Goal: Information Seeking & Learning: Learn about a topic

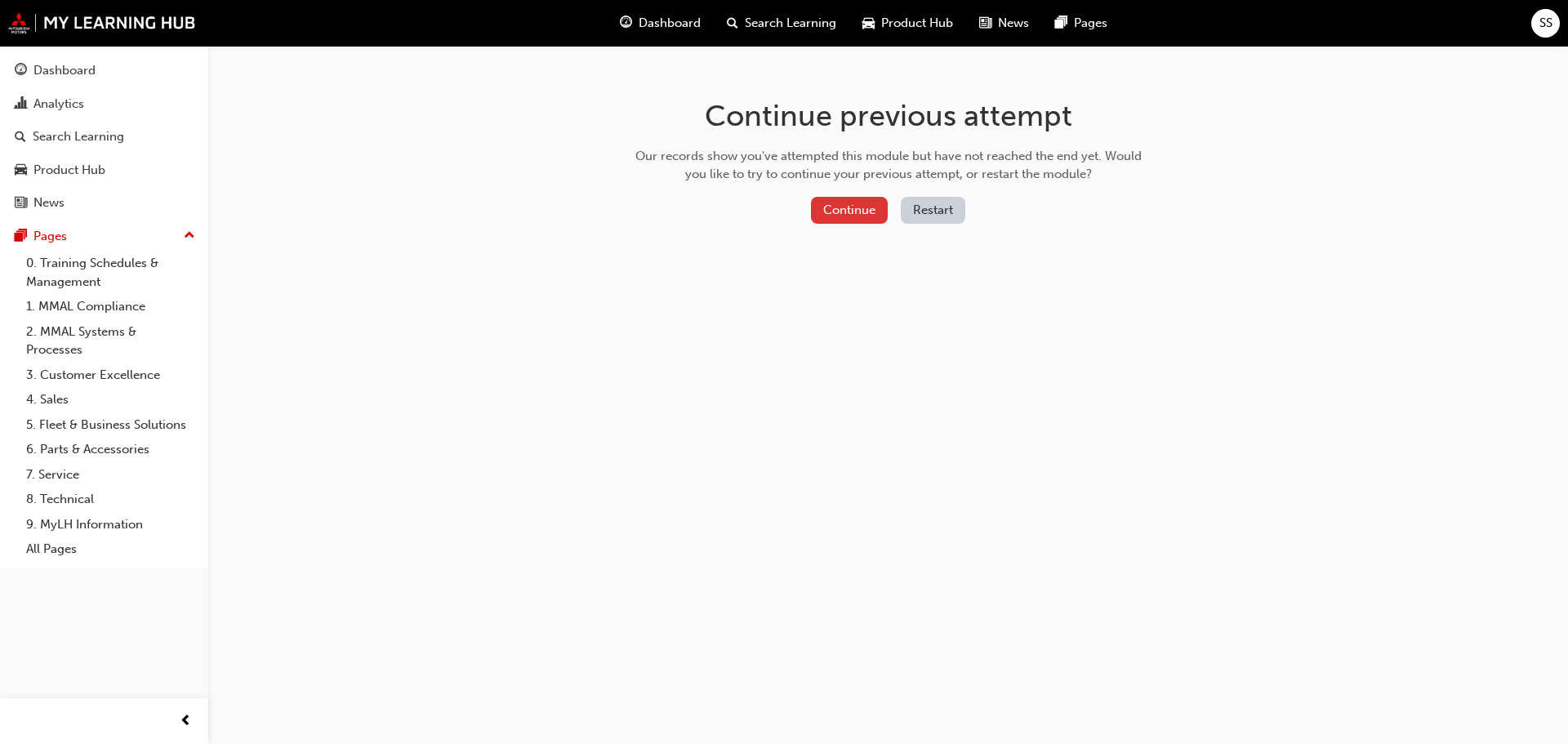
click at [827, 211] on button "Continue" at bounding box center [849, 211] width 77 height 27
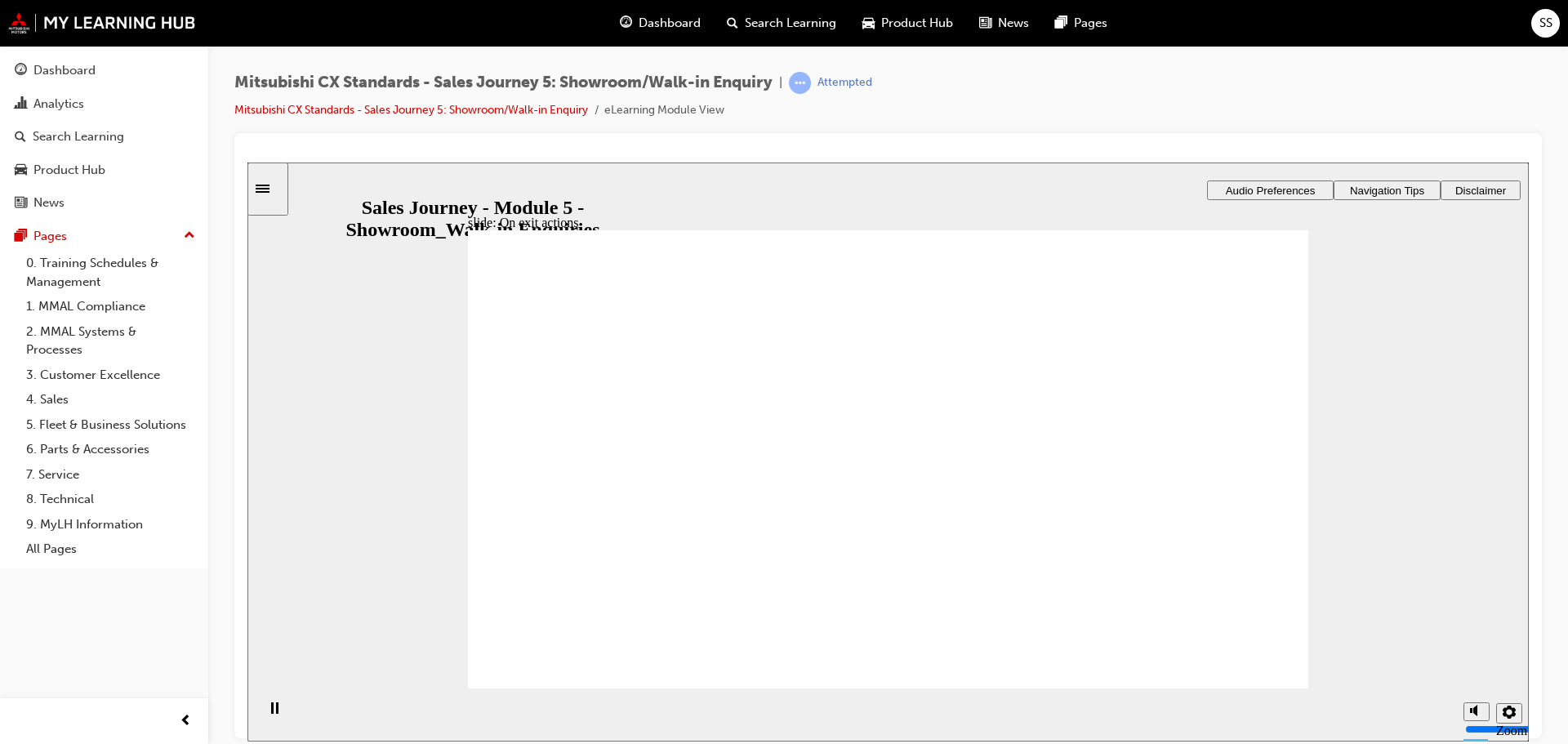
drag, startPoint x: 674, startPoint y: 510, endPoint x: 864, endPoint y: 472, distance: 193.8
drag, startPoint x: 744, startPoint y: 506, endPoint x: 849, endPoint y: 490, distance: 106.2
drag, startPoint x: 603, startPoint y: 519, endPoint x: 1158, endPoint y: 489, distance: 555.8
drag, startPoint x: 561, startPoint y: 507, endPoint x: 848, endPoint y: 510, distance: 287.0
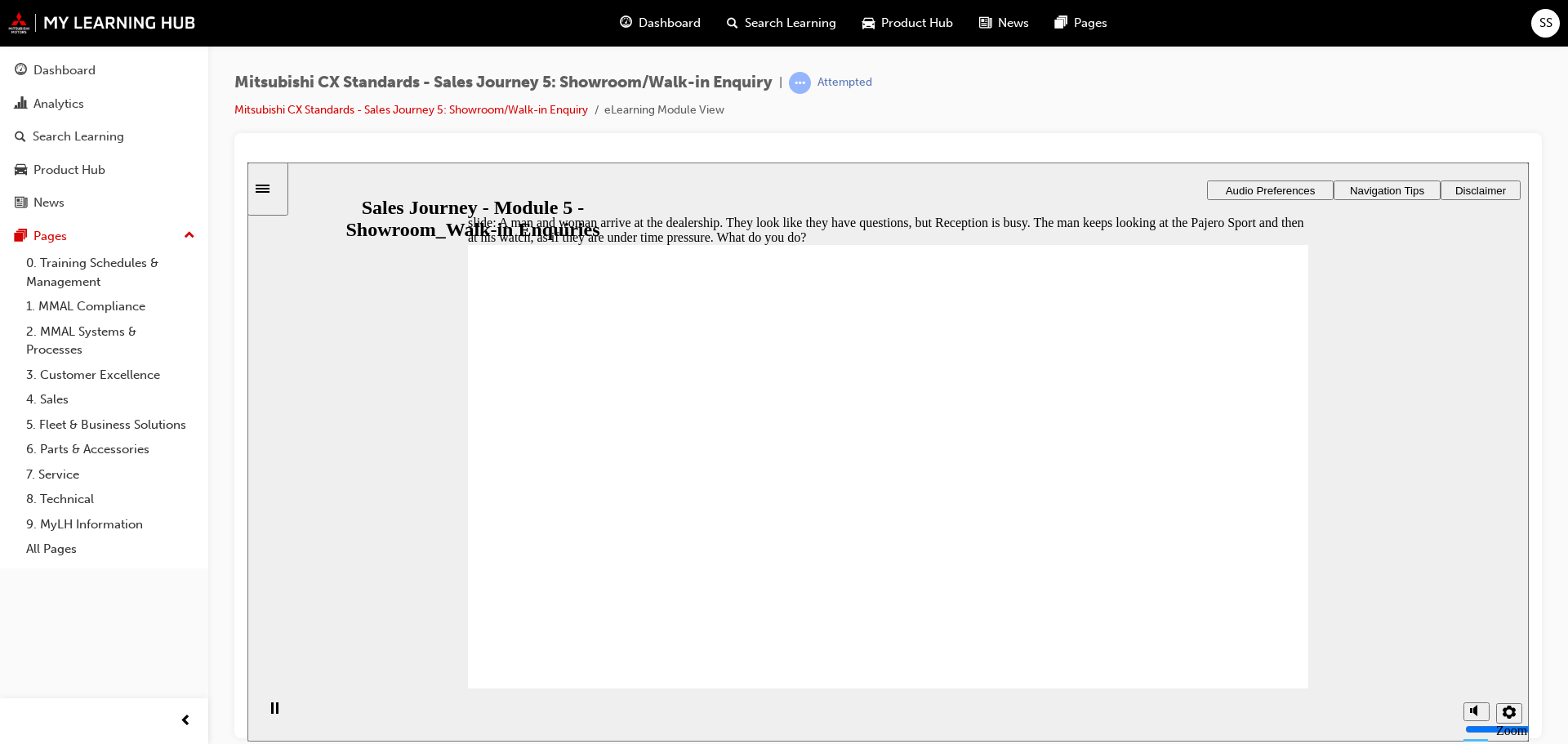
drag, startPoint x: 652, startPoint y: 367, endPoint x: 827, endPoint y: 367, distance: 175.0
checkbox input "true"
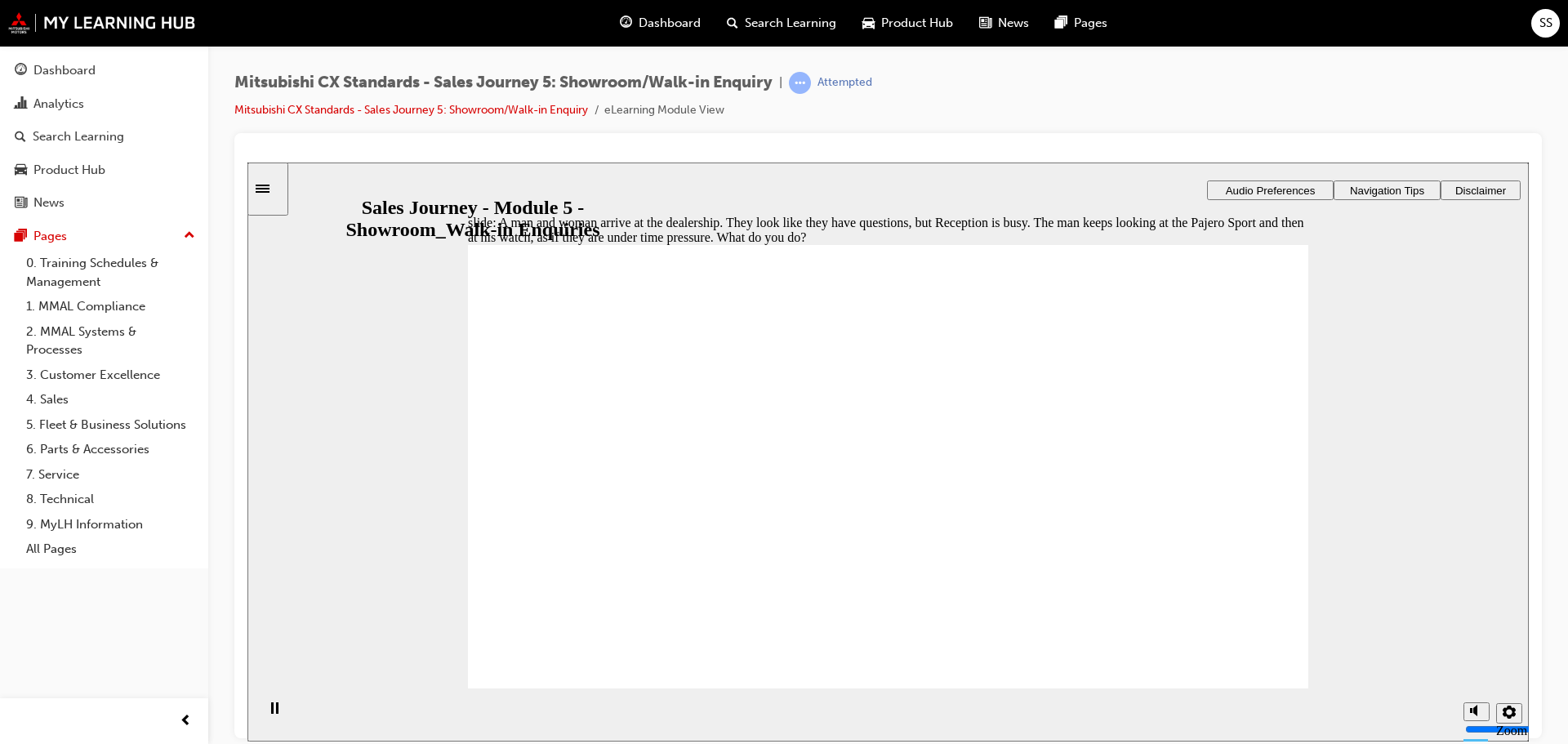
checkbox input "true"
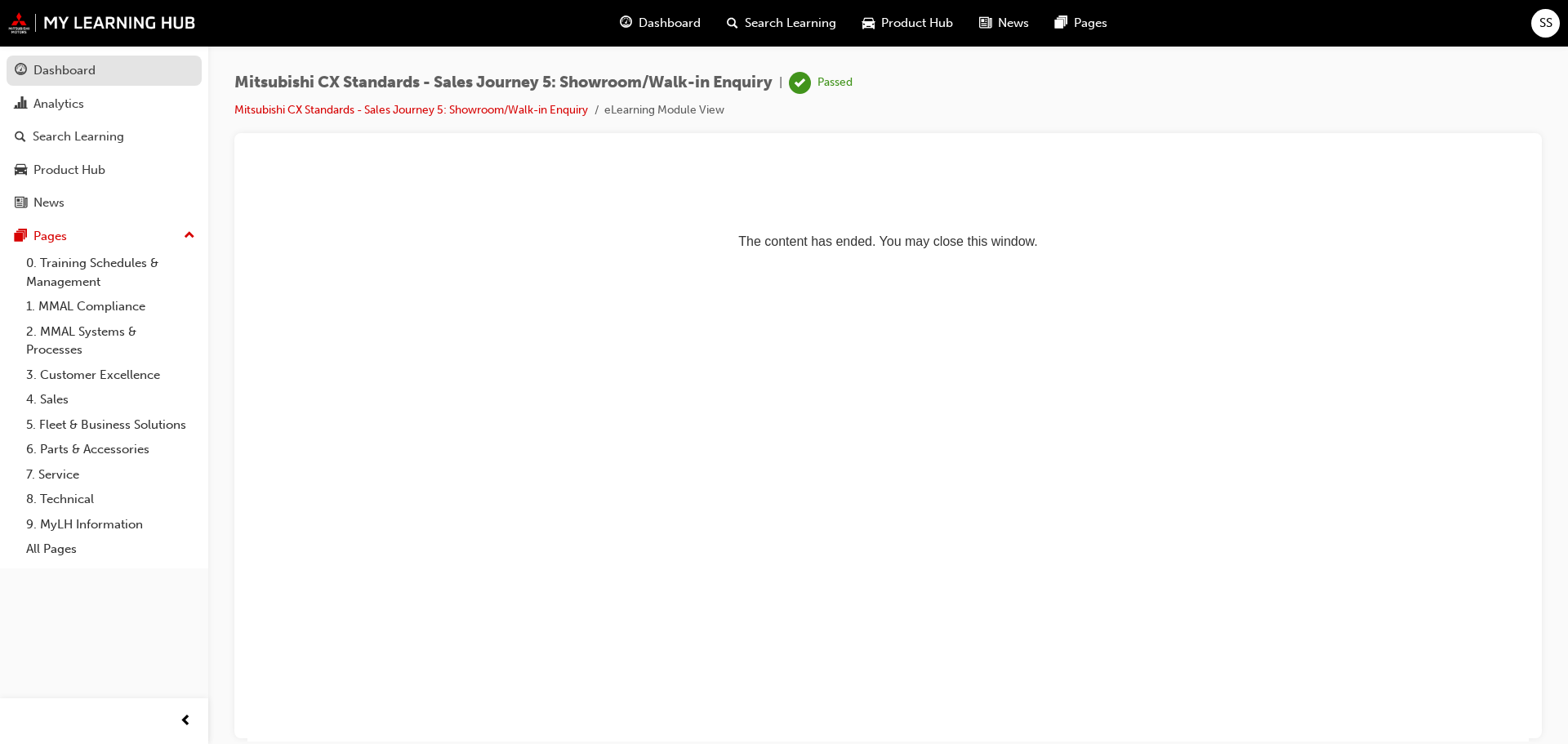
click at [86, 71] on div "Dashboard" at bounding box center [65, 71] width 62 height 19
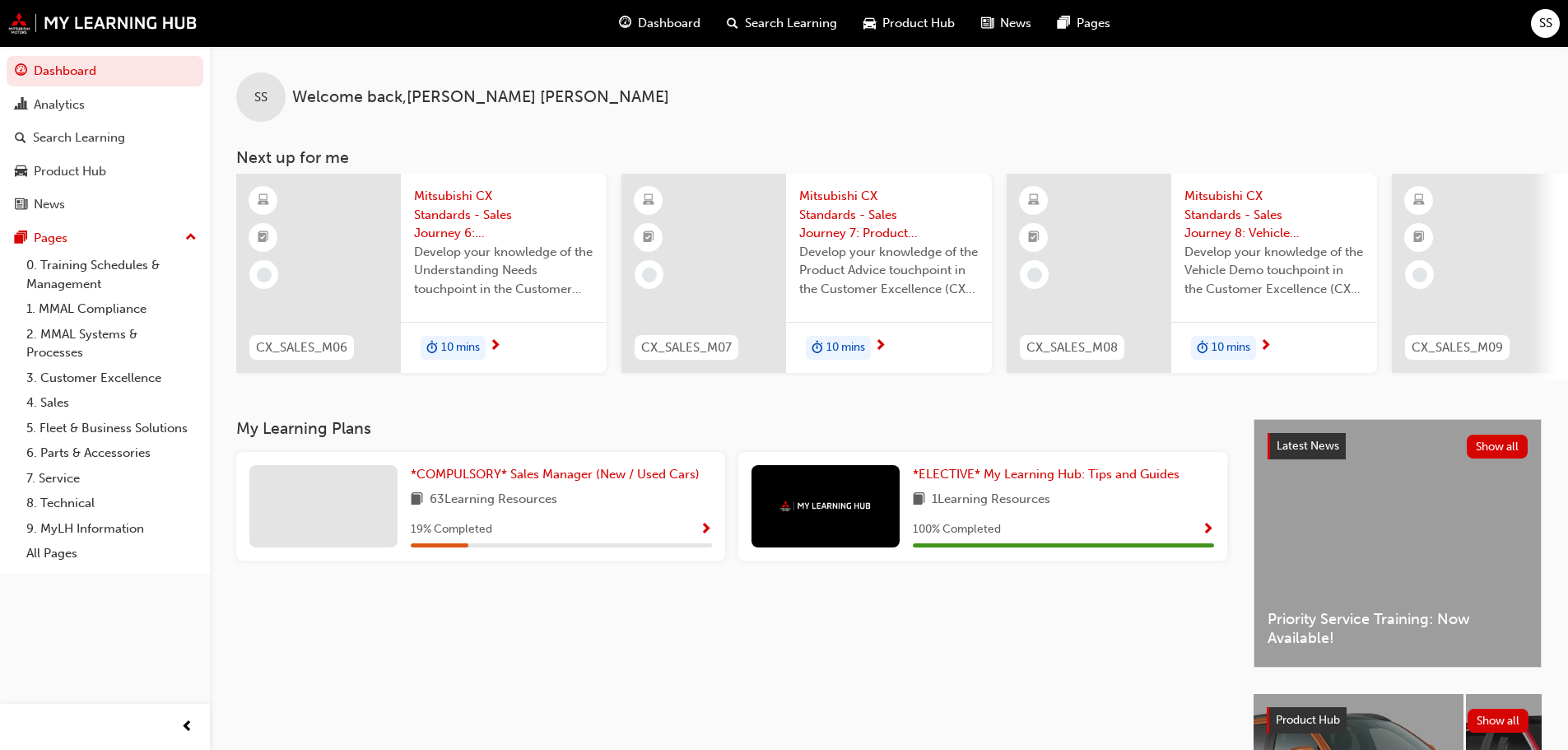
scroll to position [0, 977]
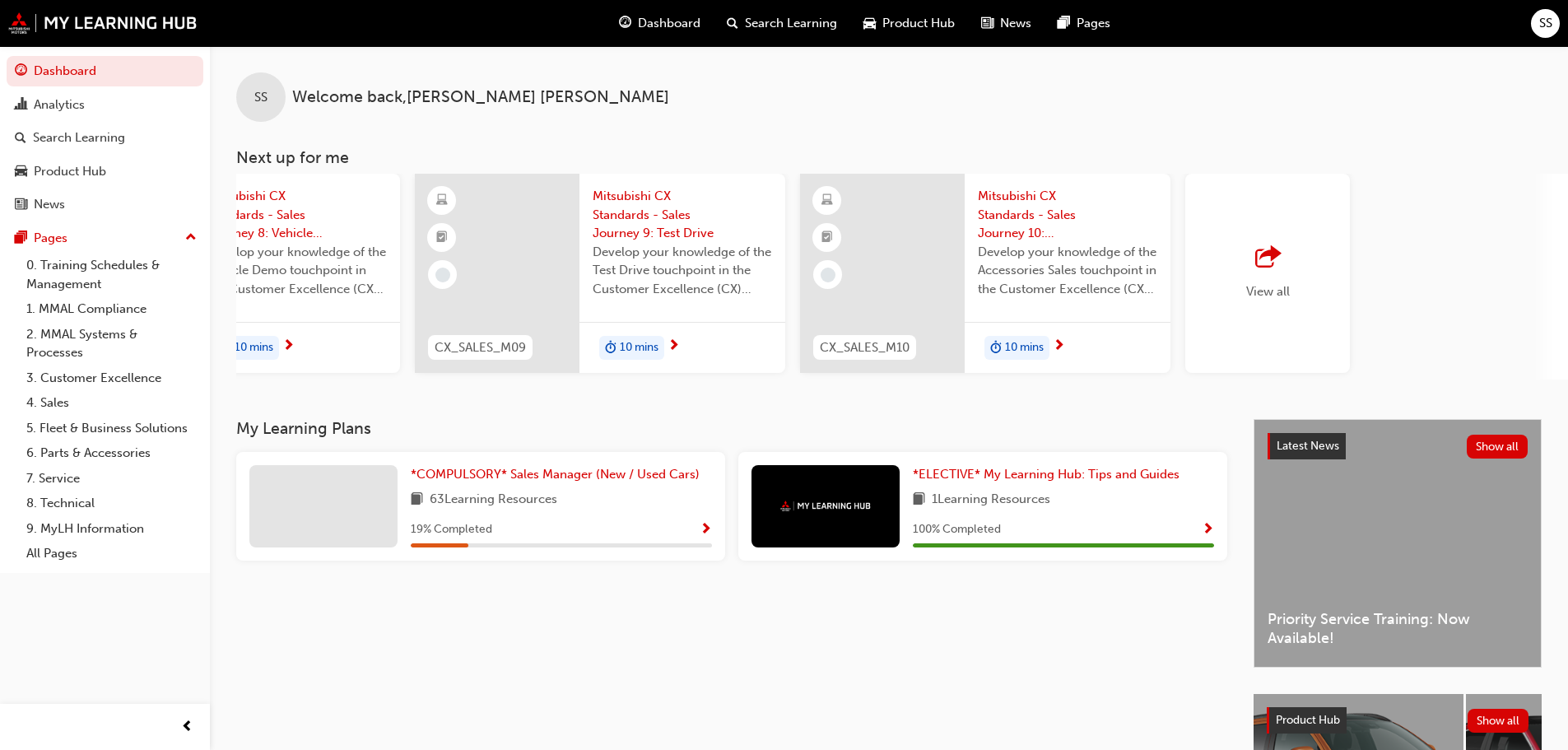
click at [1289, 293] on span "View all" at bounding box center [1267, 290] width 43 height 14
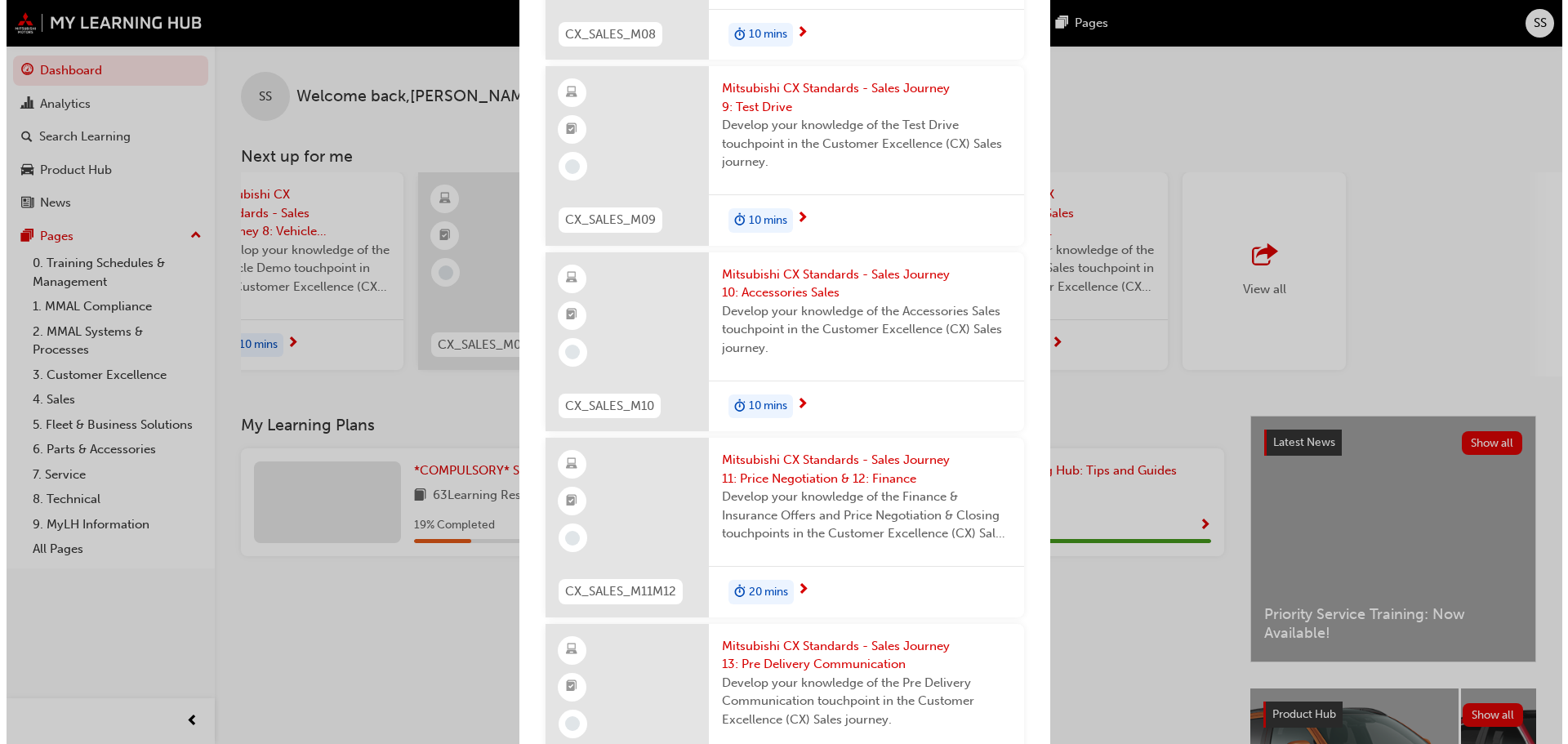
scroll to position [0, 0]
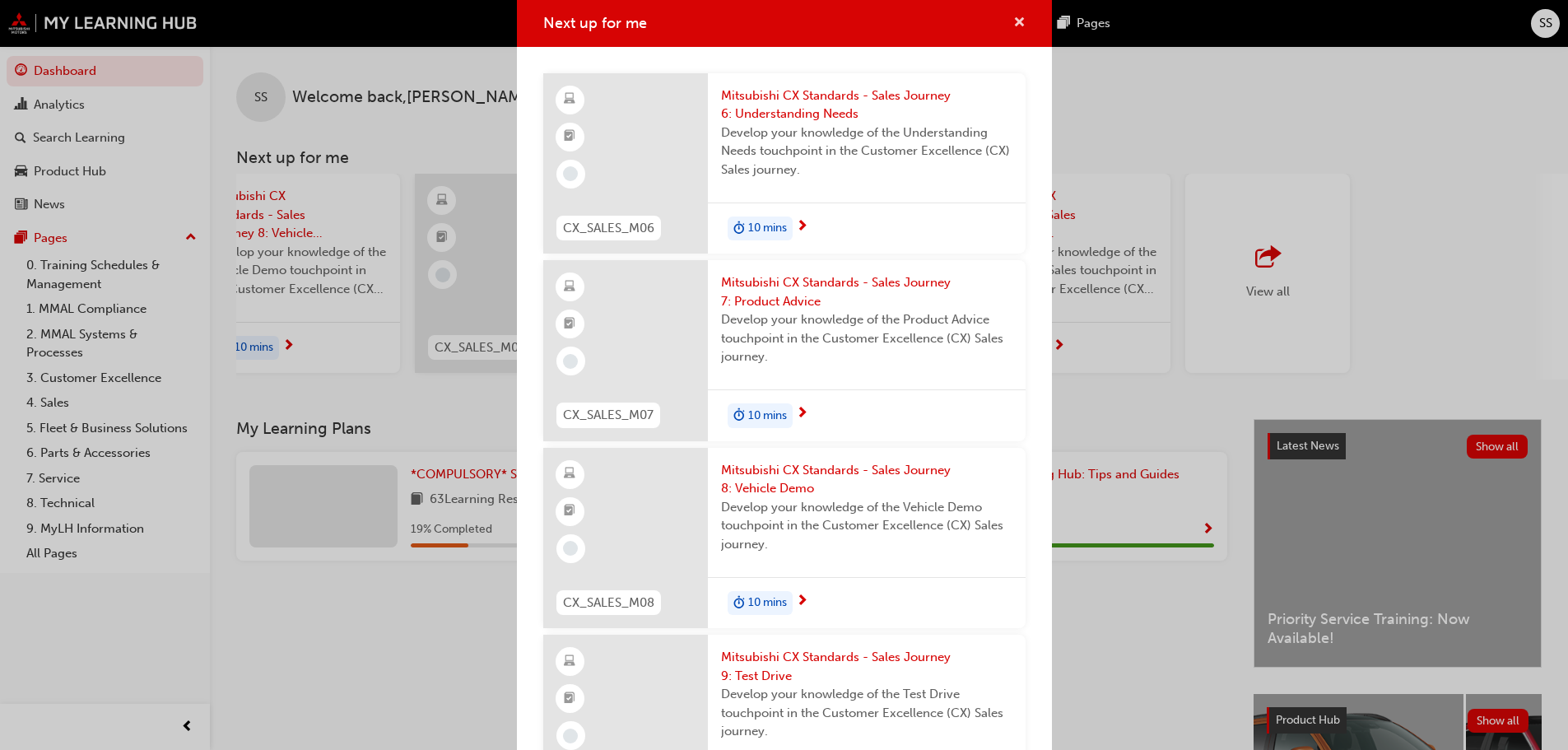
click at [1013, 18] on span "cross-icon" at bounding box center [1019, 23] width 13 height 14
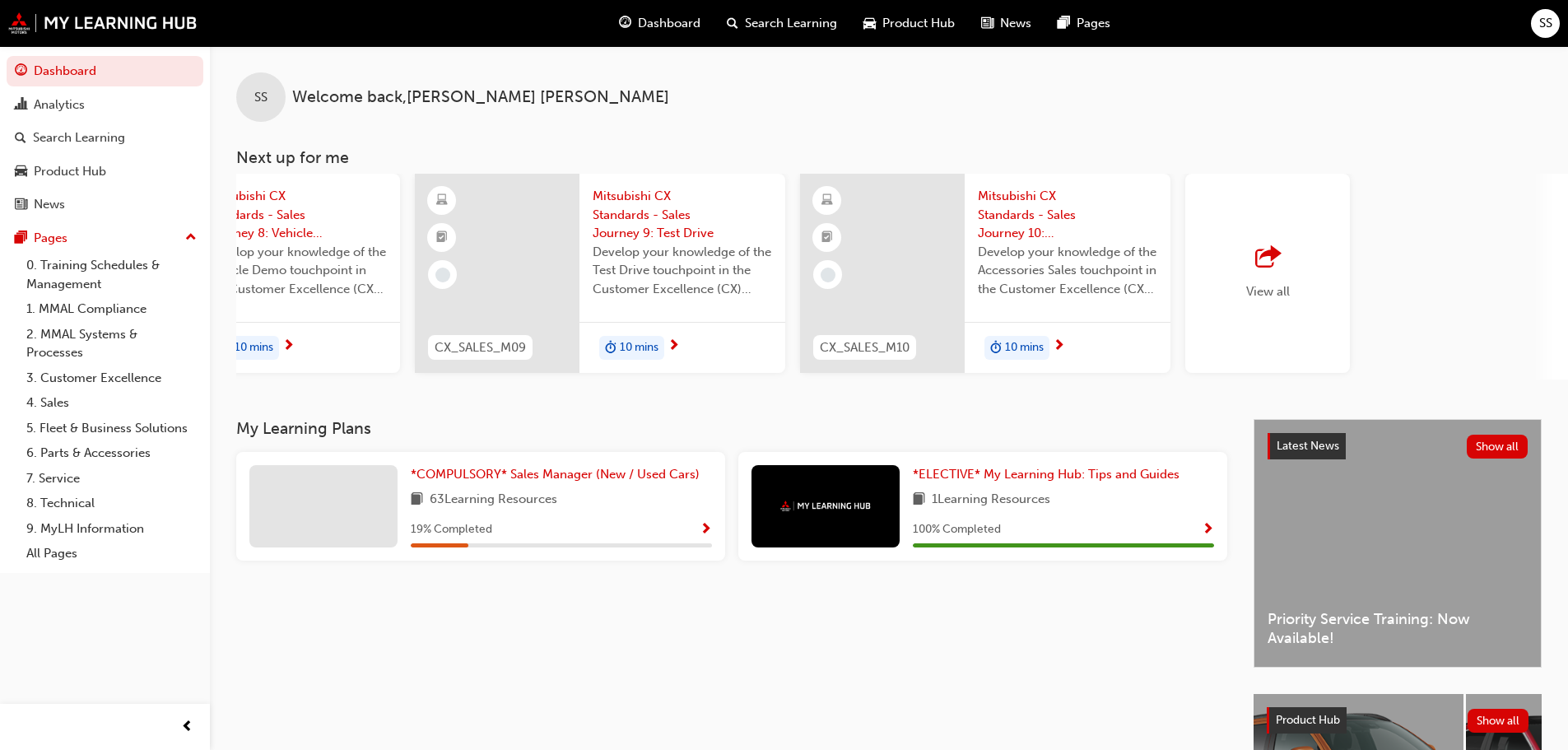
click at [471, 261] on div at bounding box center [497, 273] width 165 height 200
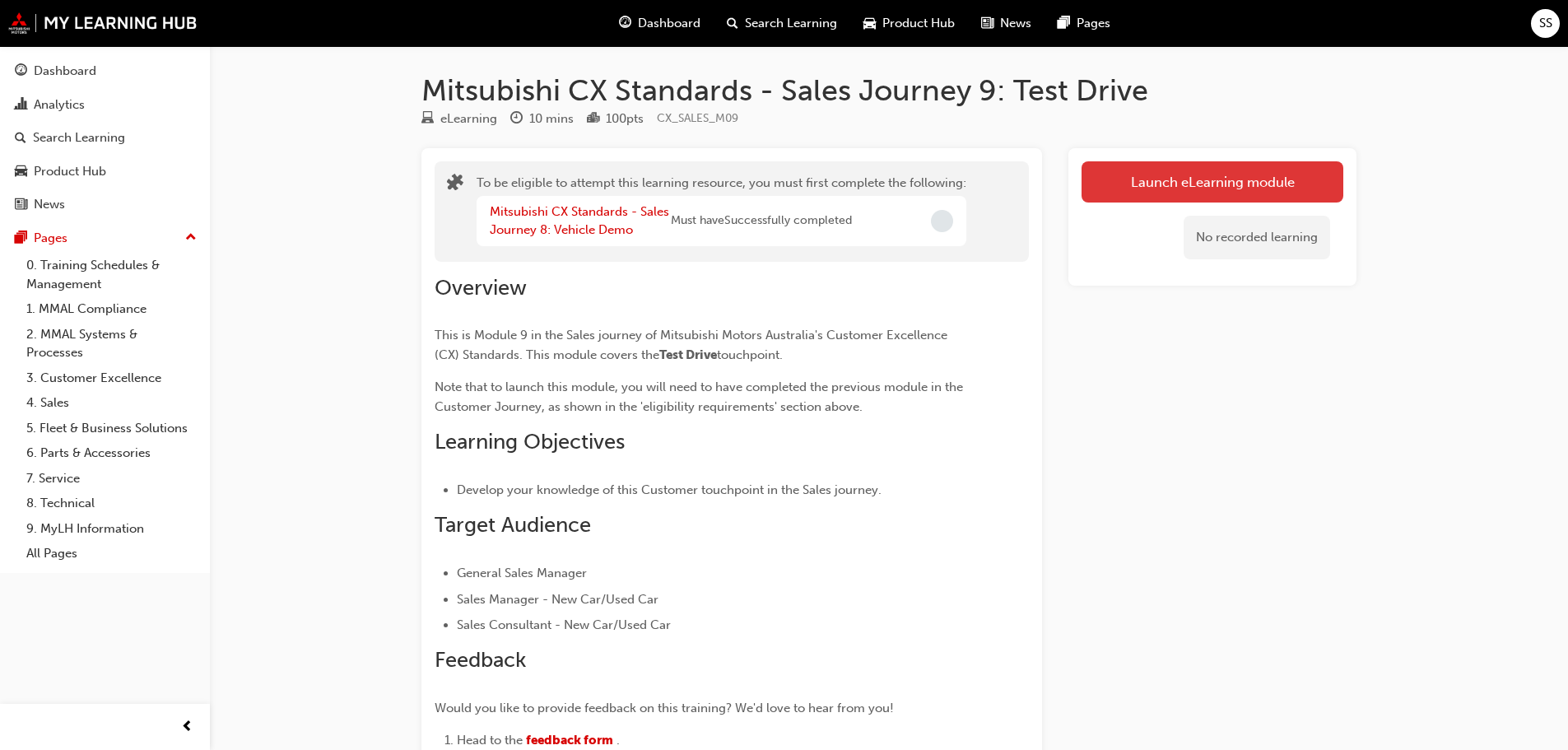
click at [1151, 178] on button "Launch eLearning module" at bounding box center [1212, 182] width 261 height 41
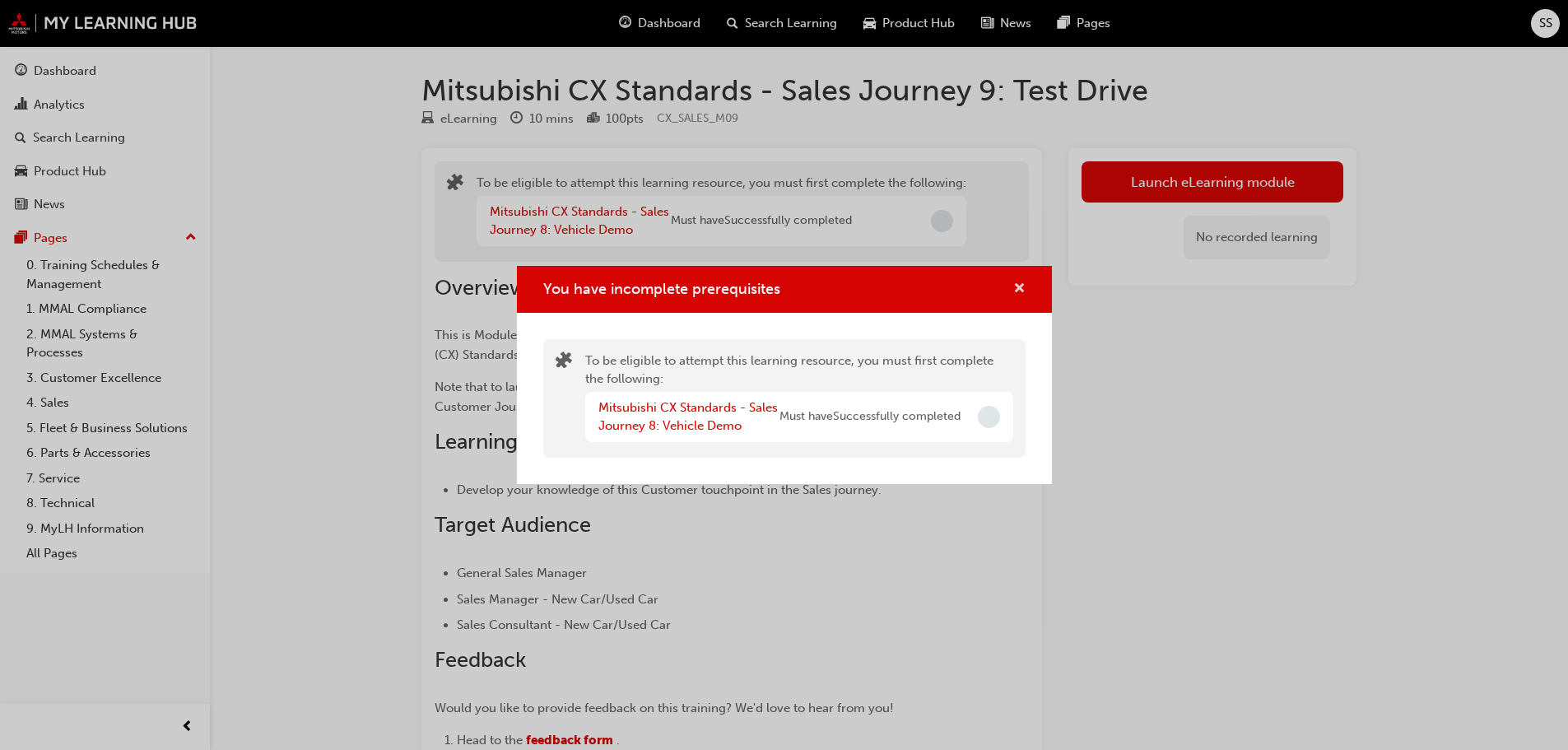
click at [1020, 288] on span "cross-icon" at bounding box center [1019, 290] width 13 height 14
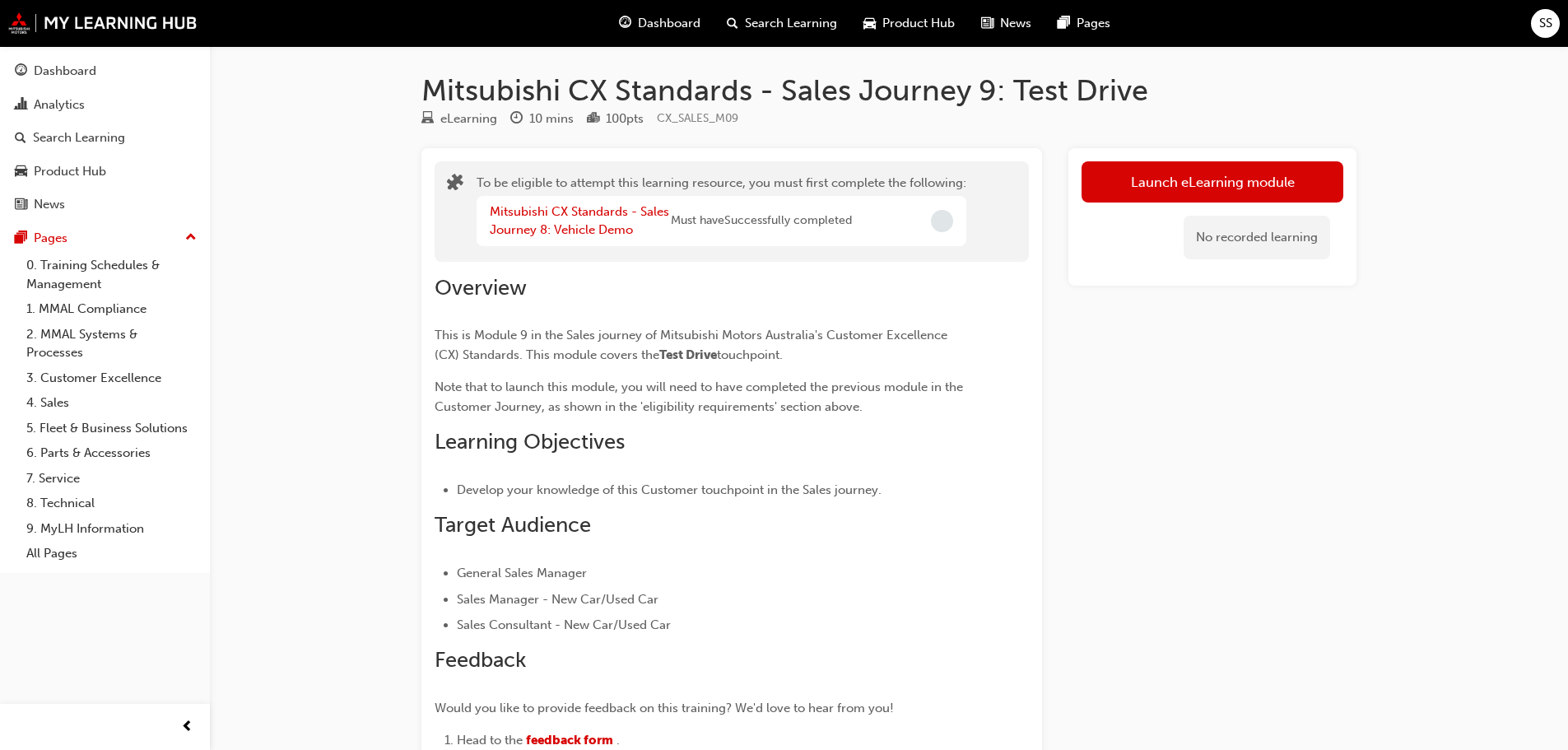
click at [693, 15] on span "Dashboard" at bounding box center [669, 23] width 63 height 19
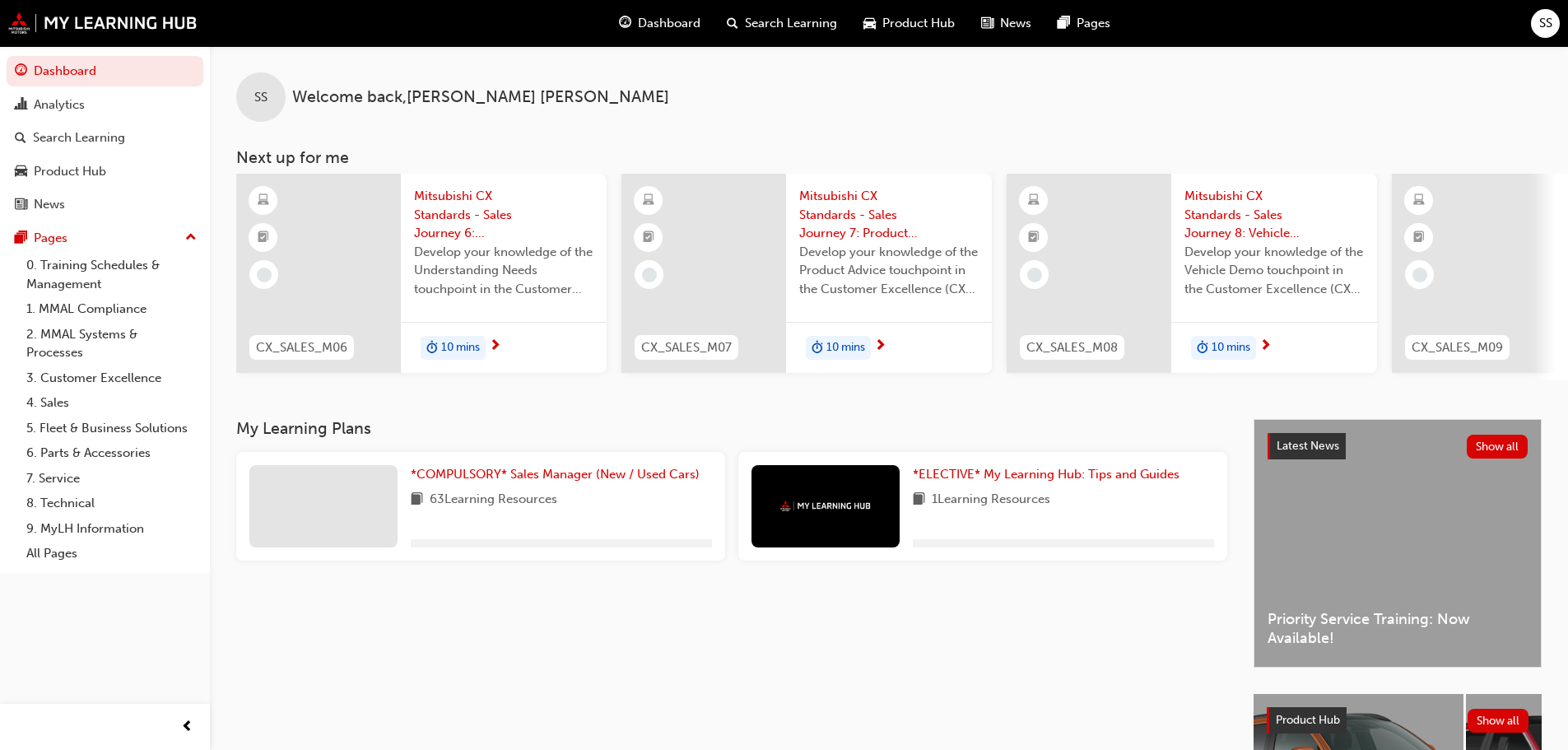
click at [435, 226] on span "Mitsubishi CX Standards - Sales Journey 6: Understanding Needs" at bounding box center [503, 215] width 179 height 56
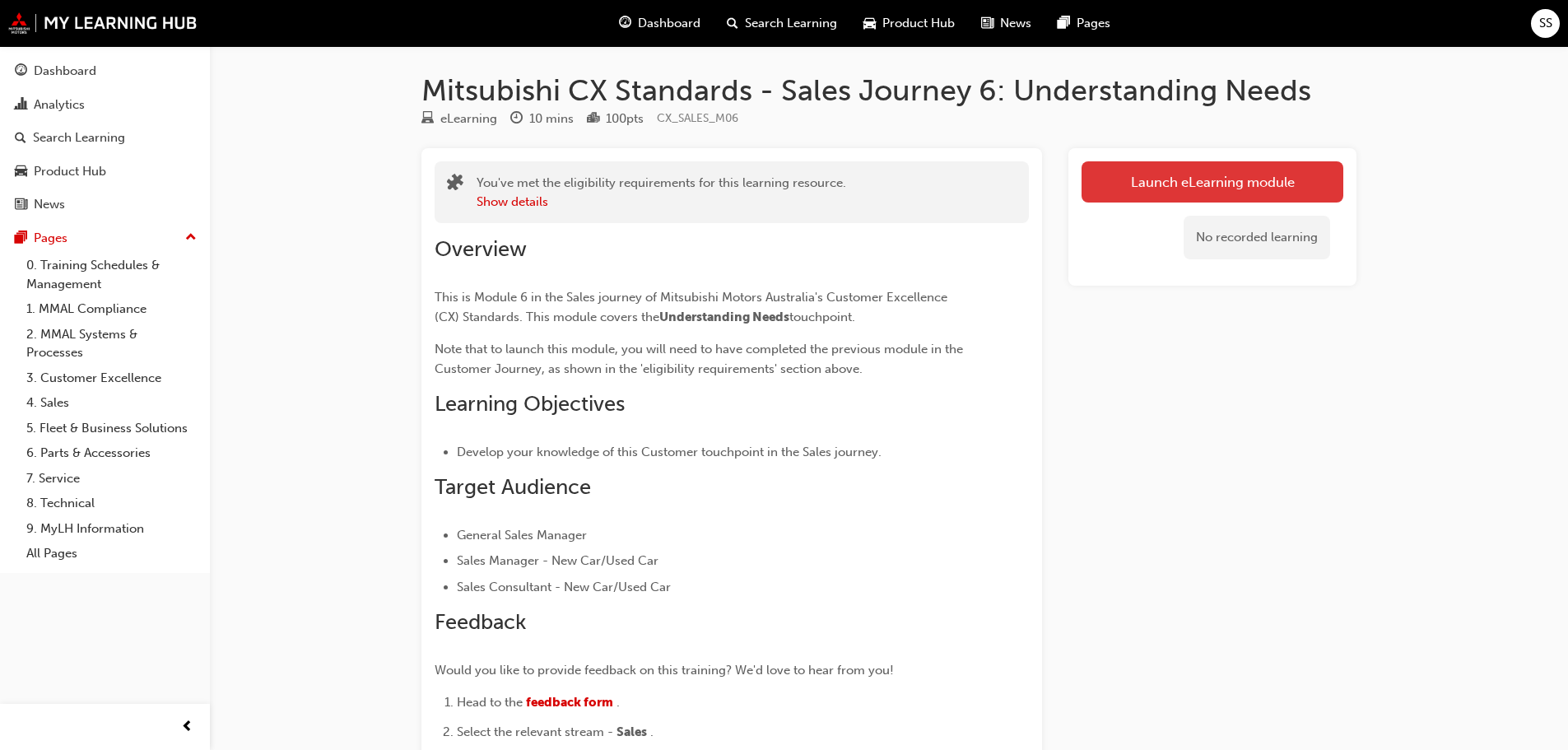
click at [1197, 170] on link "Launch eLearning module" at bounding box center [1212, 182] width 261 height 41
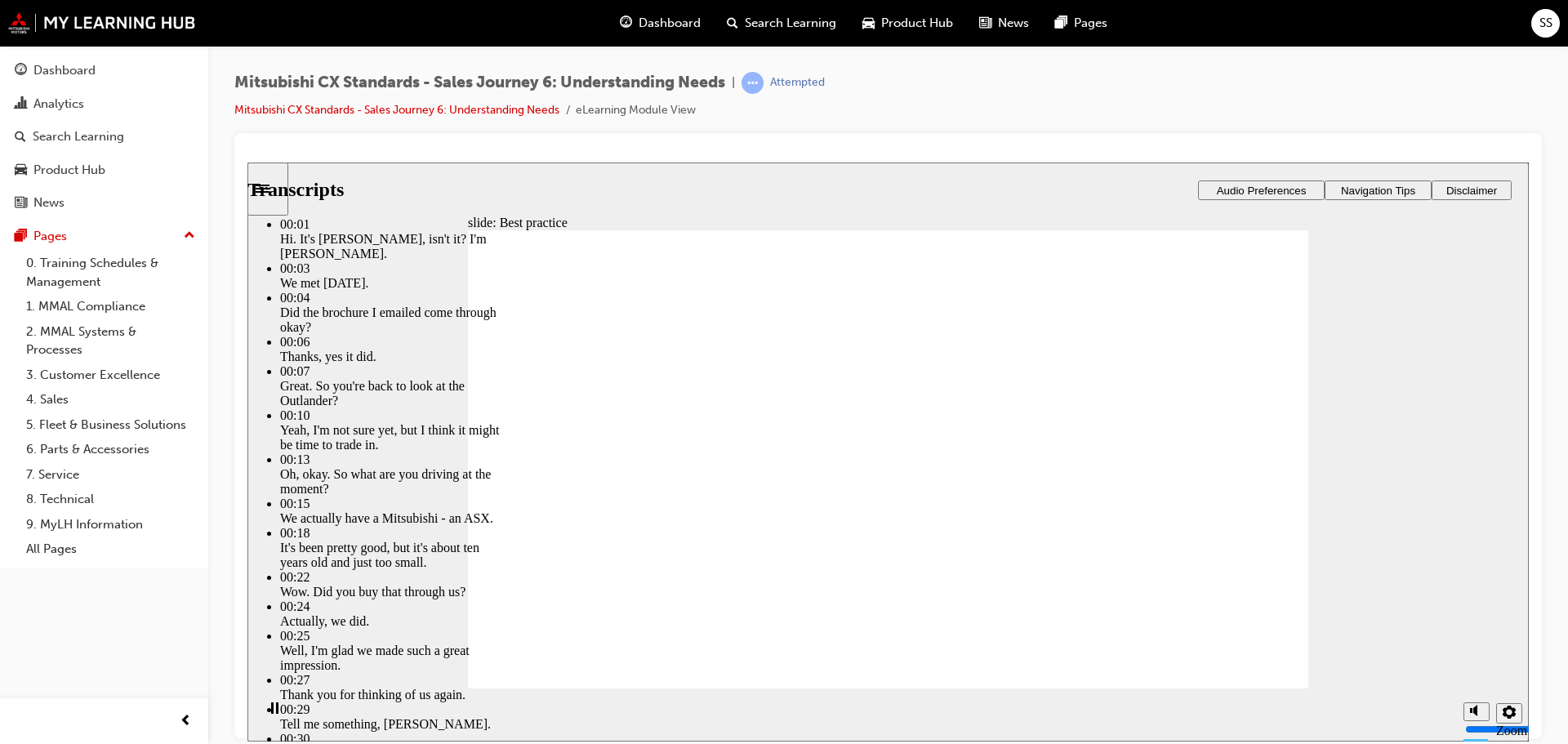
type input "22"
type input "8"
type input "22"
type input "8"
type input "23"
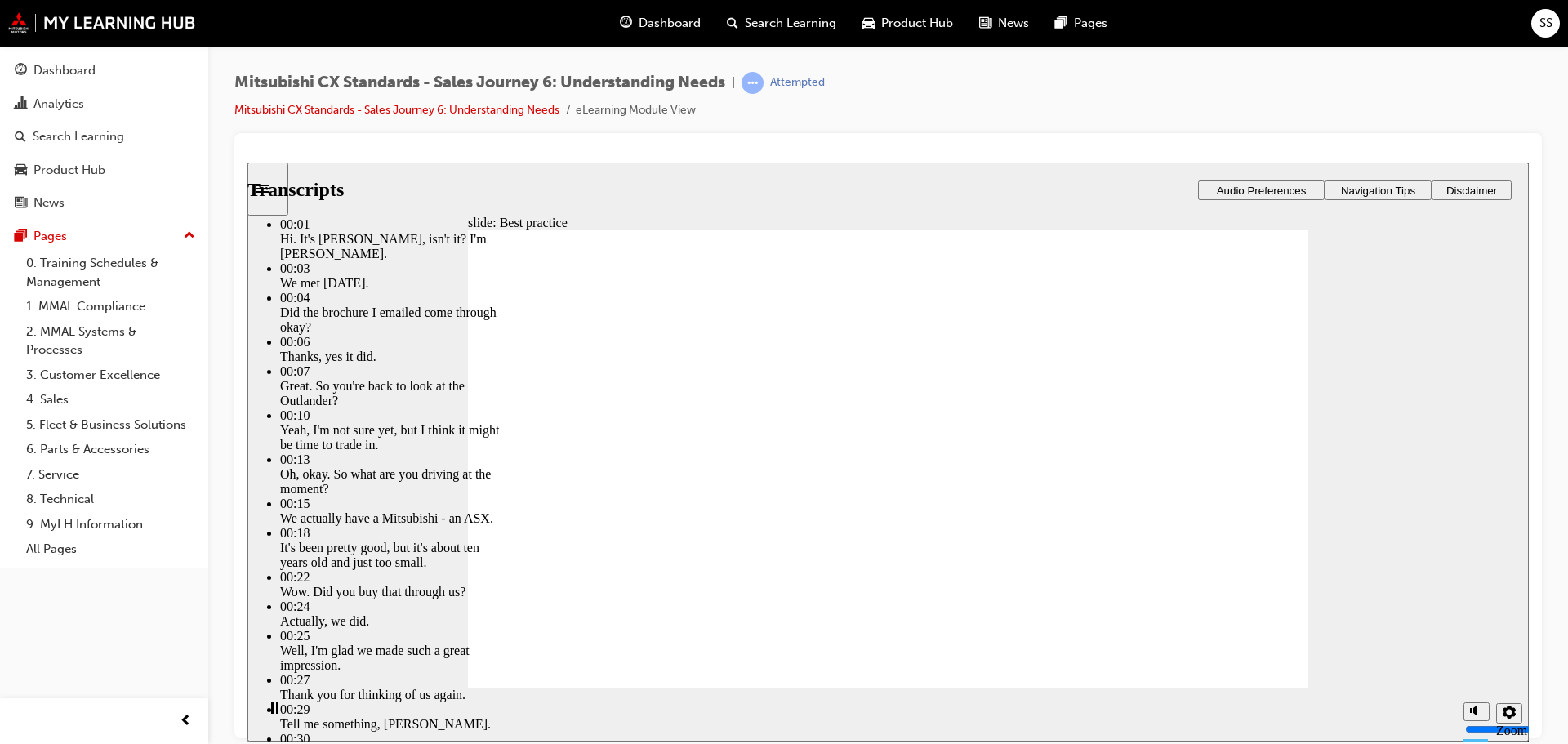
type input "8"
type input "23"
type input "8"
type input "7"
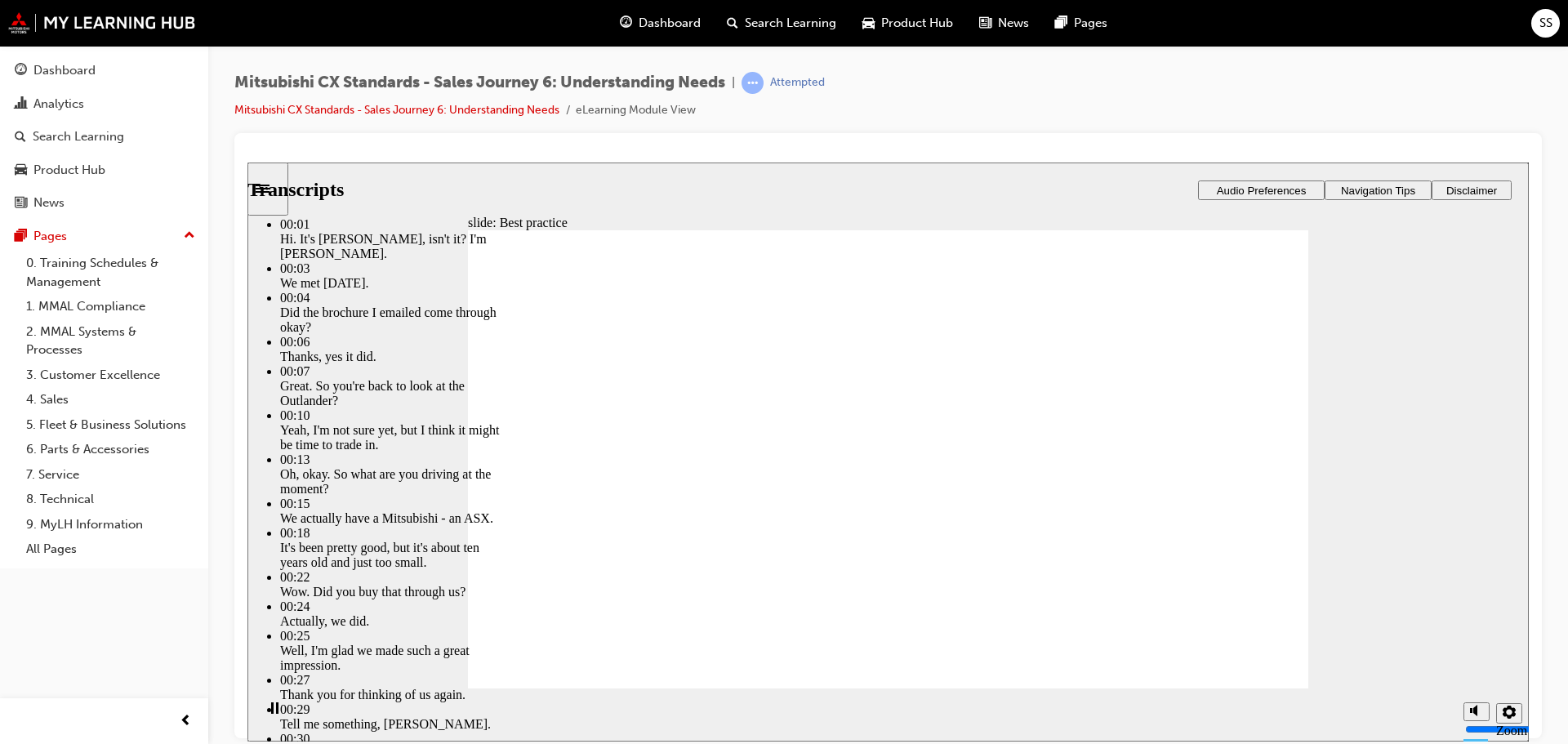
type input "23"
type input "7"
type input "23"
type input "7"
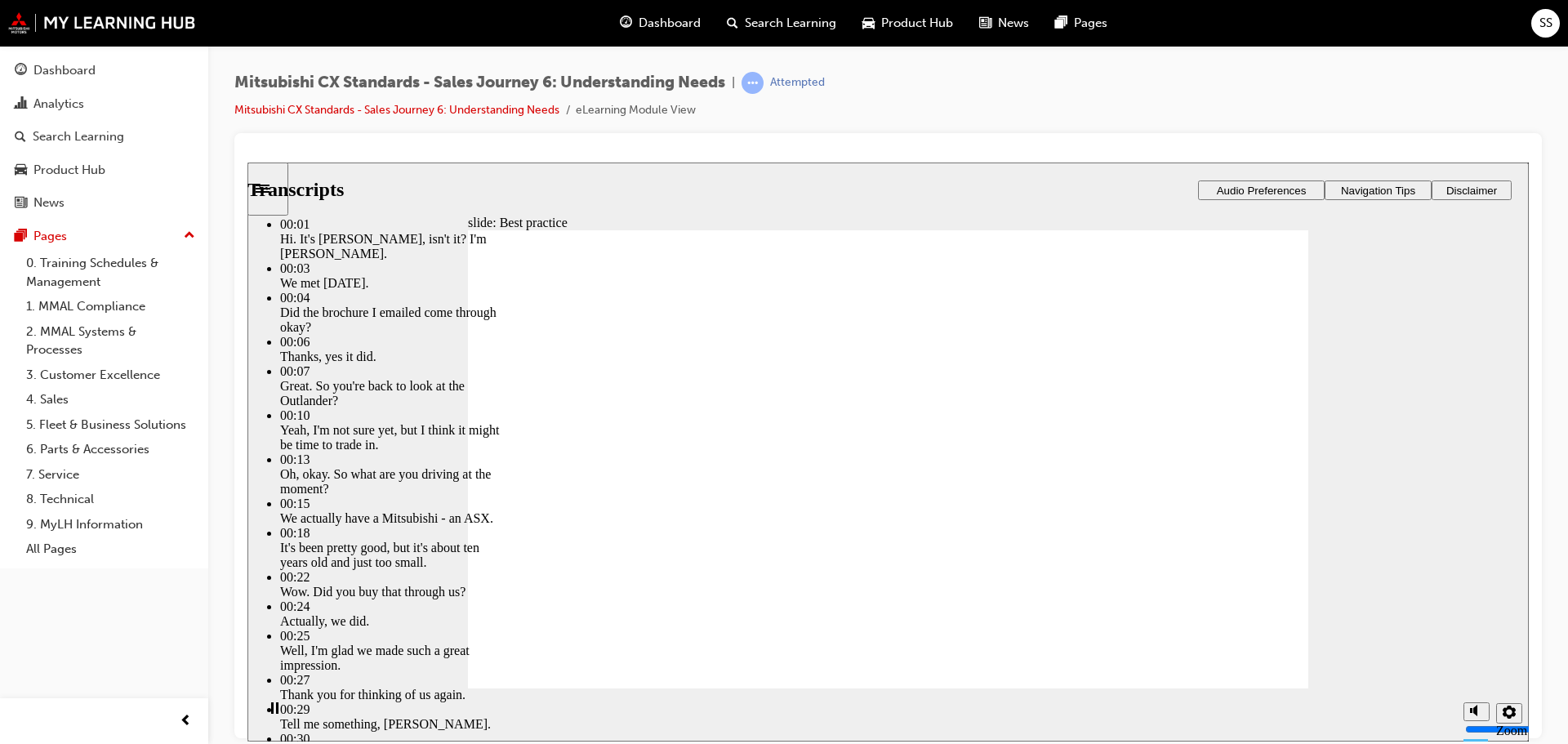
type input "7"
type input "23"
type input "7"
type input "23"
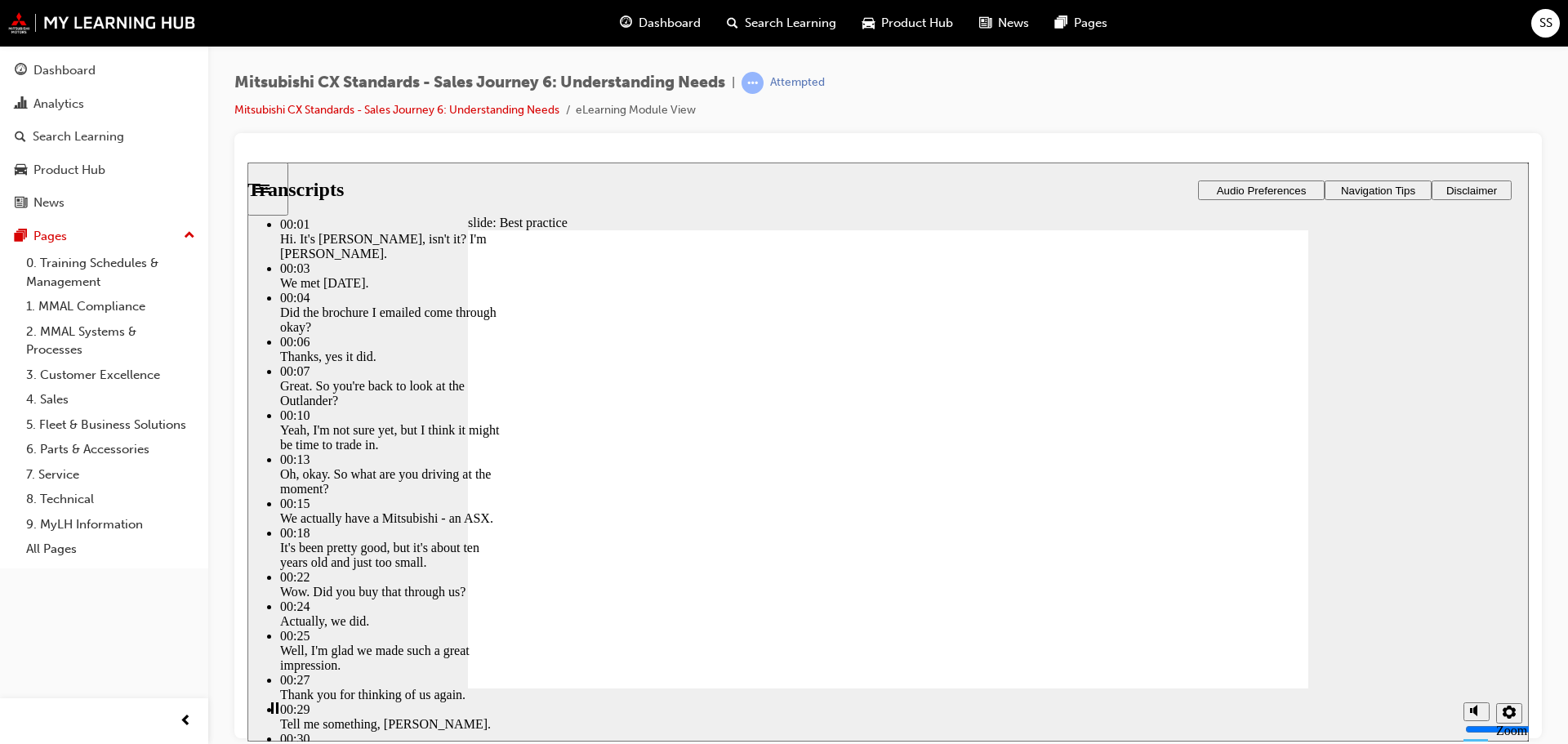
type input "7"
type input "23"
type input "7"
type input "6"
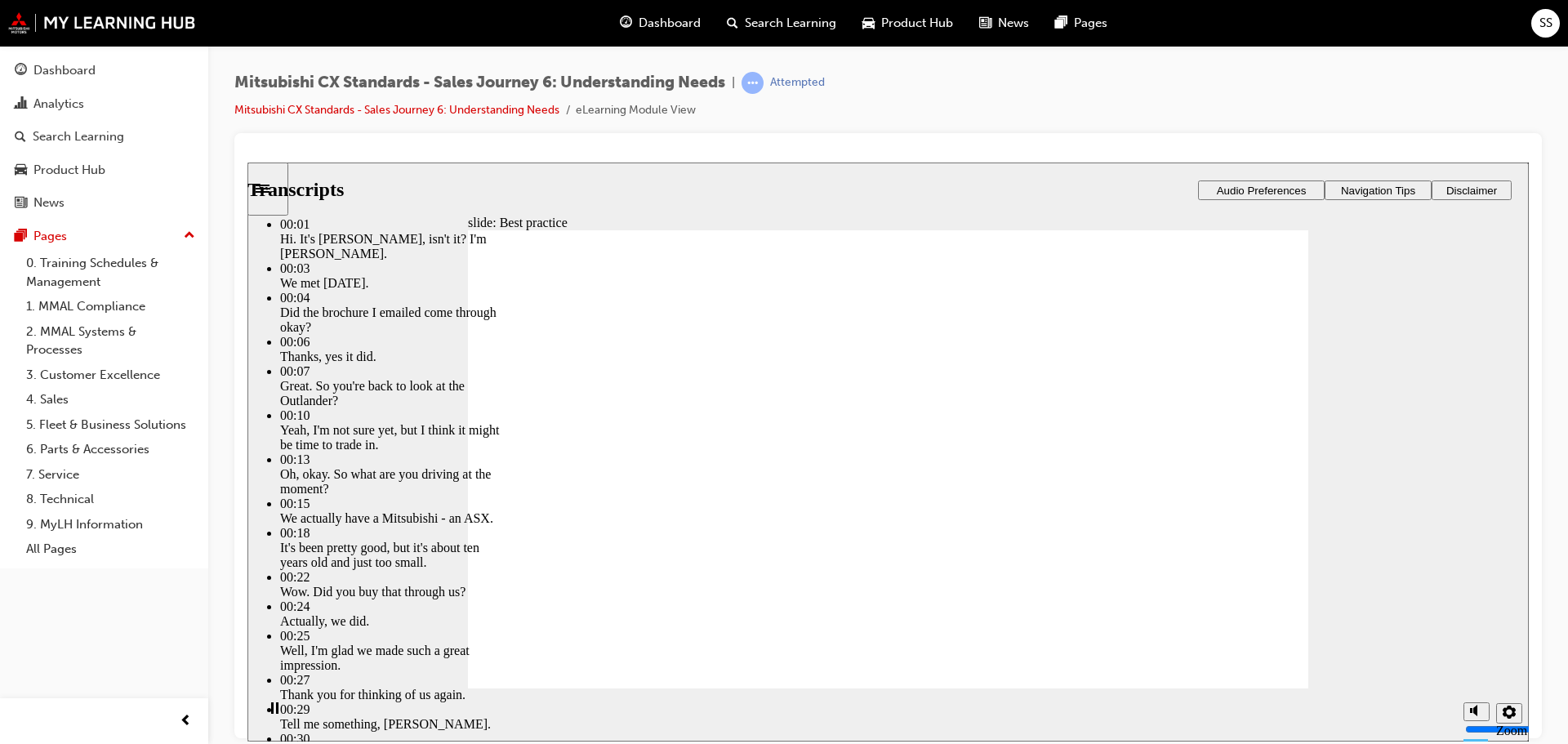
type input "23"
type input "6"
type input "23"
type input "6"
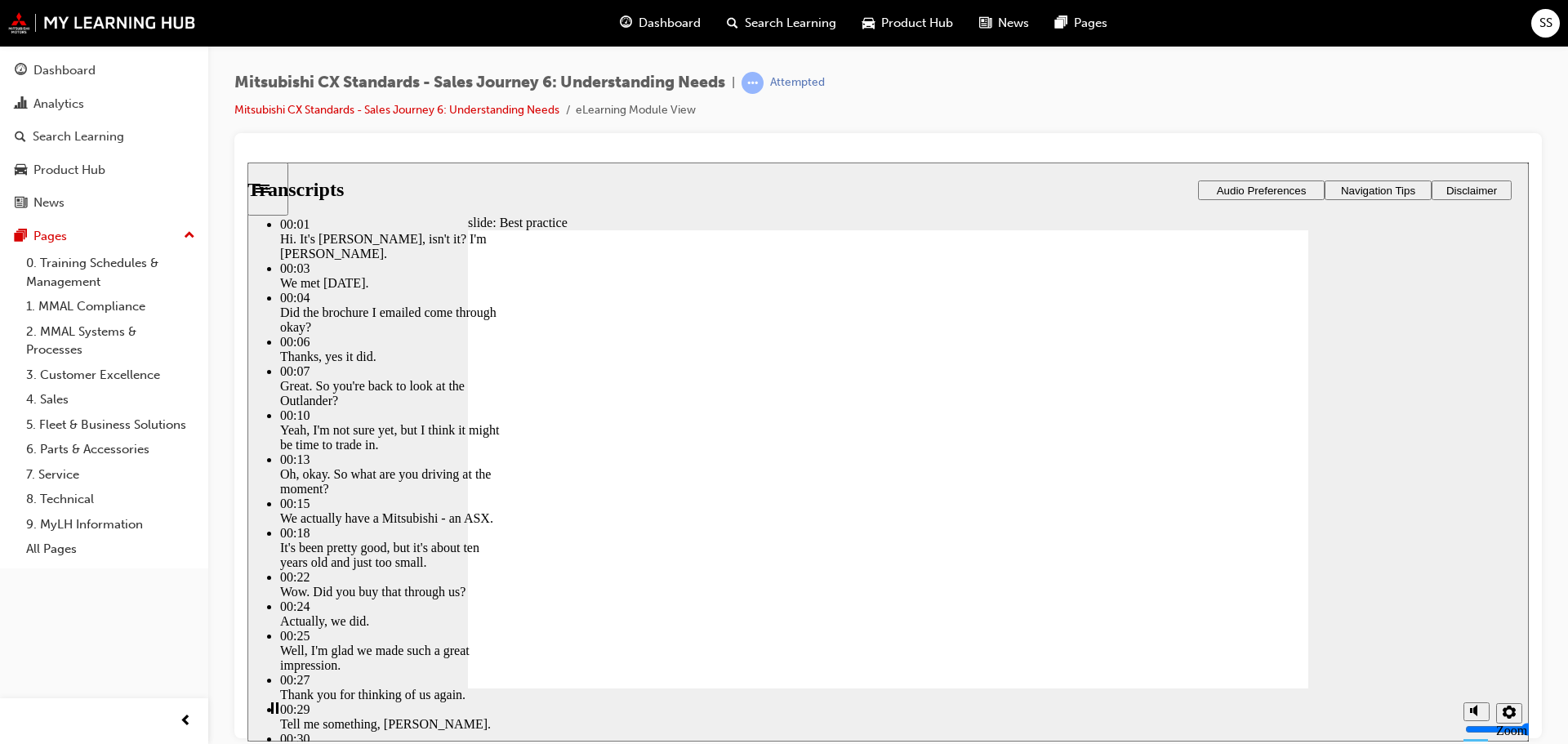
type input "6"
type input "23"
type input "6"
type input "23"
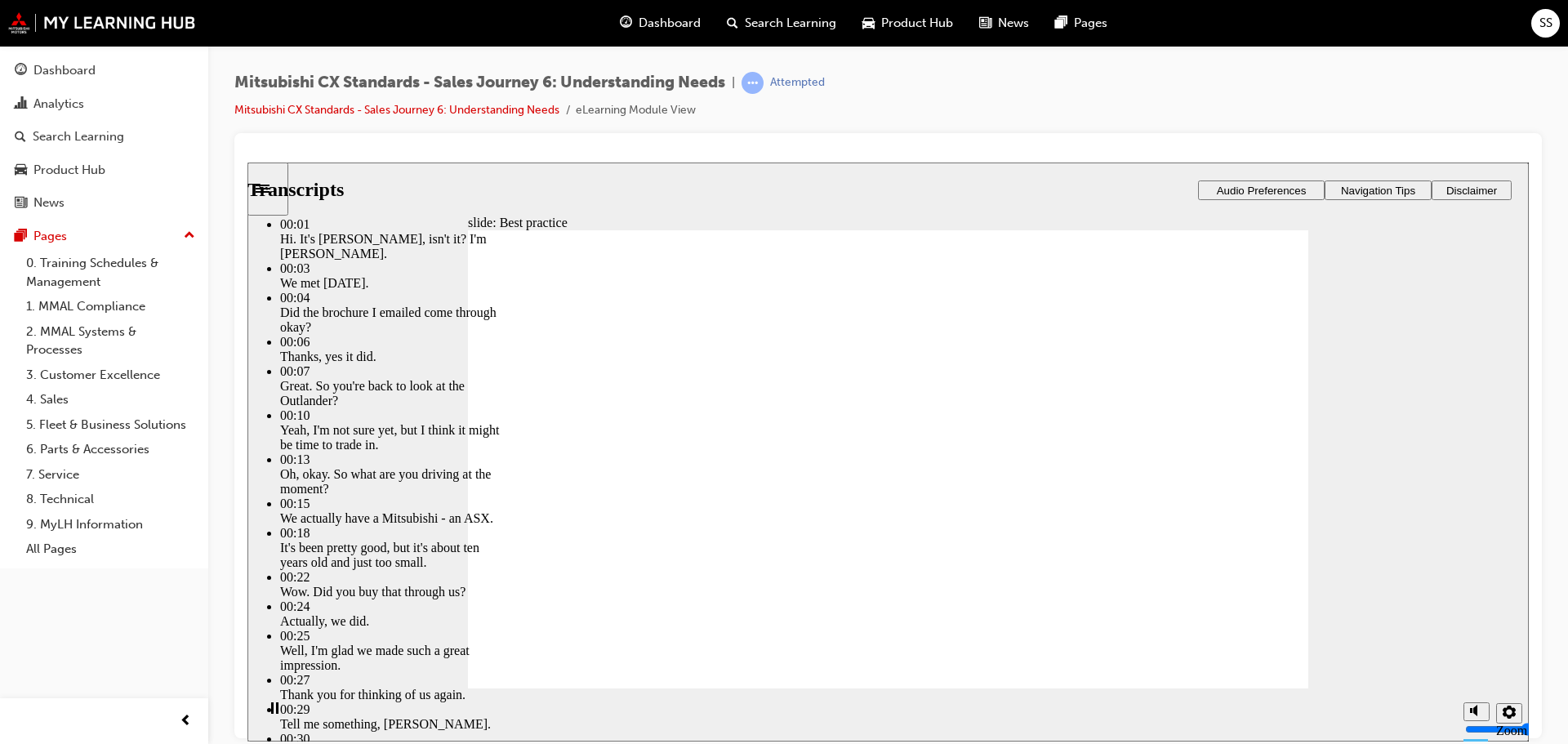
type input "6"
type input "5"
type input "23"
type input "5"
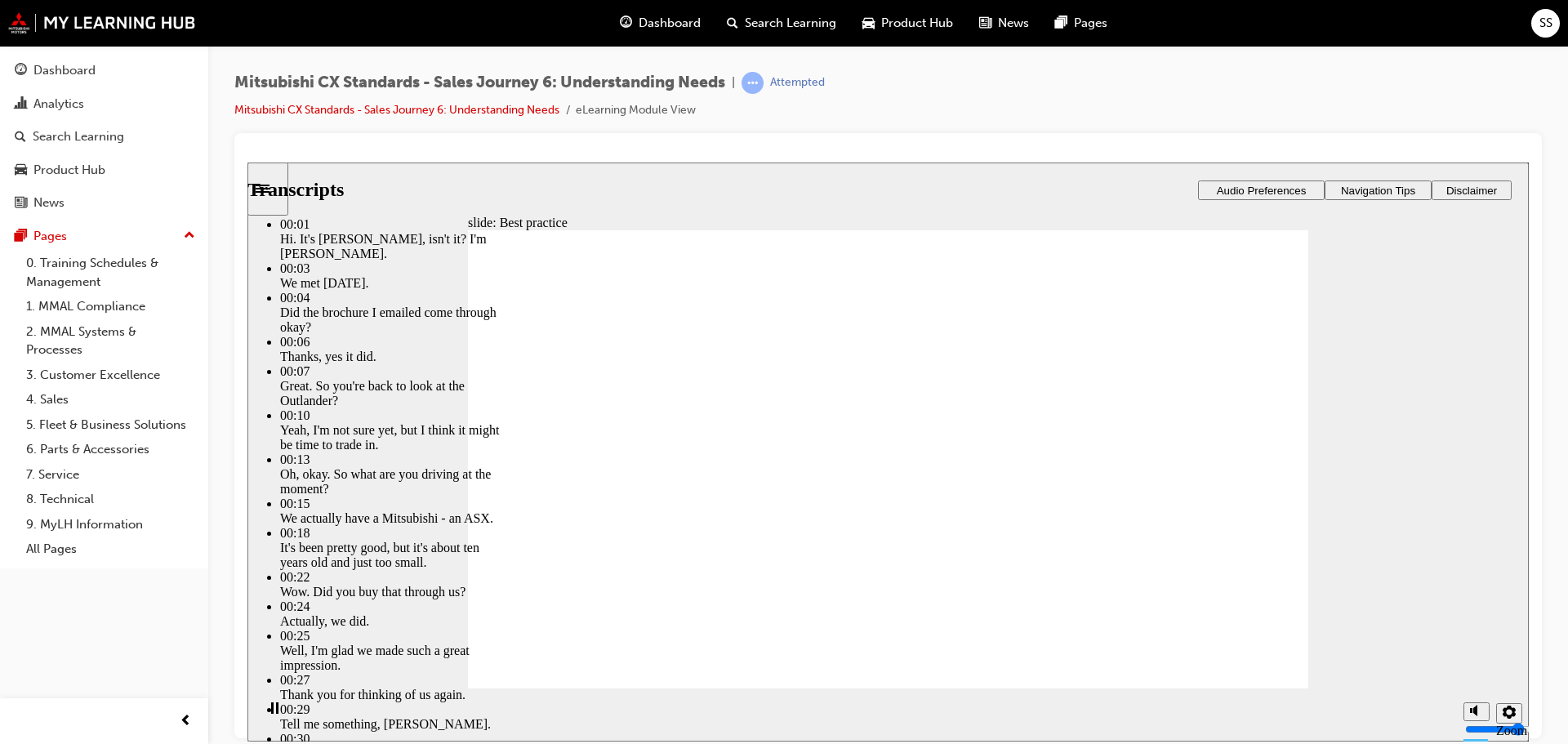
type input "23"
type input "5"
type input "23"
type input "5"
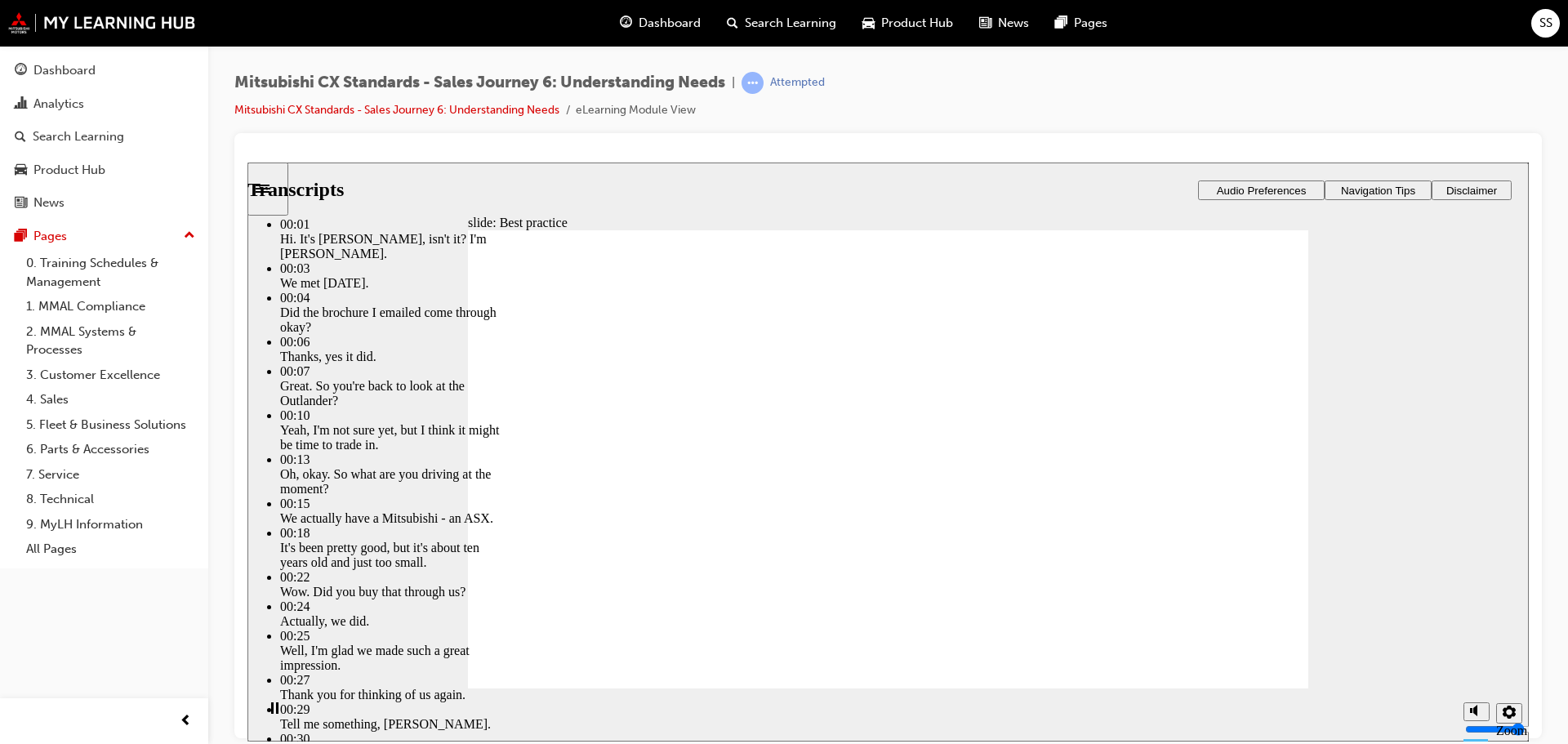
type input "23"
type input "5"
type input "23"
type input "5"
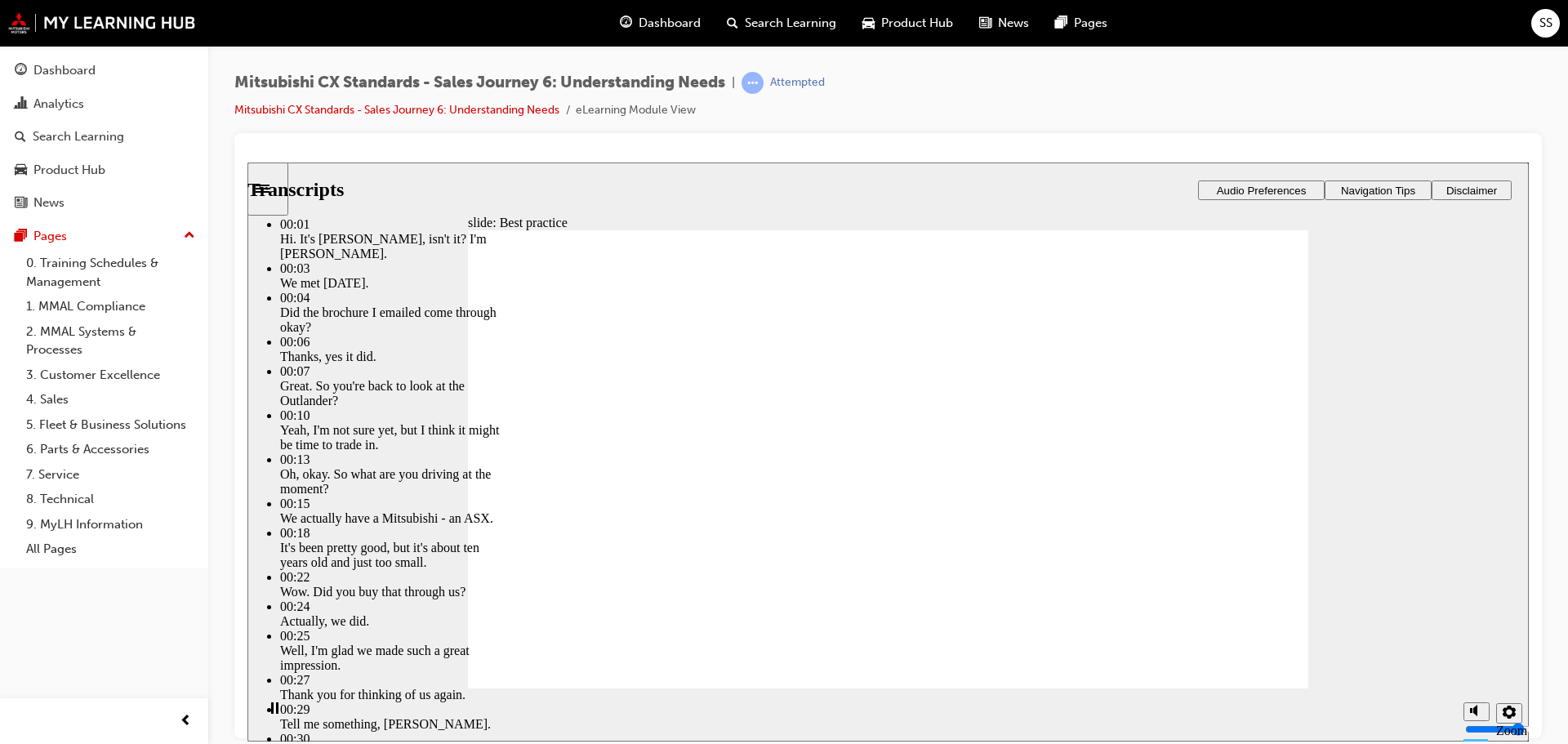
type input "5"
type input "23"
type input "5"
type input "4"
type input "23"
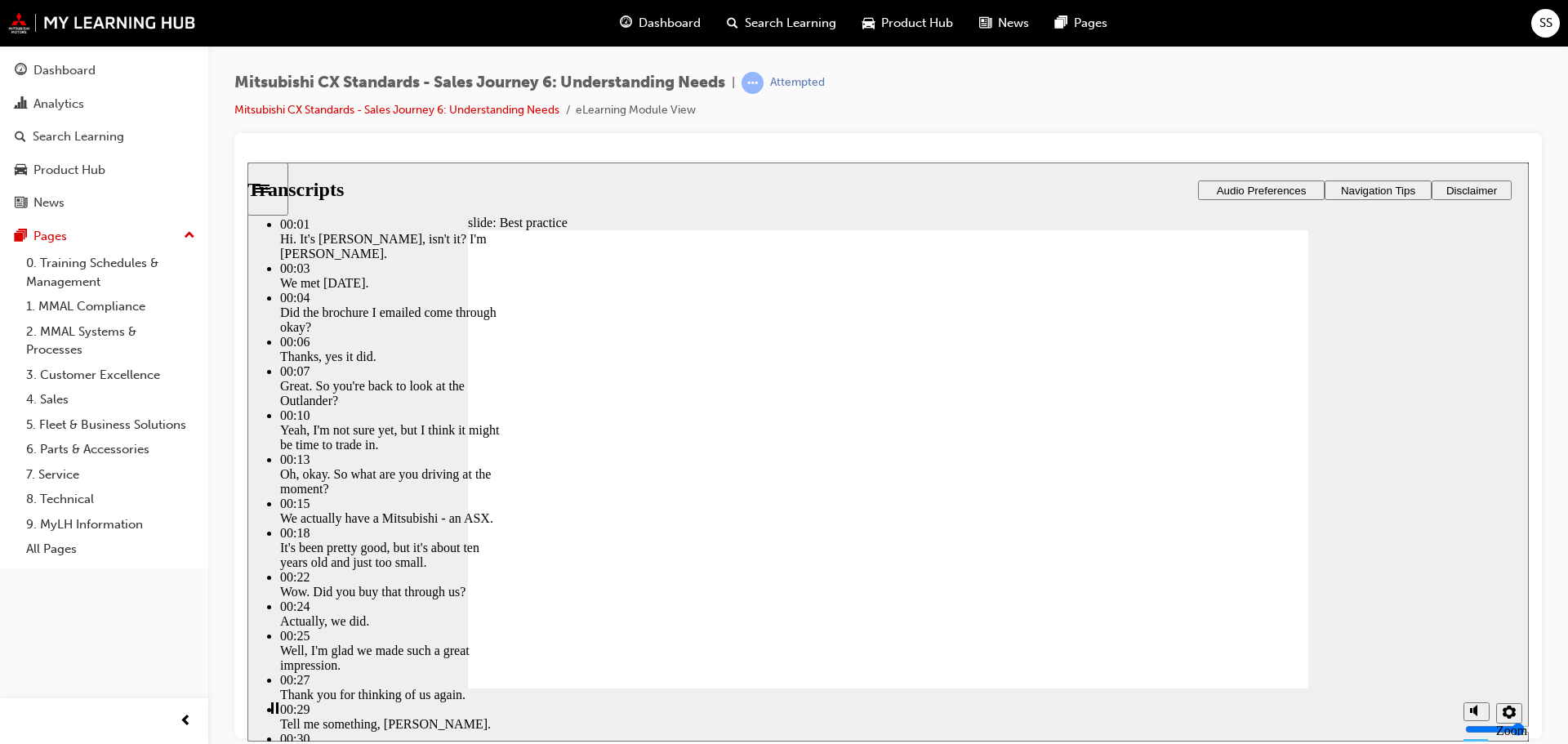
type input "4"
type input "23"
type input "4"
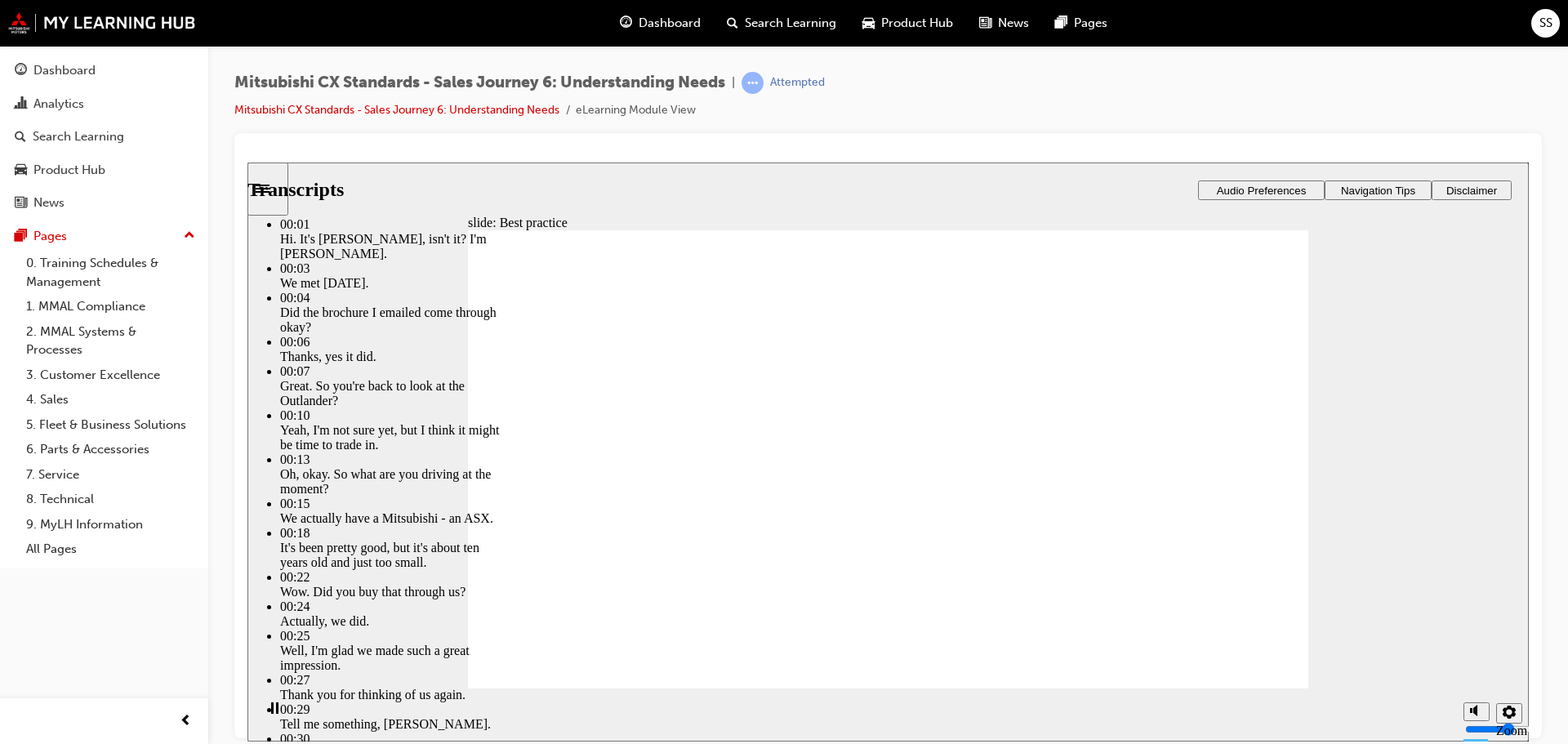
type input "23"
type input "4"
type input "3"
type input "23"
type input "3"
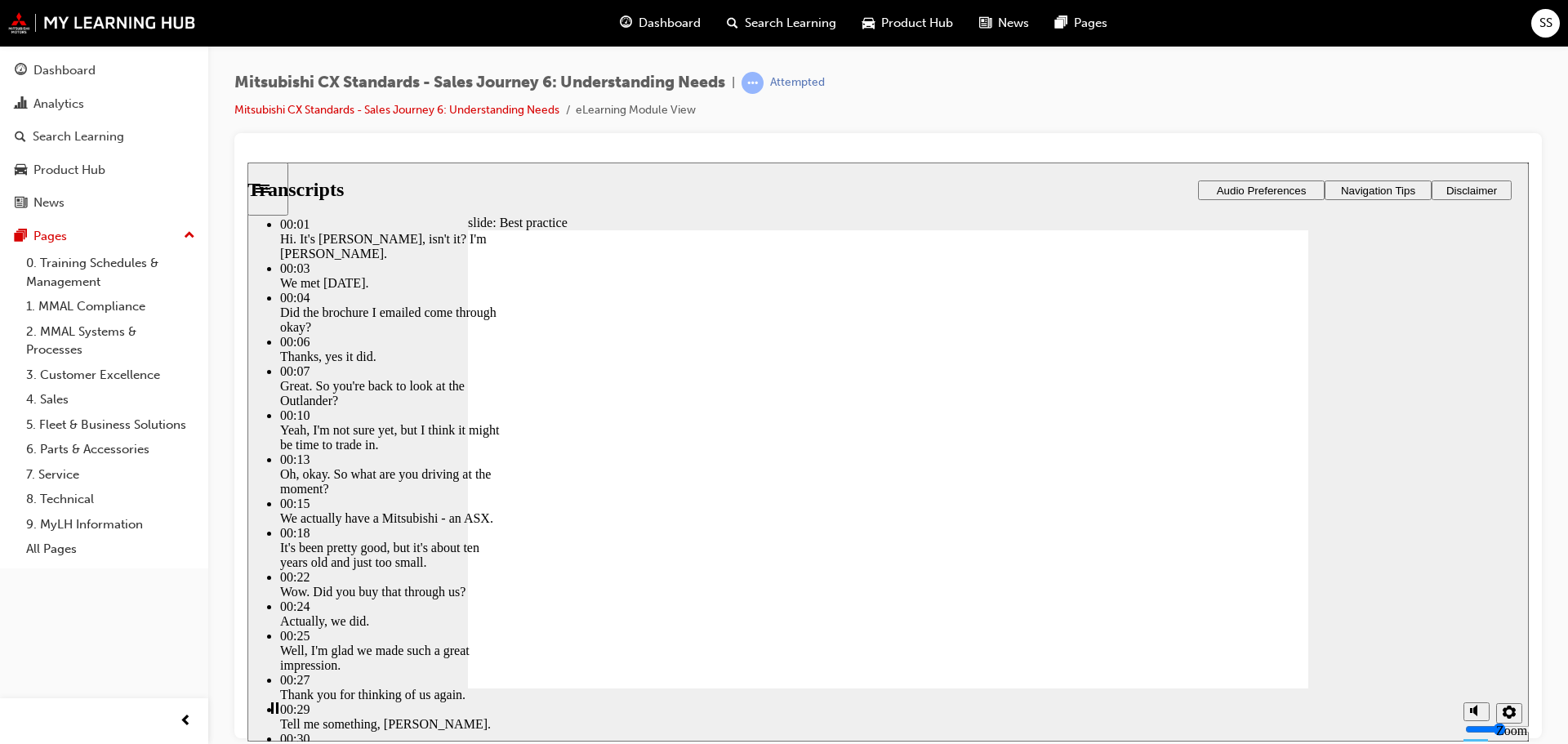
type input "24"
type input "3"
type input "24"
type input "3"
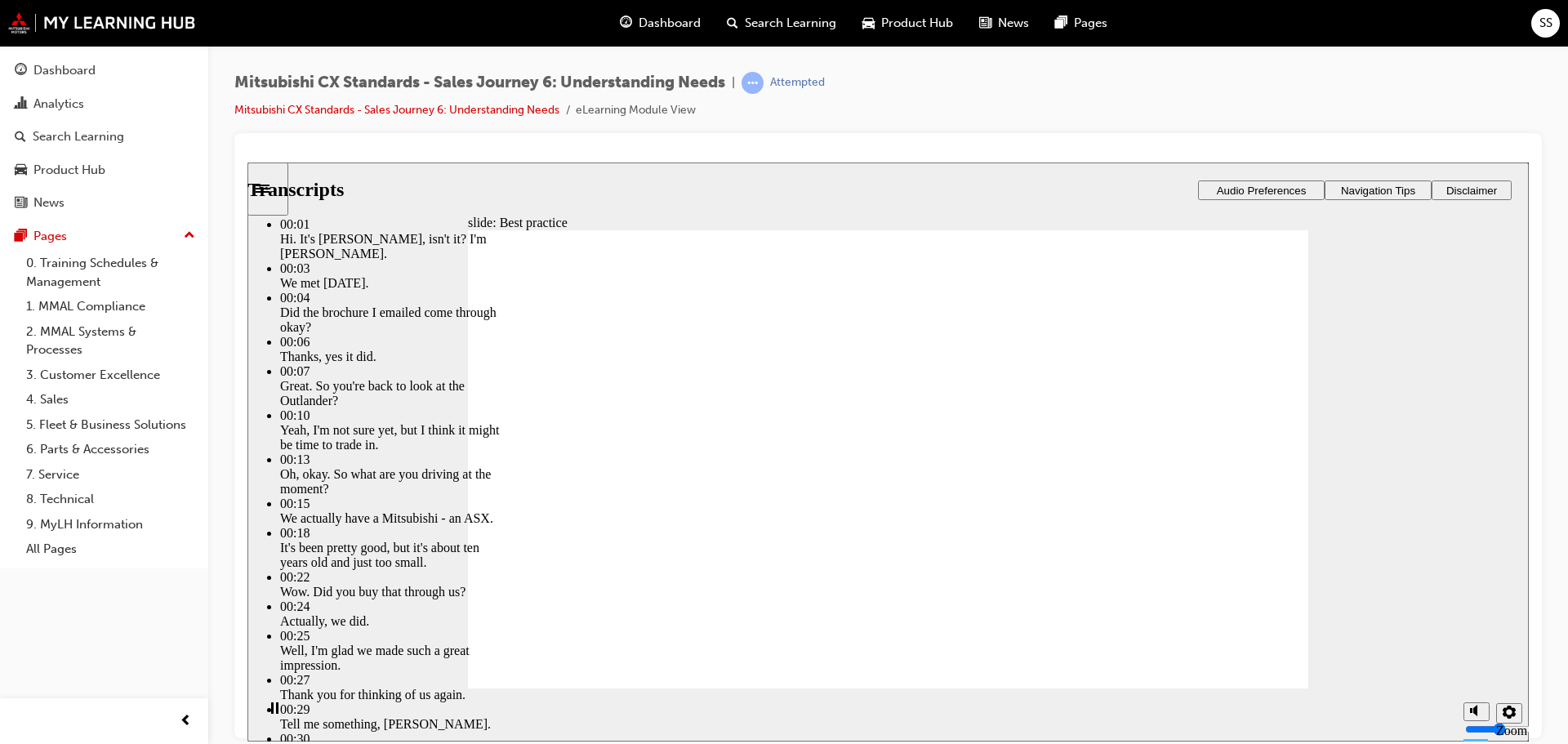
type input "3"
type input "24"
type input "3"
type input "24"
type input "3"
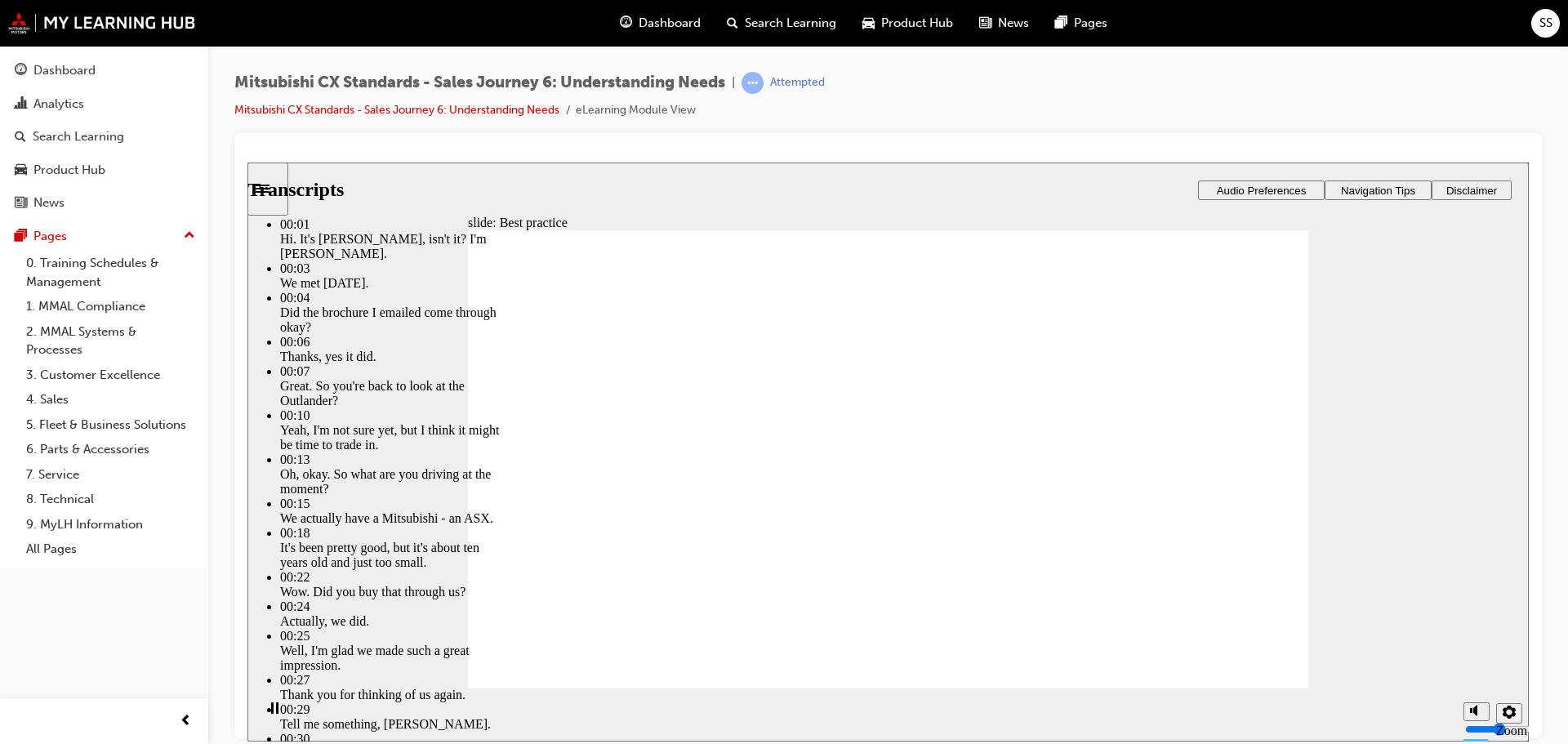
type input "24"
type input "3"
drag, startPoint x: 1046, startPoint y: 611, endPoint x: 1045, endPoint y: 635, distance: 24.0
type input "25"
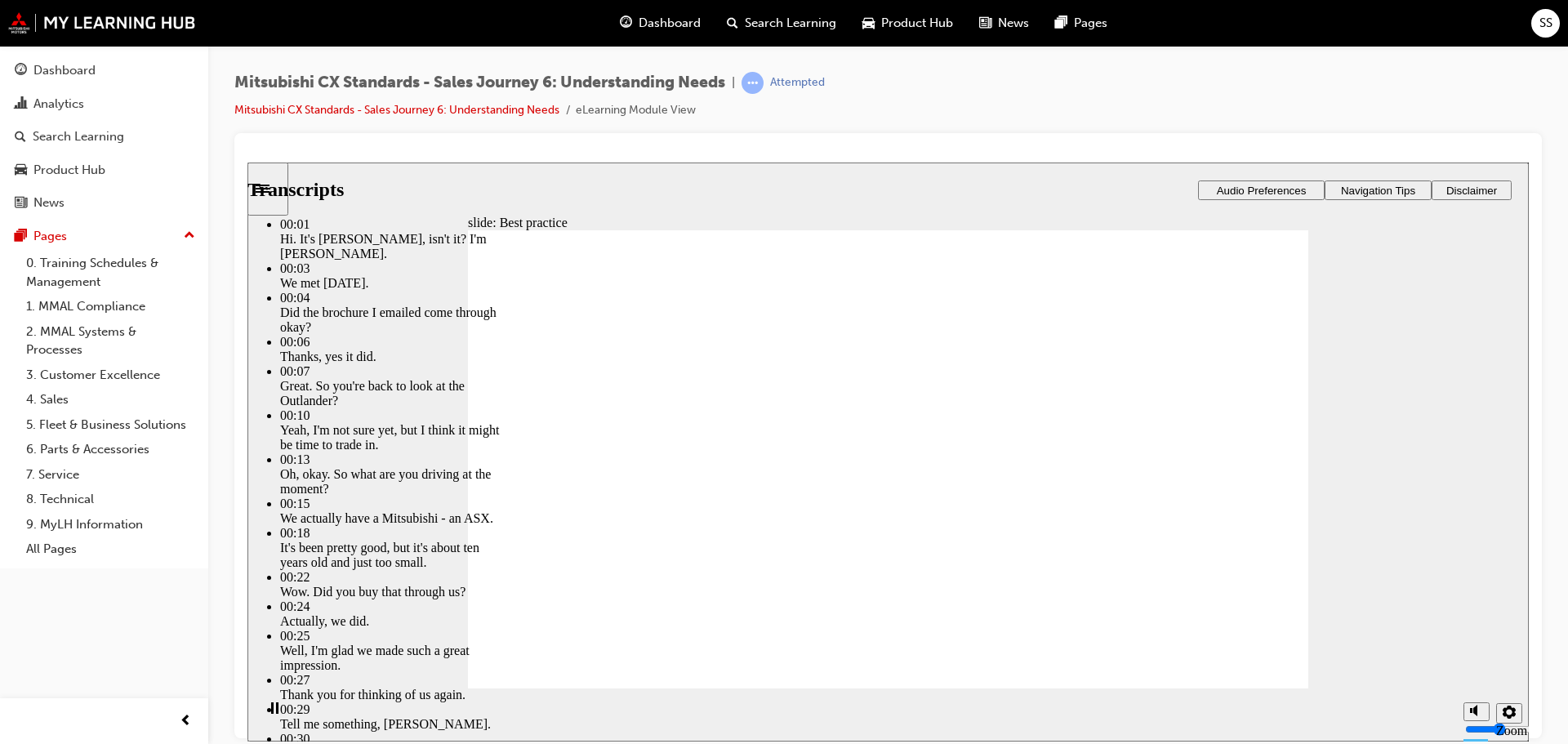
type input "3"
type input "25"
type input "3"
type input "25"
type input "3"
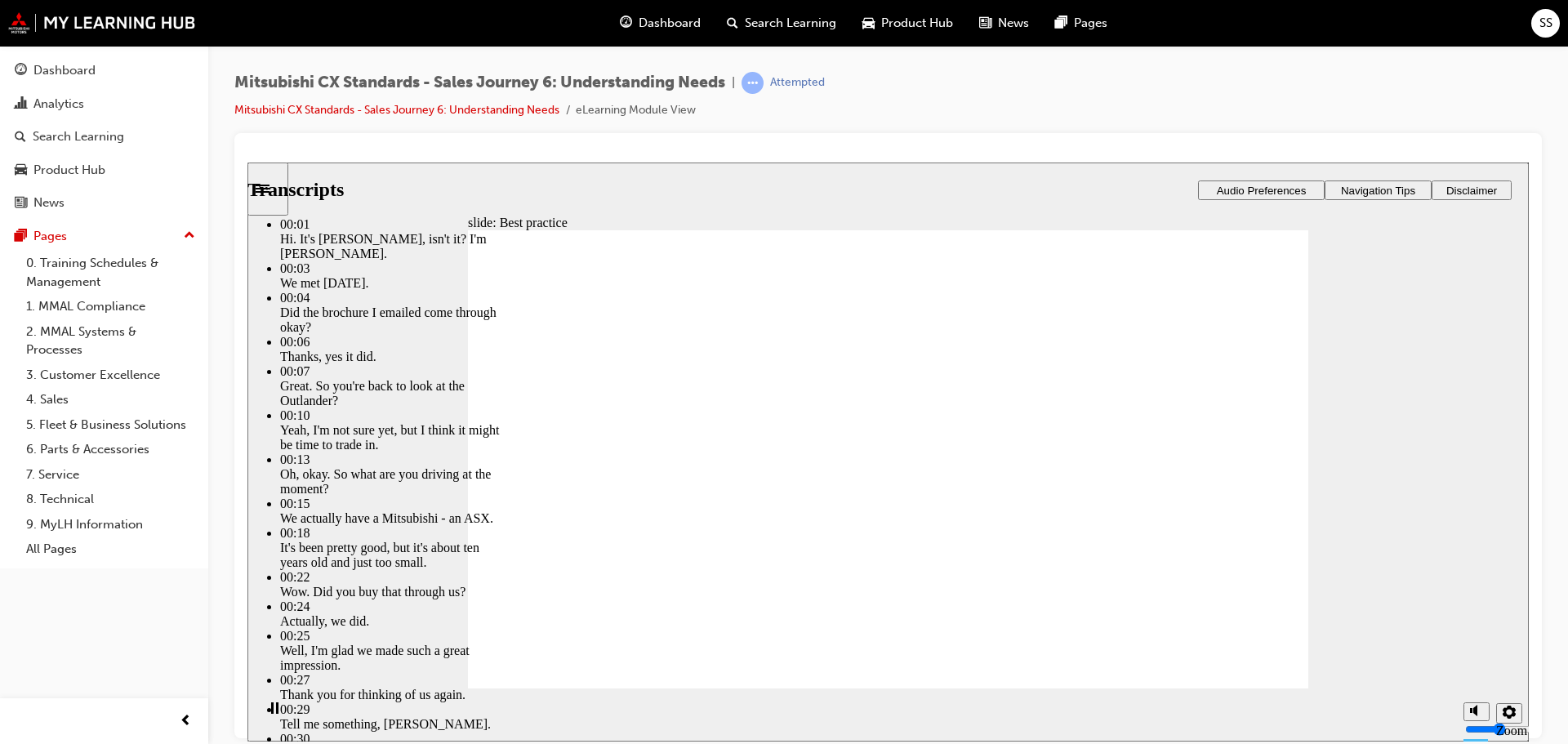
type input "25"
type input "3"
type input "26"
type input "3"
type input "26"
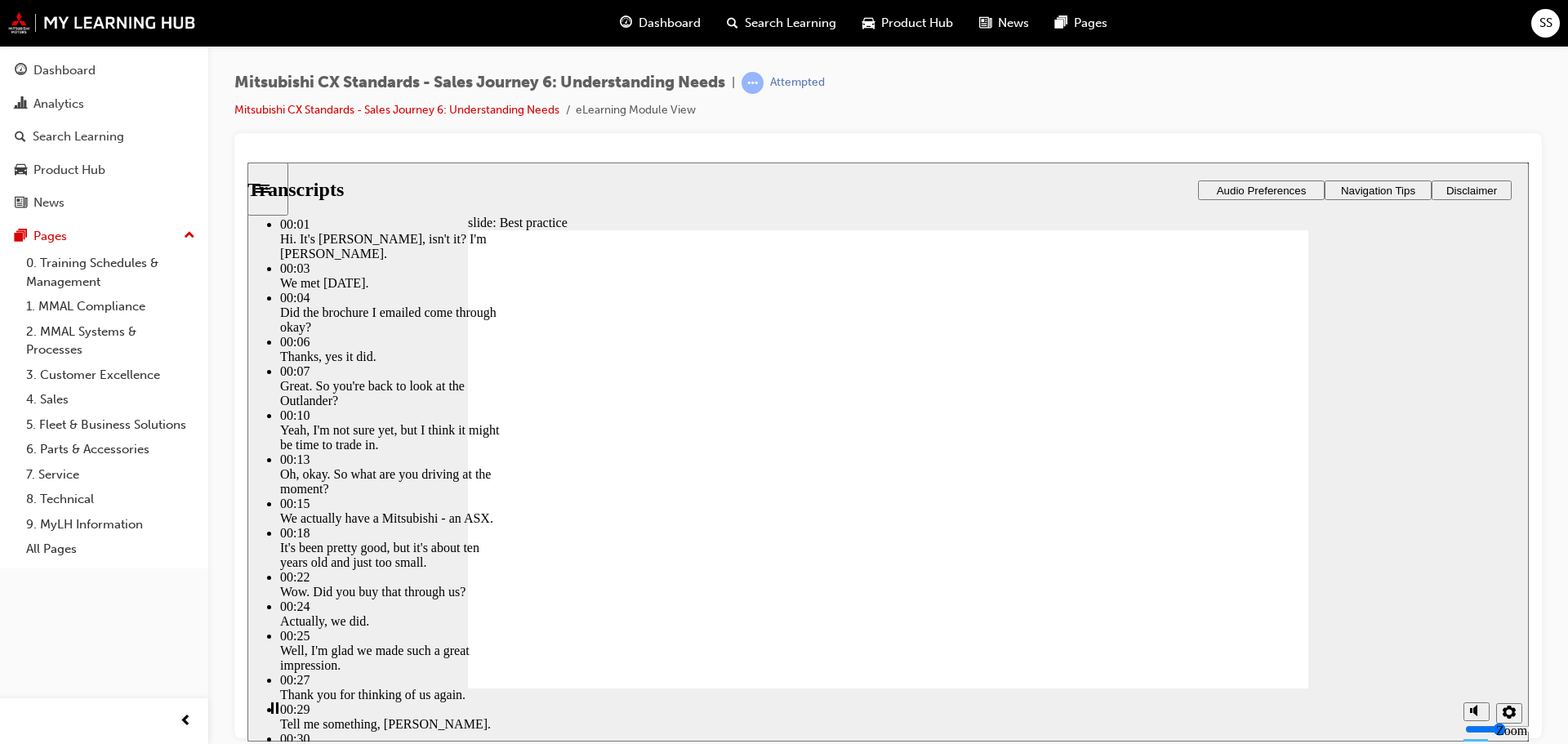
type input "3"
type input "26"
type input "3"
type input "26"
type input "3"
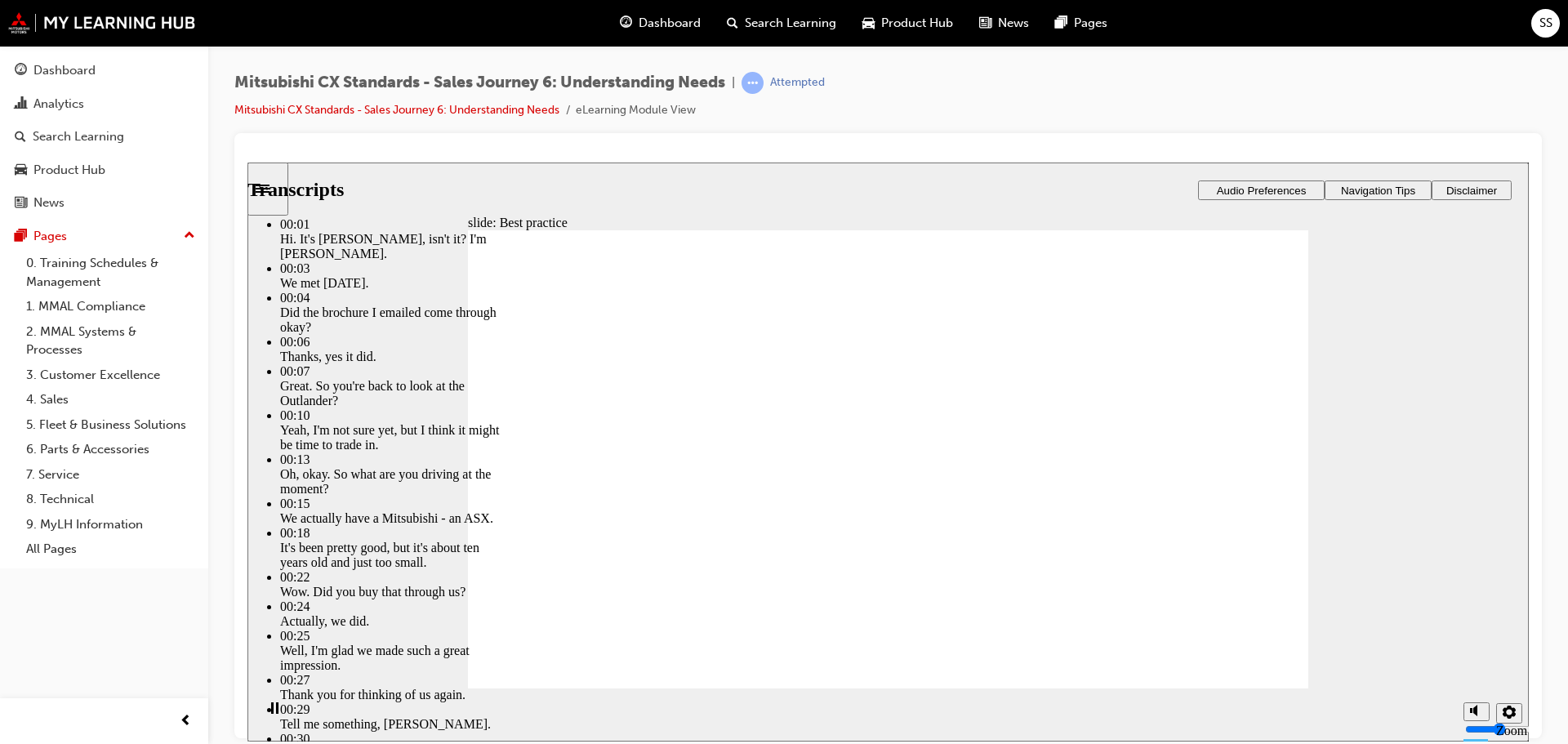
type input "27"
type input "3"
type input "27"
type input "3"
type input "27"
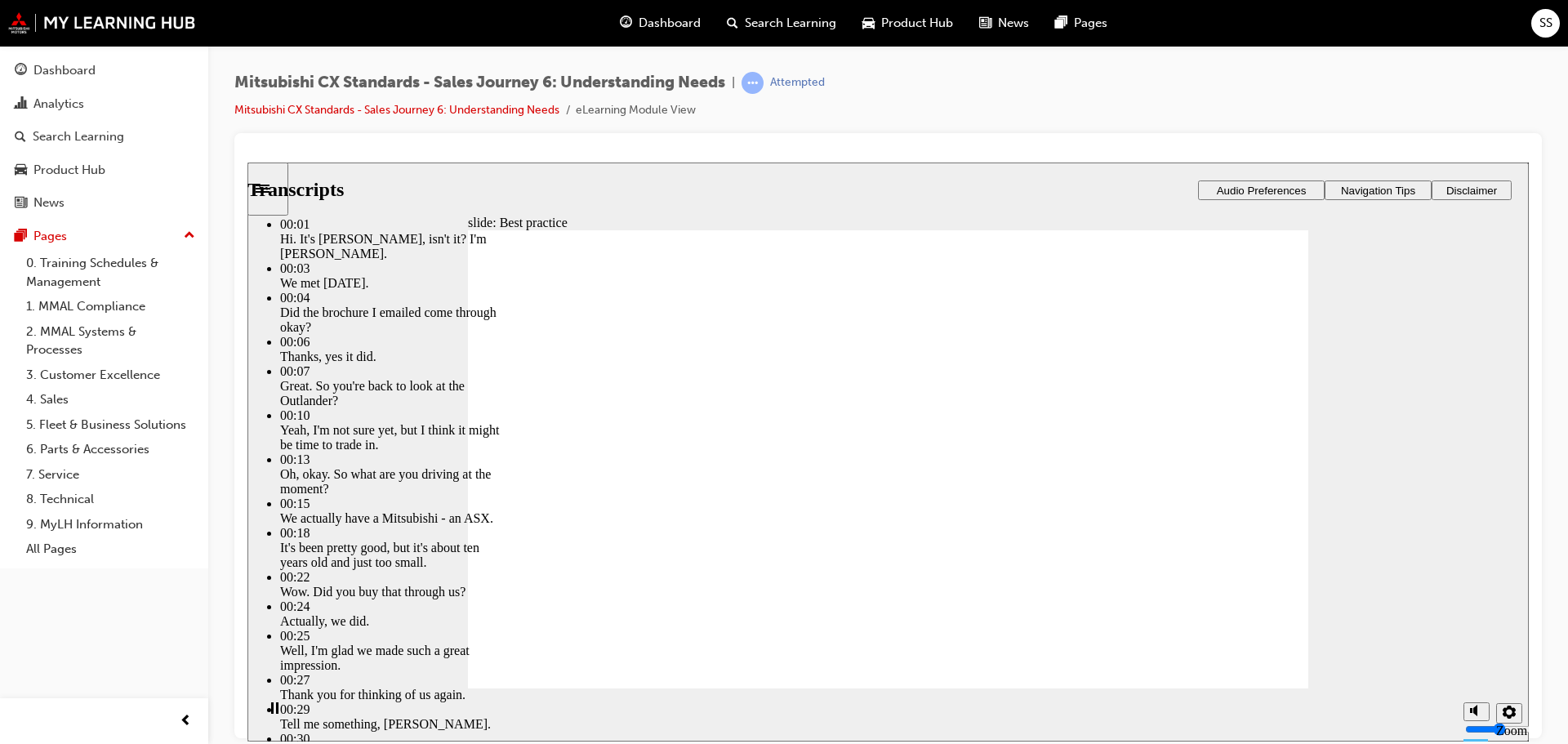
type input "3"
type input "27"
type input "3"
type input "28"
type input "3"
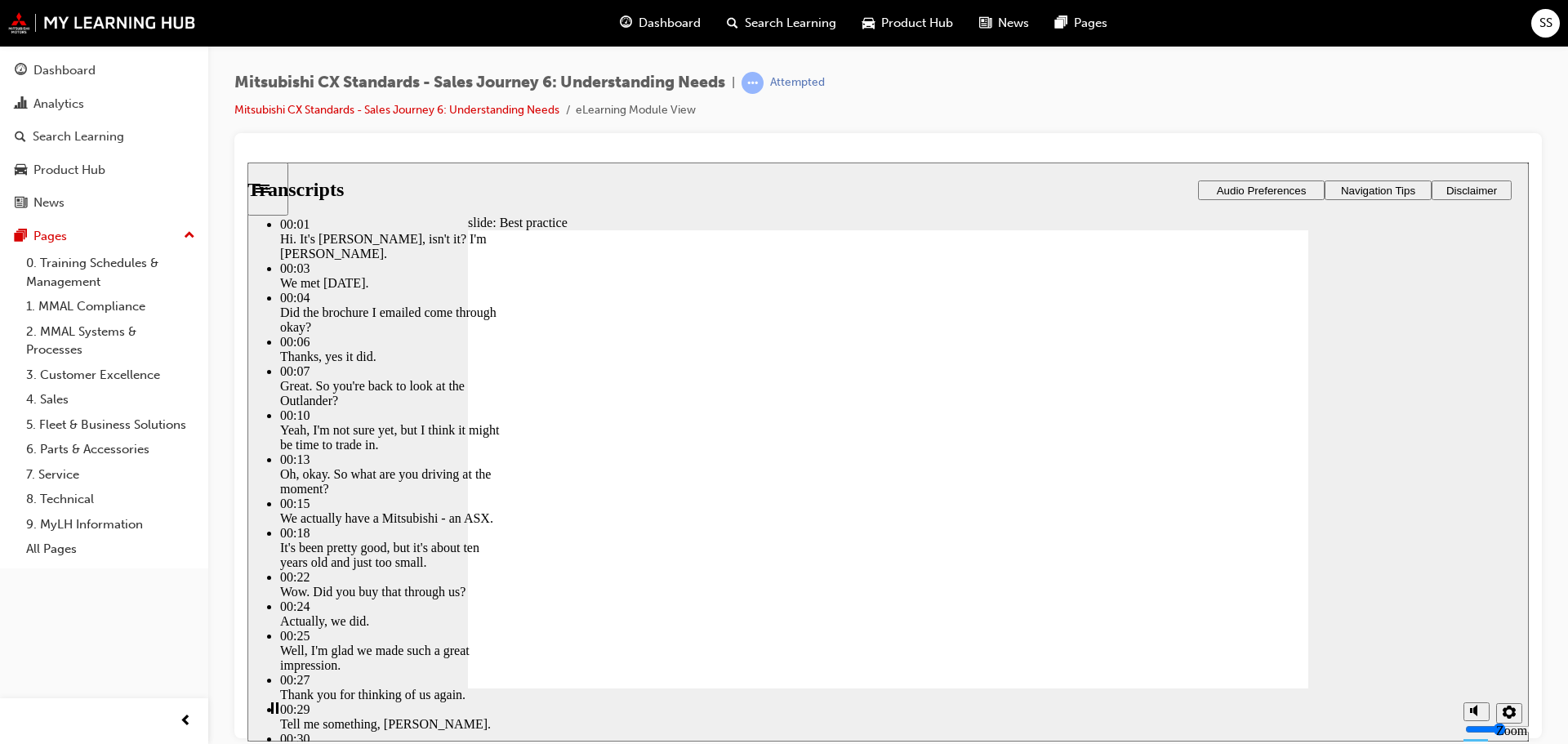
type input "28"
type input "3"
type input "28"
type input "3"
type input "28"
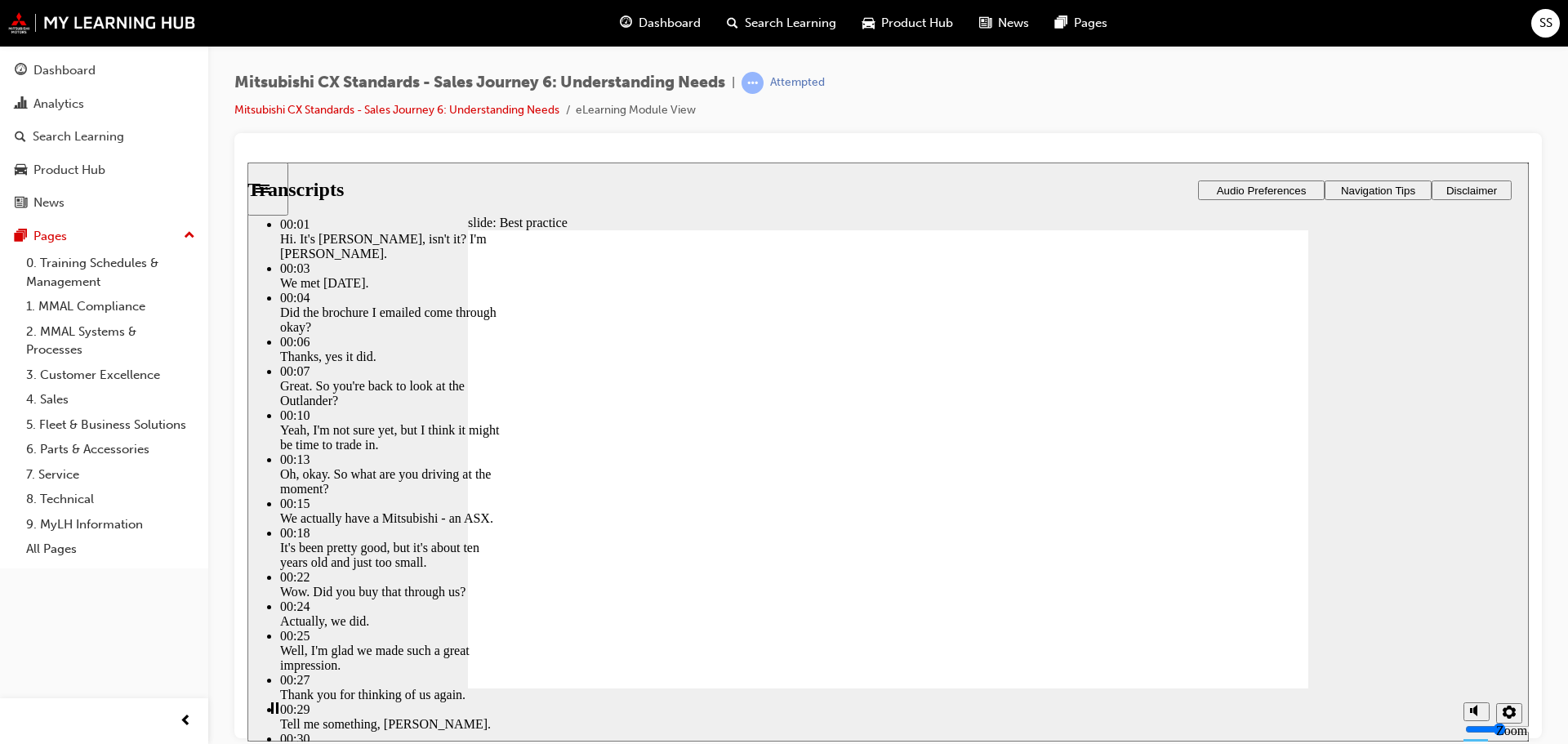
type input "3"
type input "29"
type input "3"
type input "29"
type input "3"
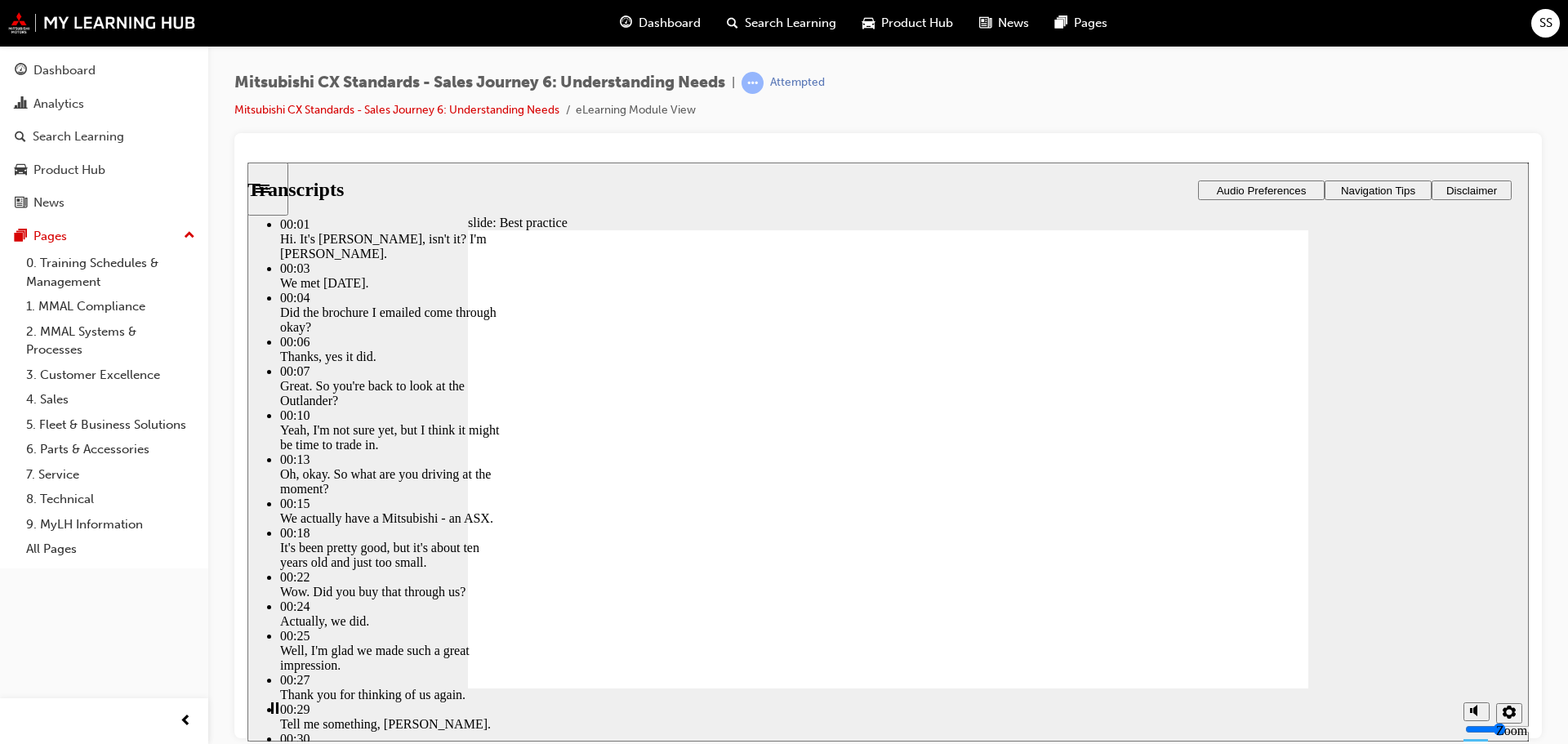
type input "29"
type input "3"
type input "30"
type input "3"
type input "30"
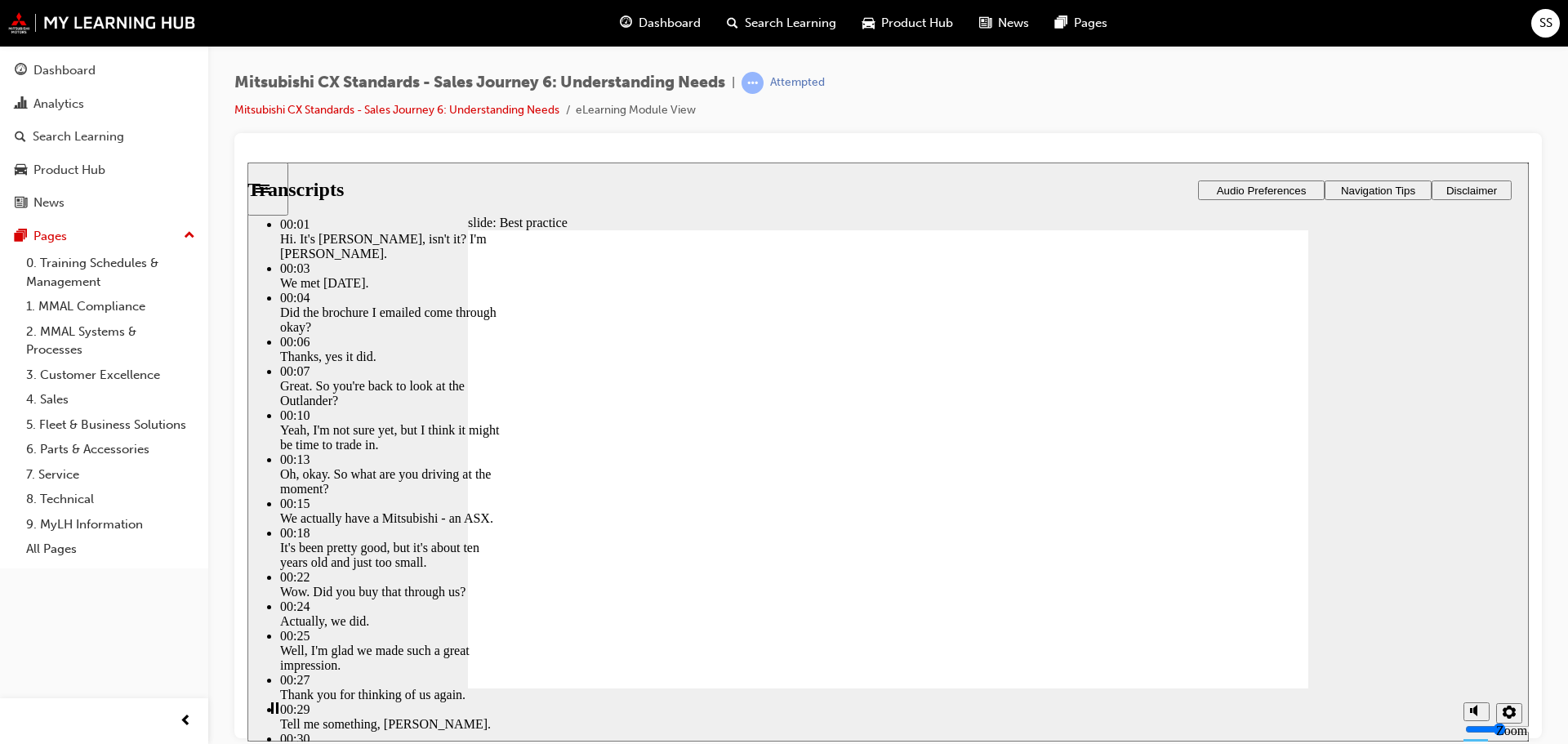
type input "3"
type input "30"
type input "3"
type input "30"
type input "3"
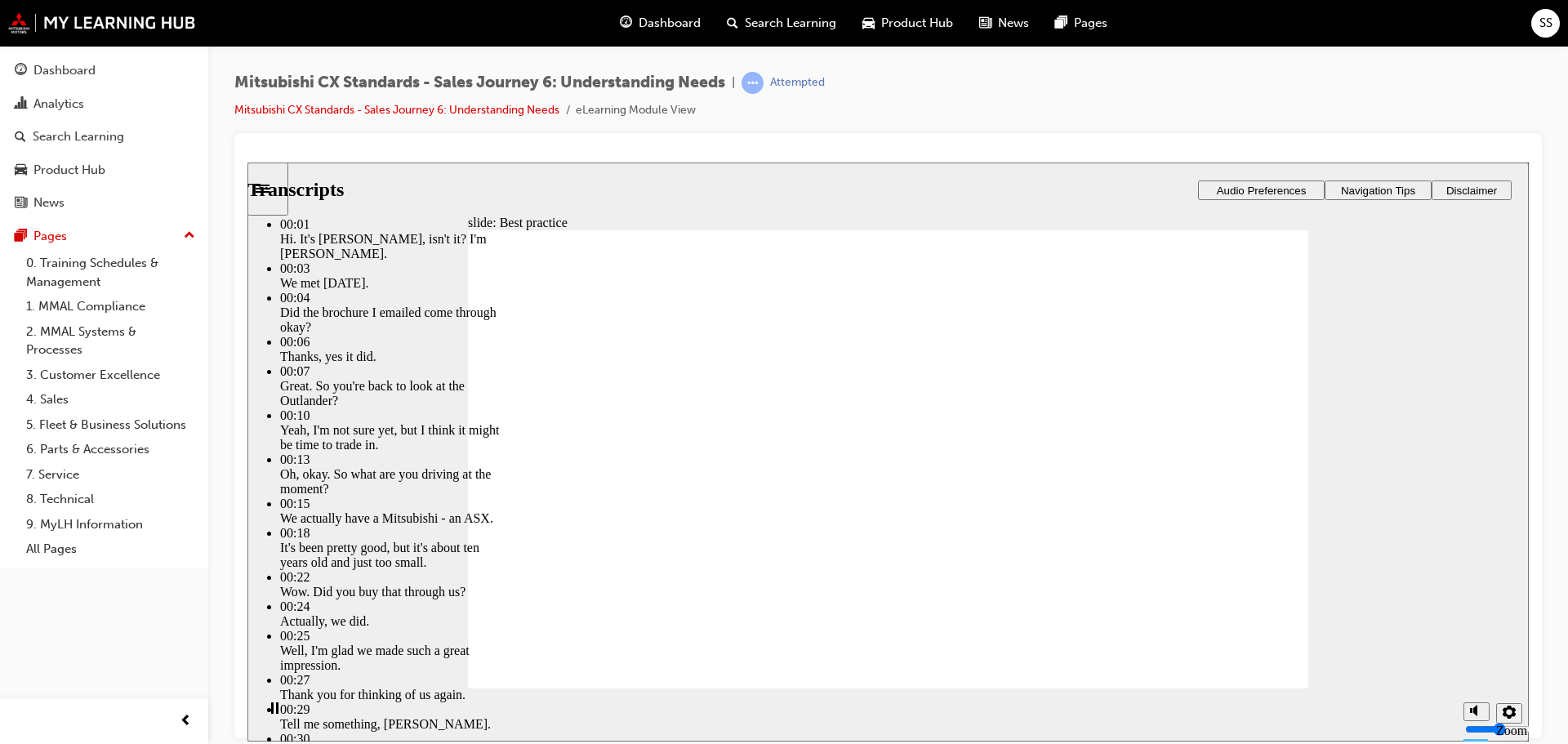
type input "31"
type input "3"
type input "31"
type input "3"
type input "31"
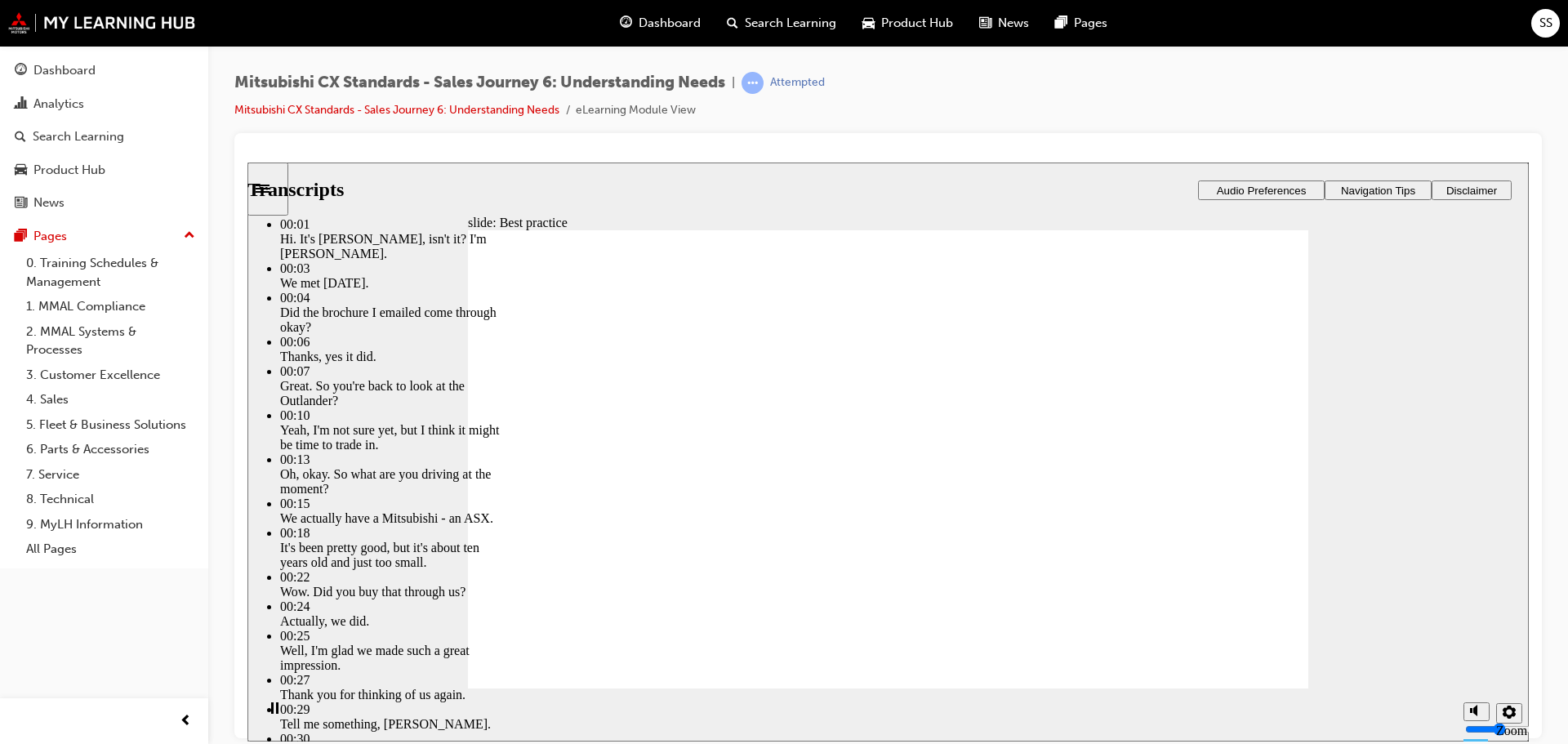
type input "3"
type input "31"
type input "3"
type input "32"
type input "3"
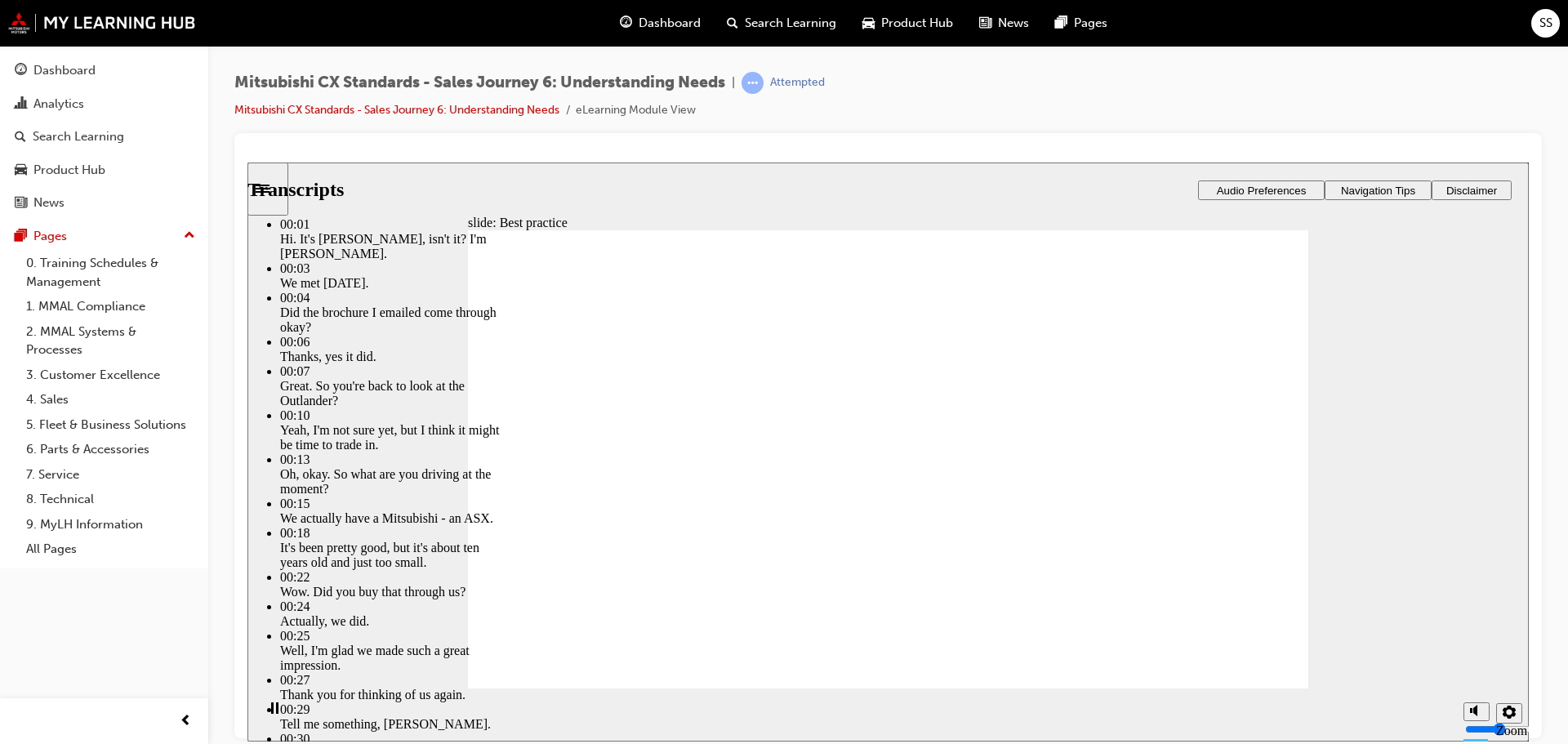
type input "32"
type input "3"
type input "32"
type input "3"
type input "32"
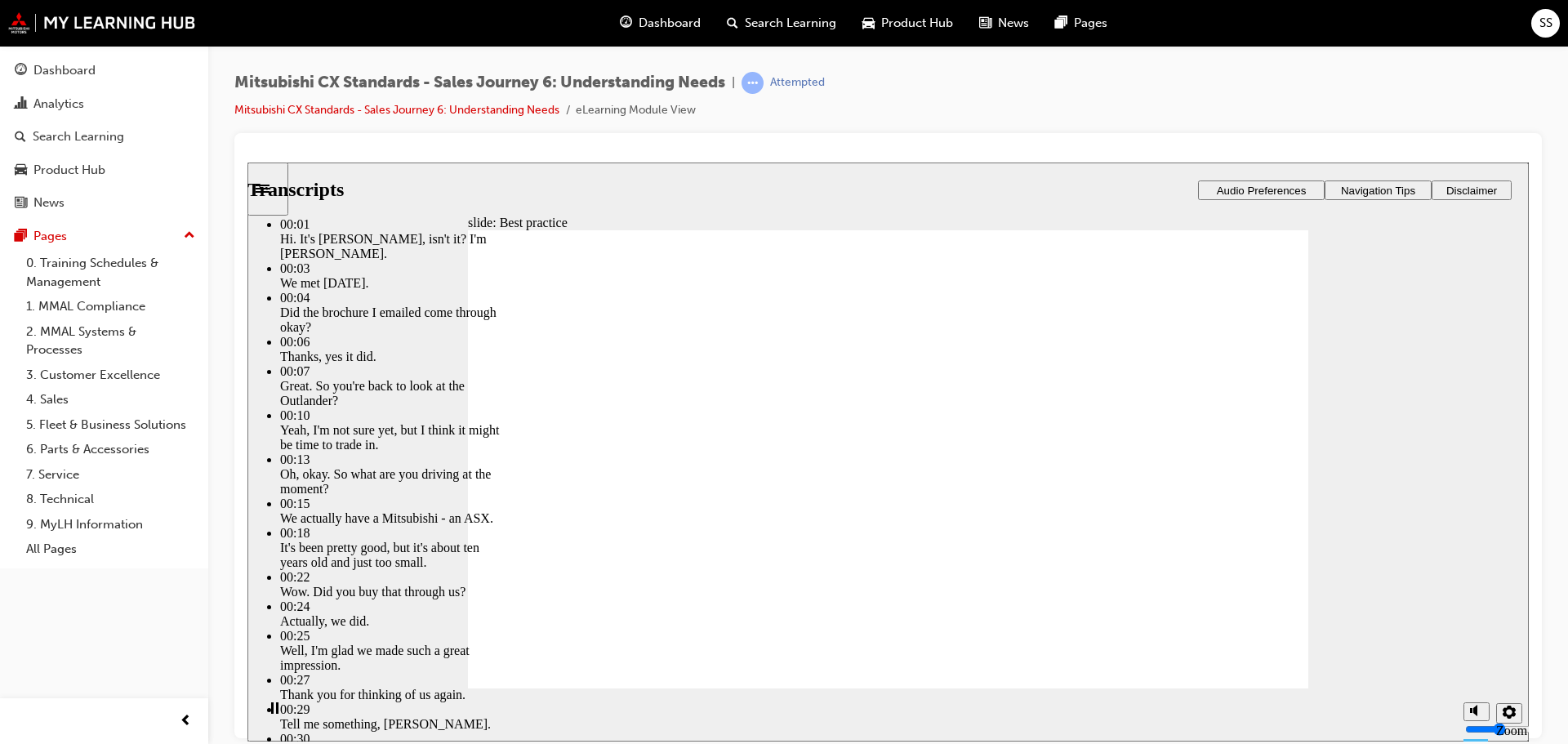
type input "3"
type input "33"
type input "3"
type input "33"
type input "3"
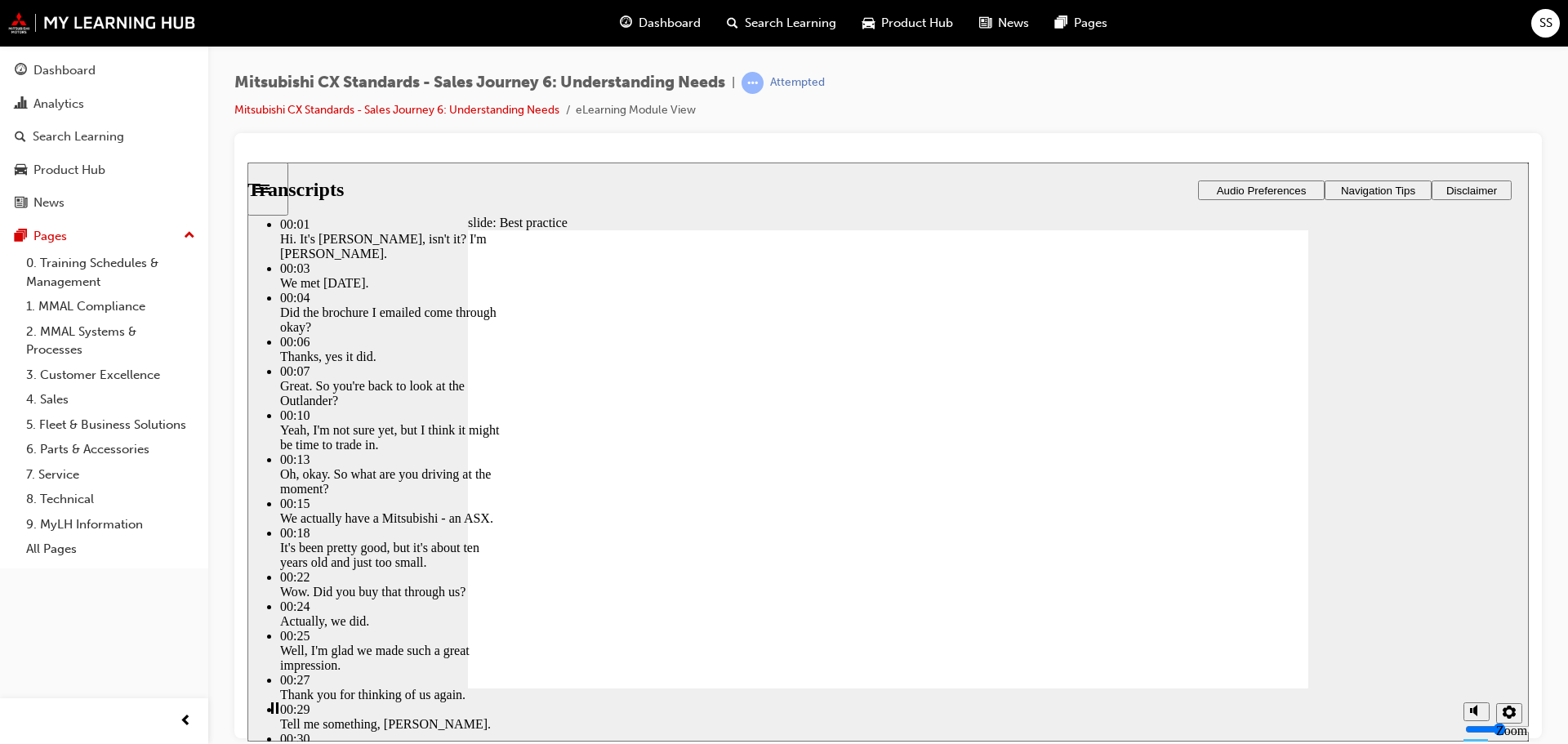
type input "33"
type input "3"
type input "34"
type input "3"
type input "34"
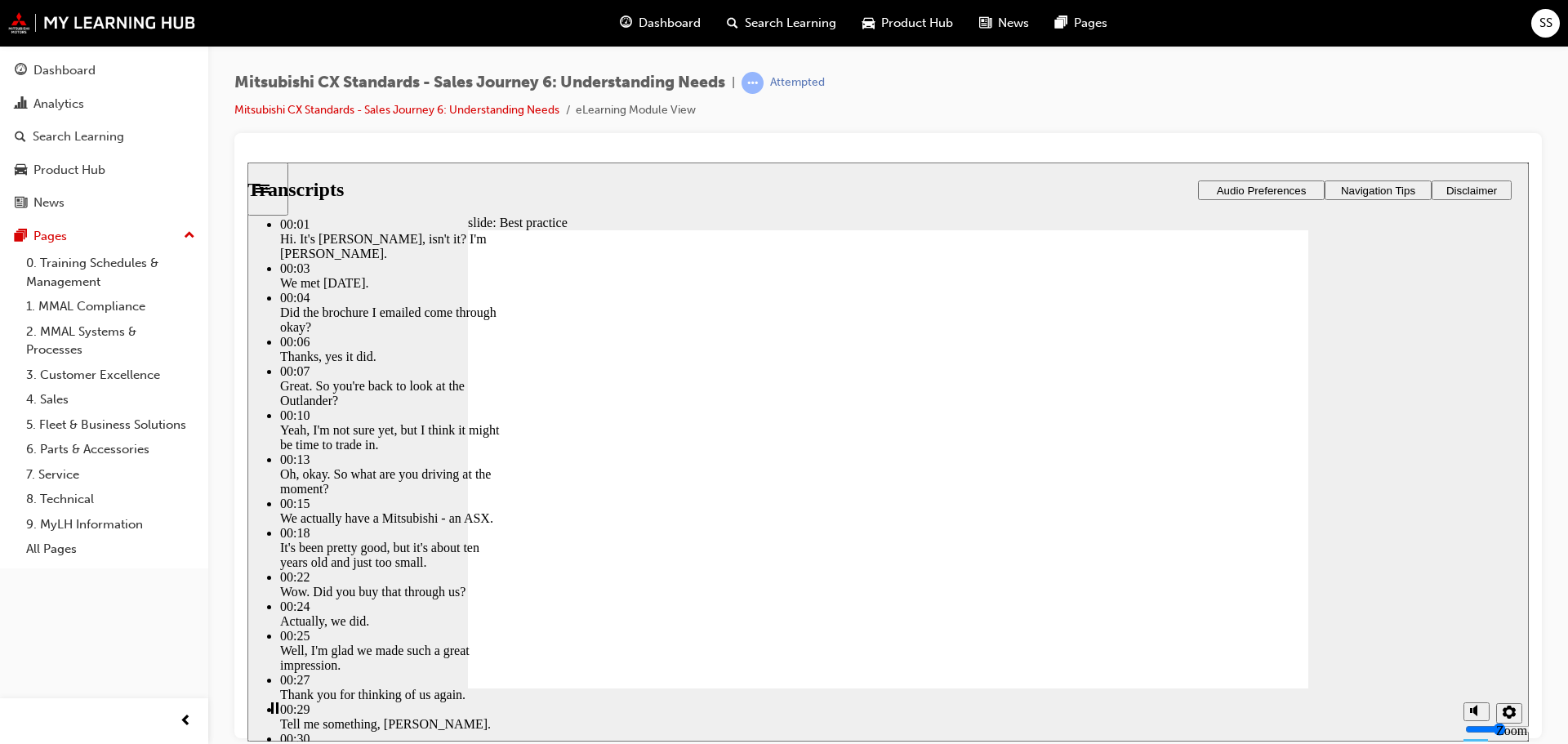
type input "3"
type input "34"
type input "3"
type input "34"
type input "3"
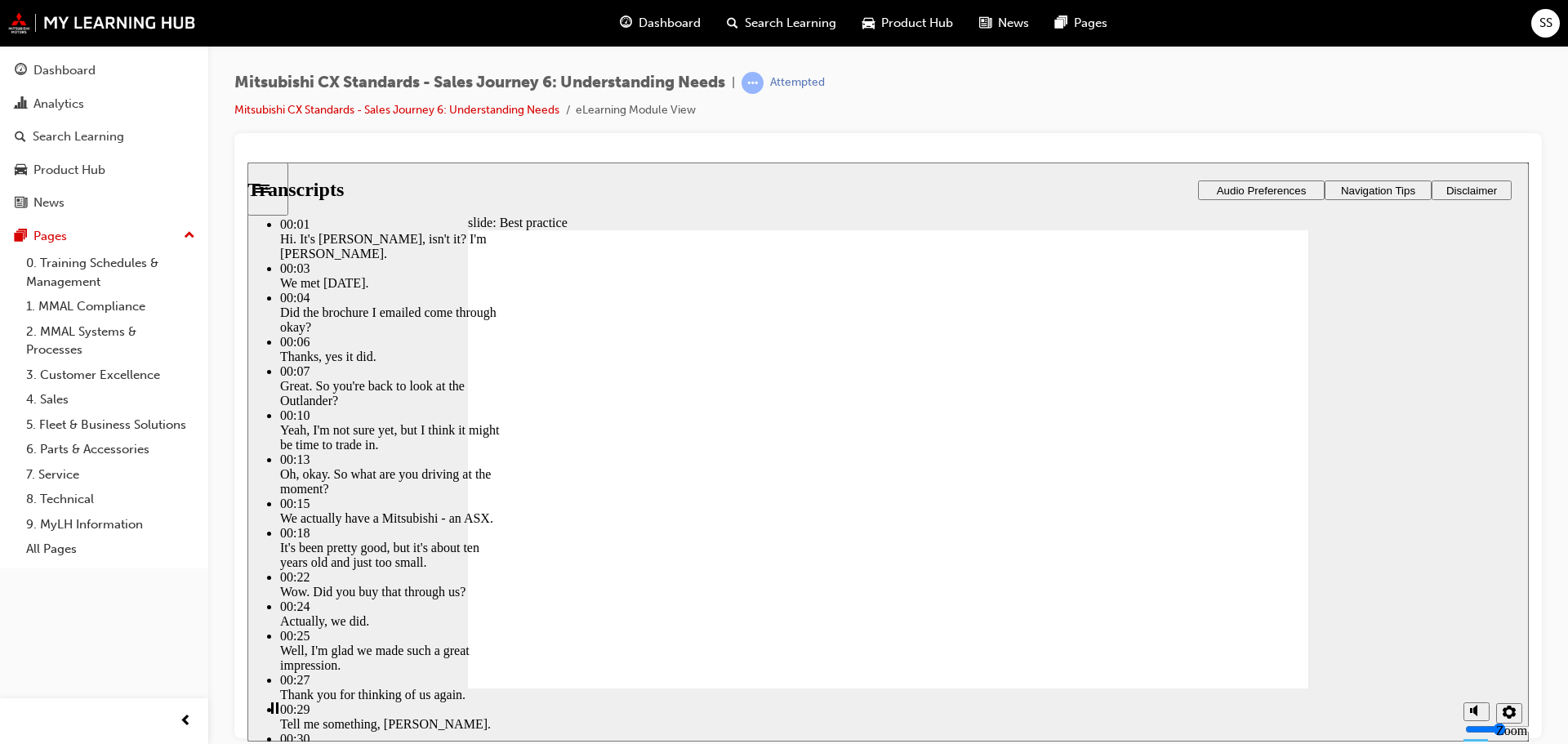
type input "35"
type input "3"
type input "35"
type input "3"
type input "35"
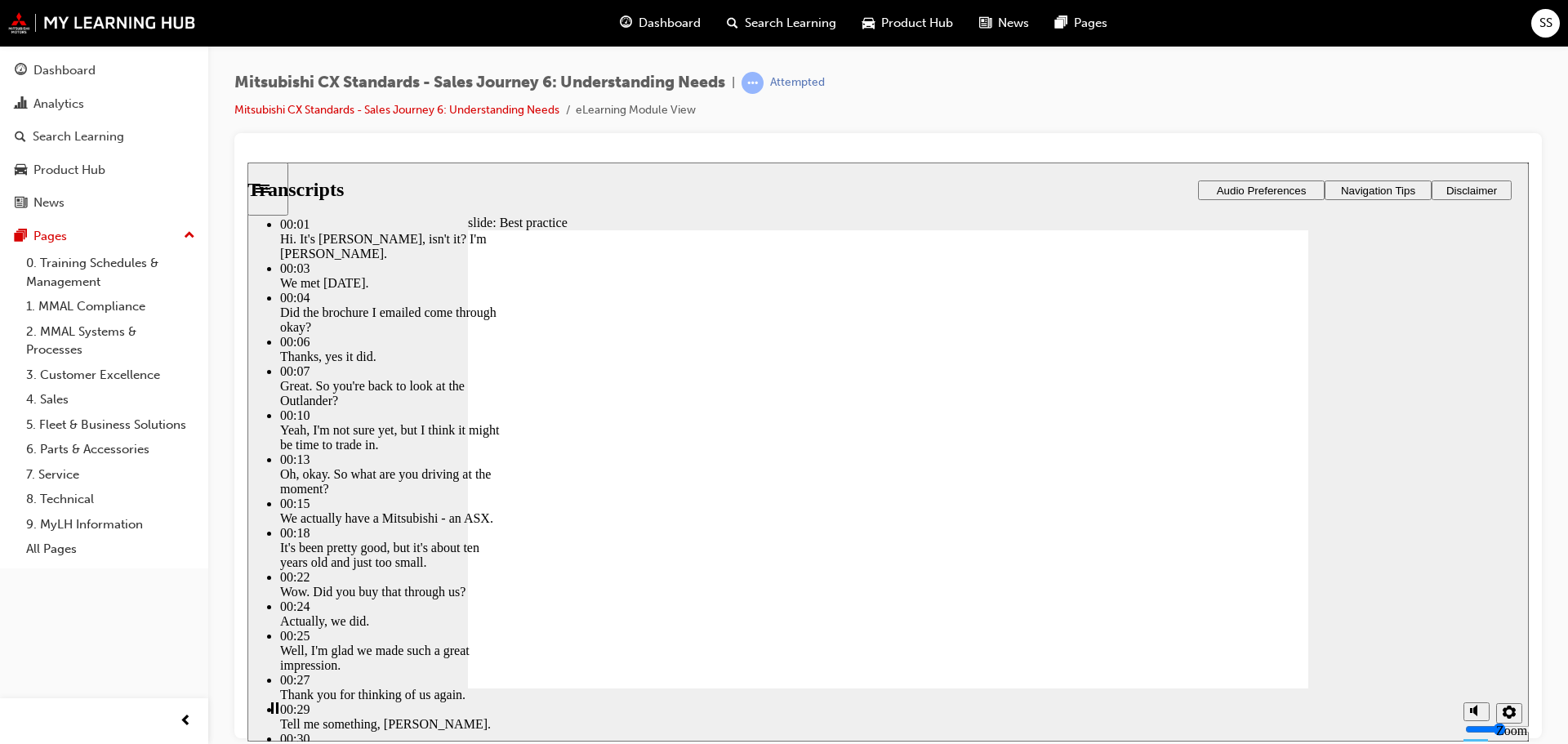
type input "3"
type input "35"
type input "3"
type input "36"
type input "3"
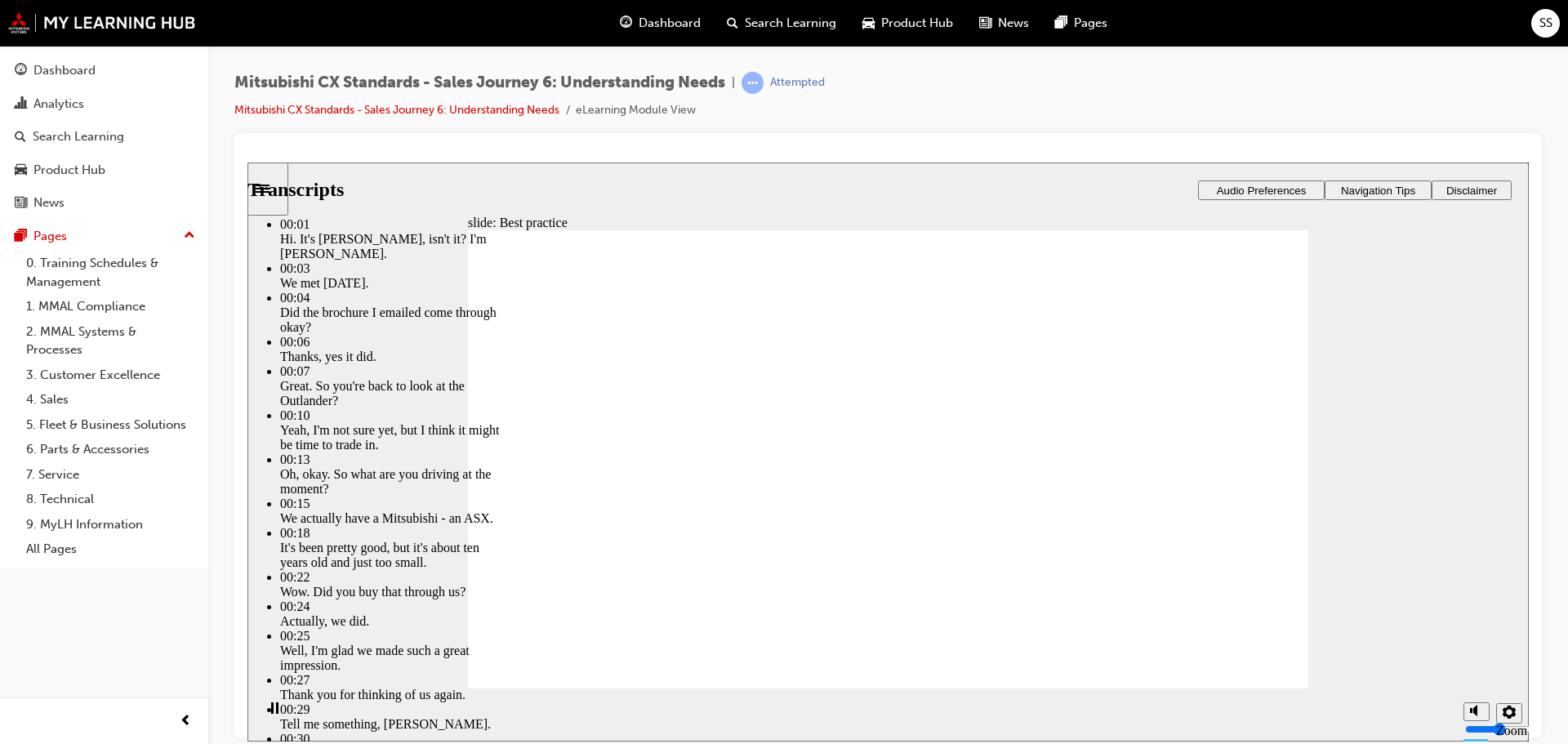
type input "36"
type input "3"
type input "36"
type input "3"
type input "36"
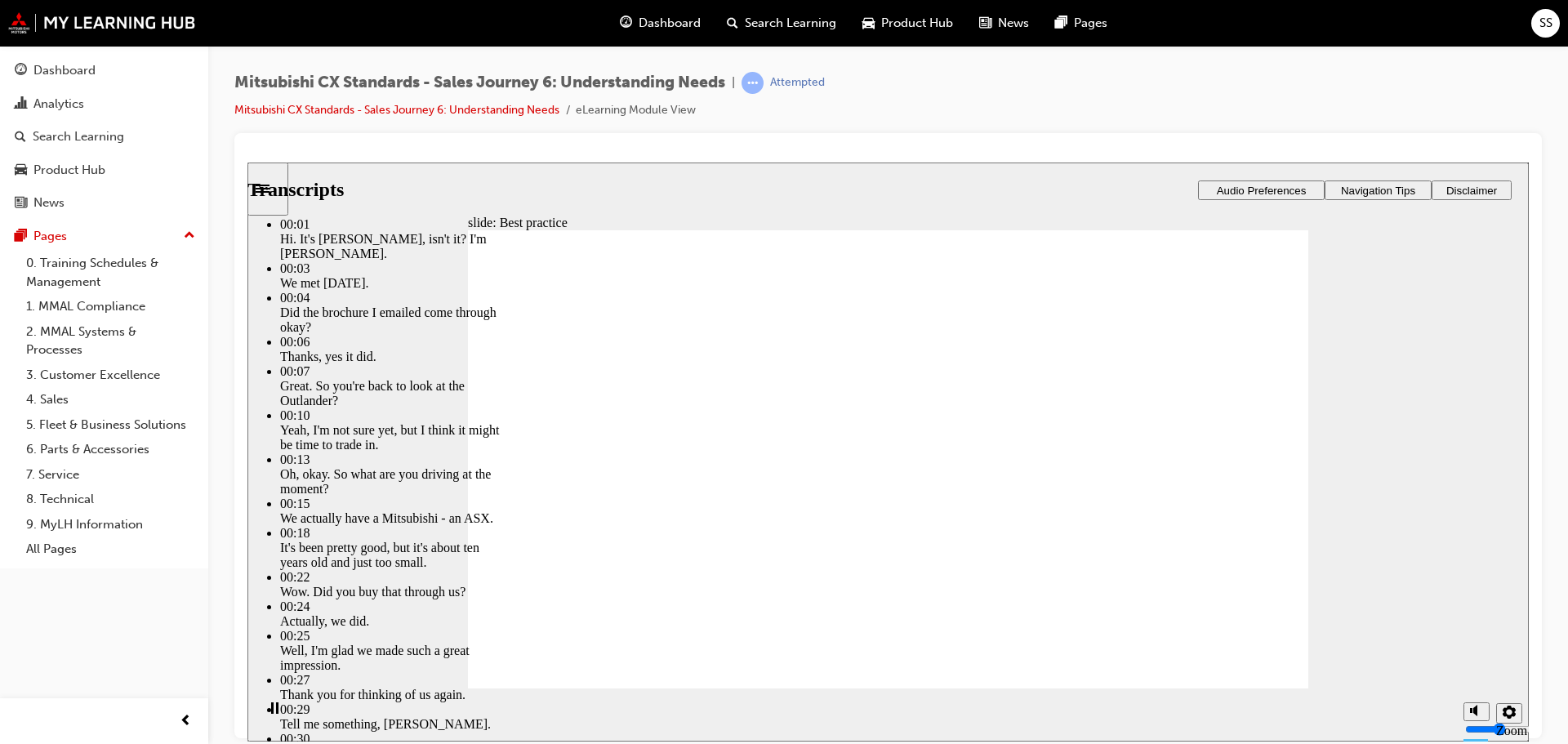
type input "3"
type input "37"
type input "3"
type input "37"
type input "3"
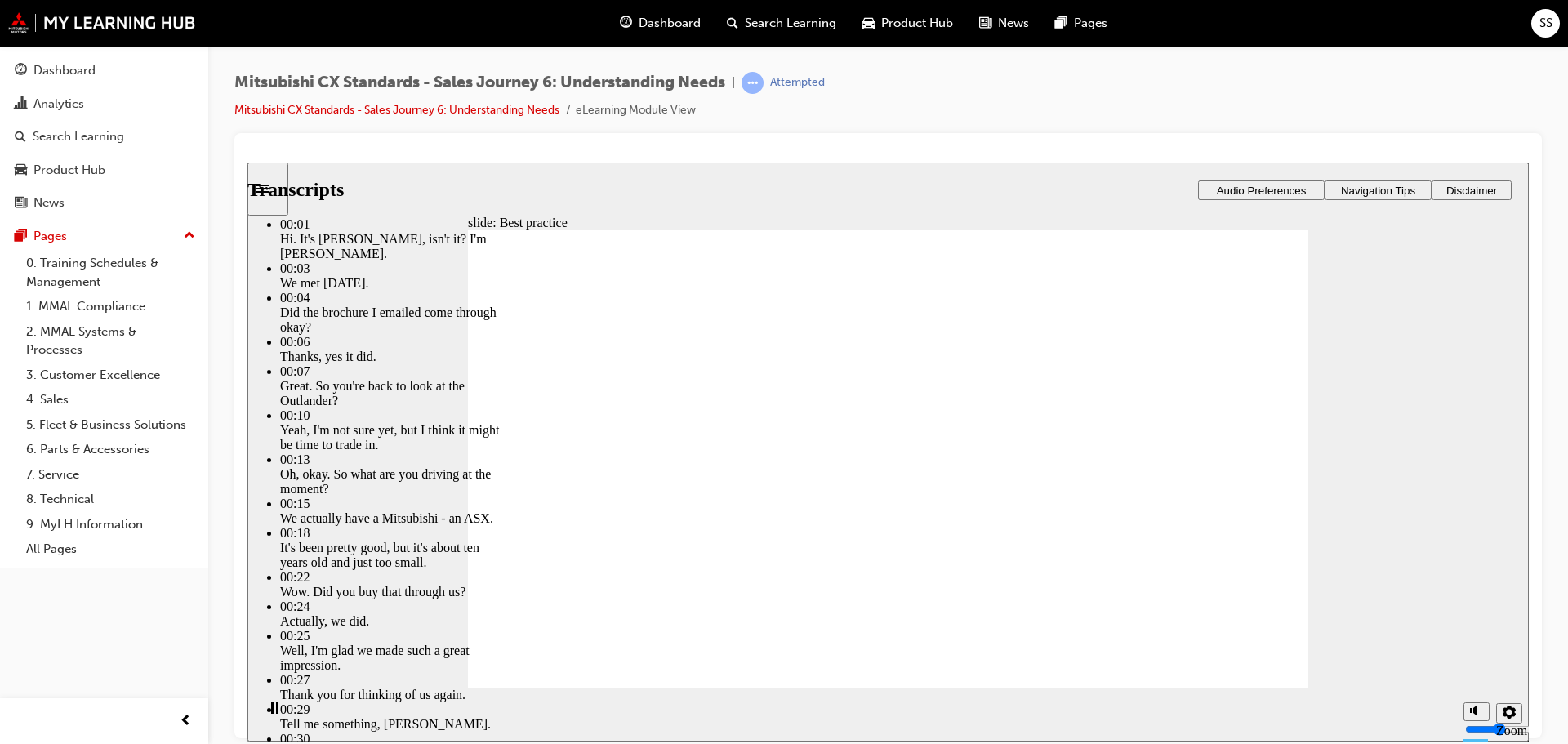
type input "37"
type input "3"
type input "38"
type input "3"
type input "38"
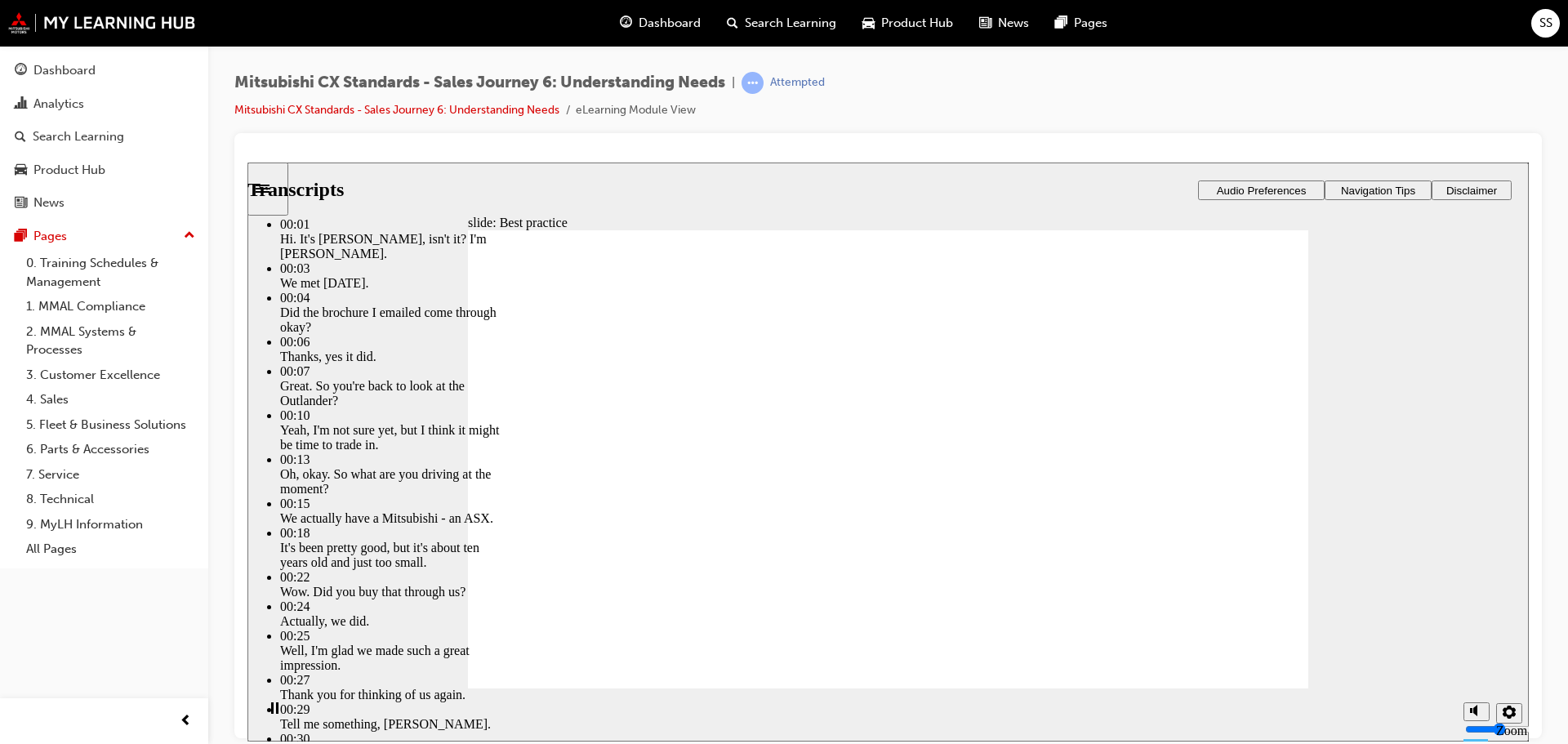
type input "3"
type input "38"
type input "3"
type input "38"
type input "3"
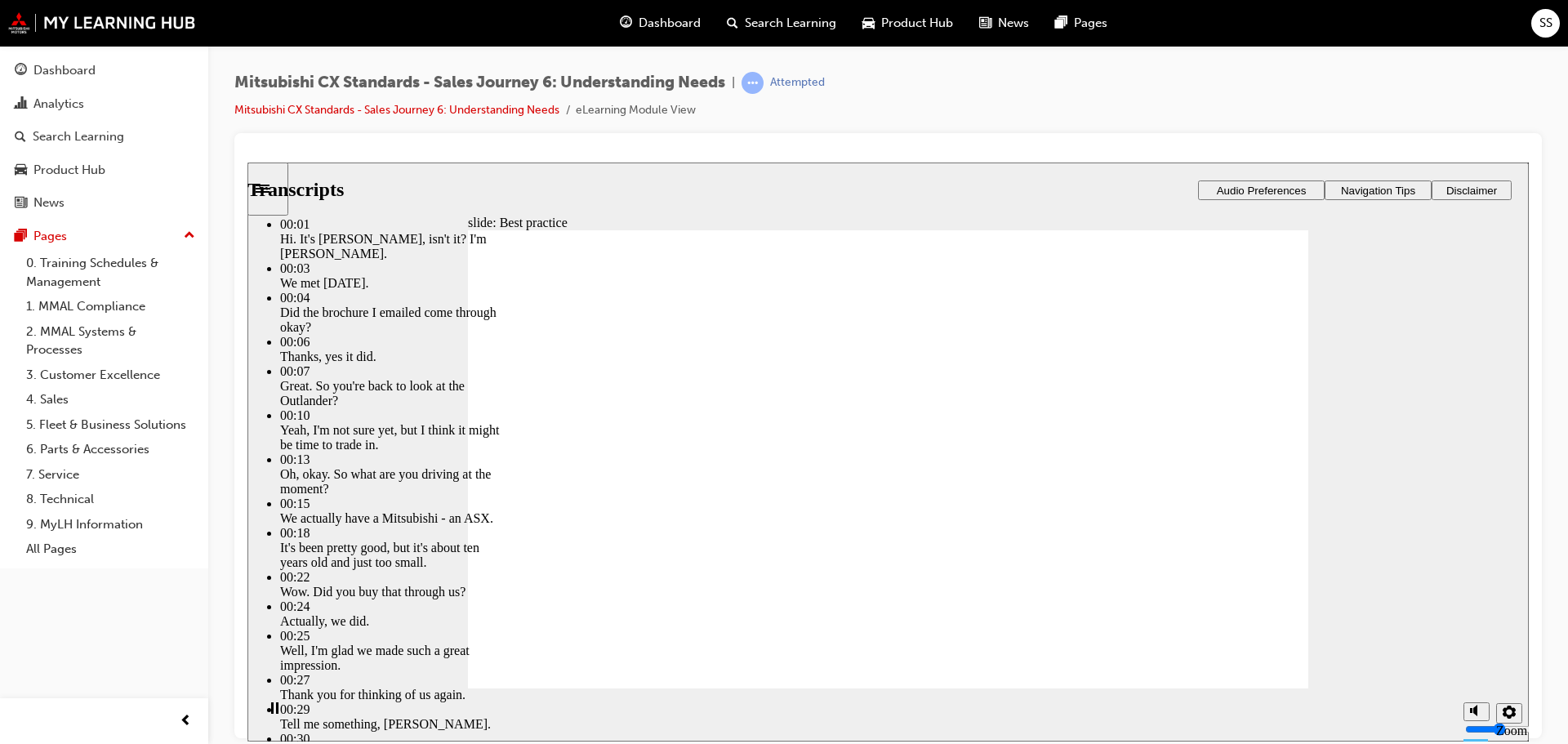
type input "39"
type input "3"
type input "39"
type input "3"
type input "39"
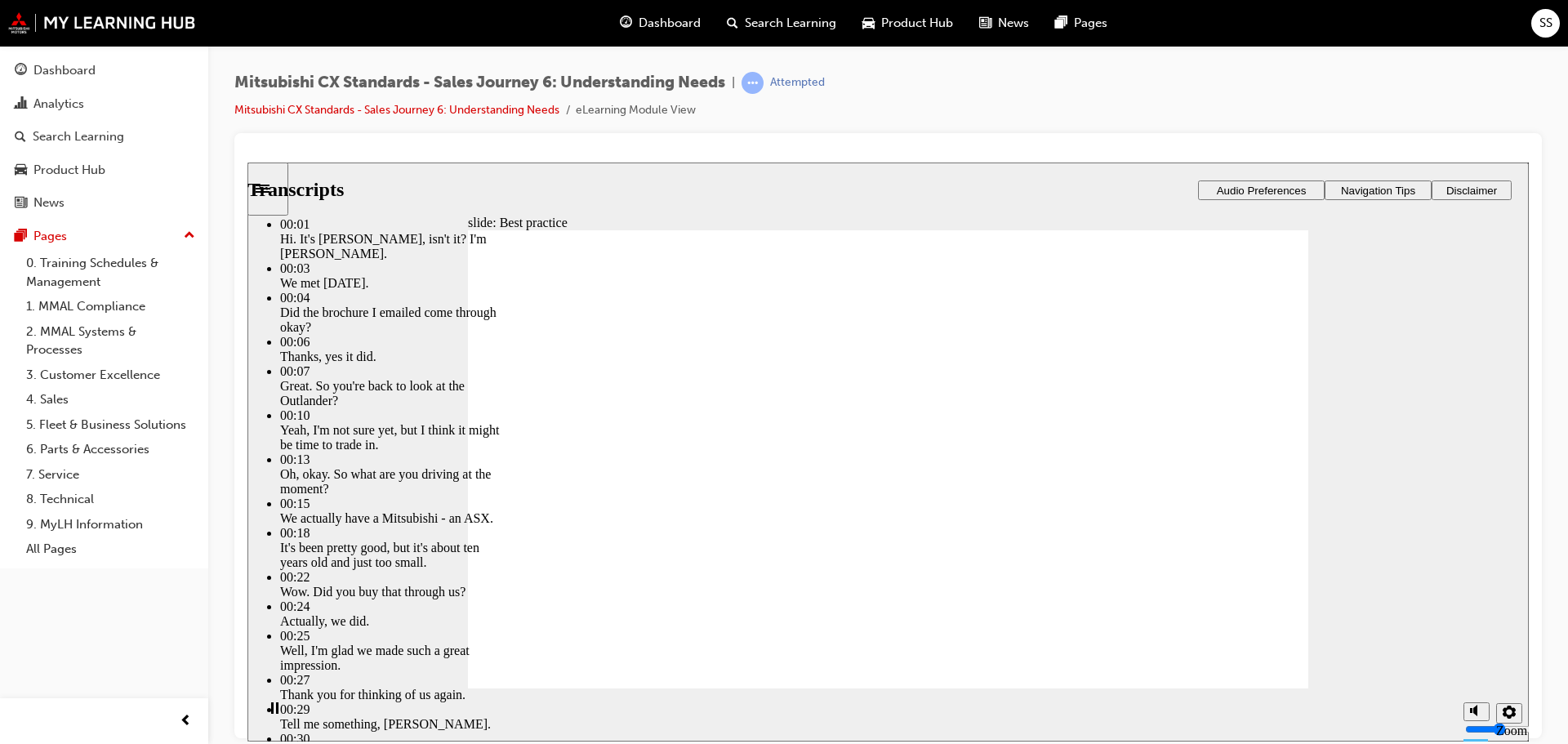
type input "3"
type input "39"
type input "3"
type input "40"
type input "3"
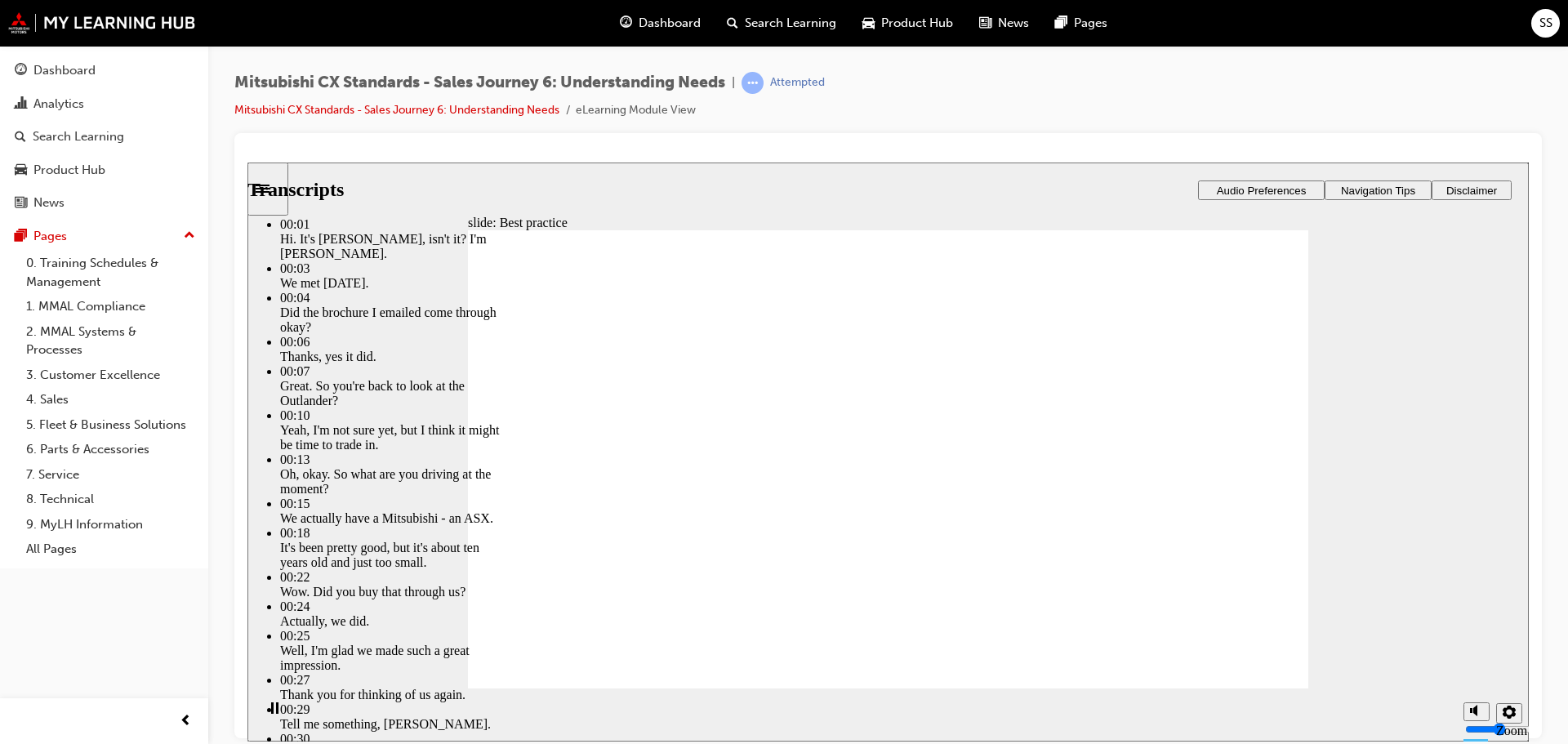
type input "40"
type input "3"
type input "40"
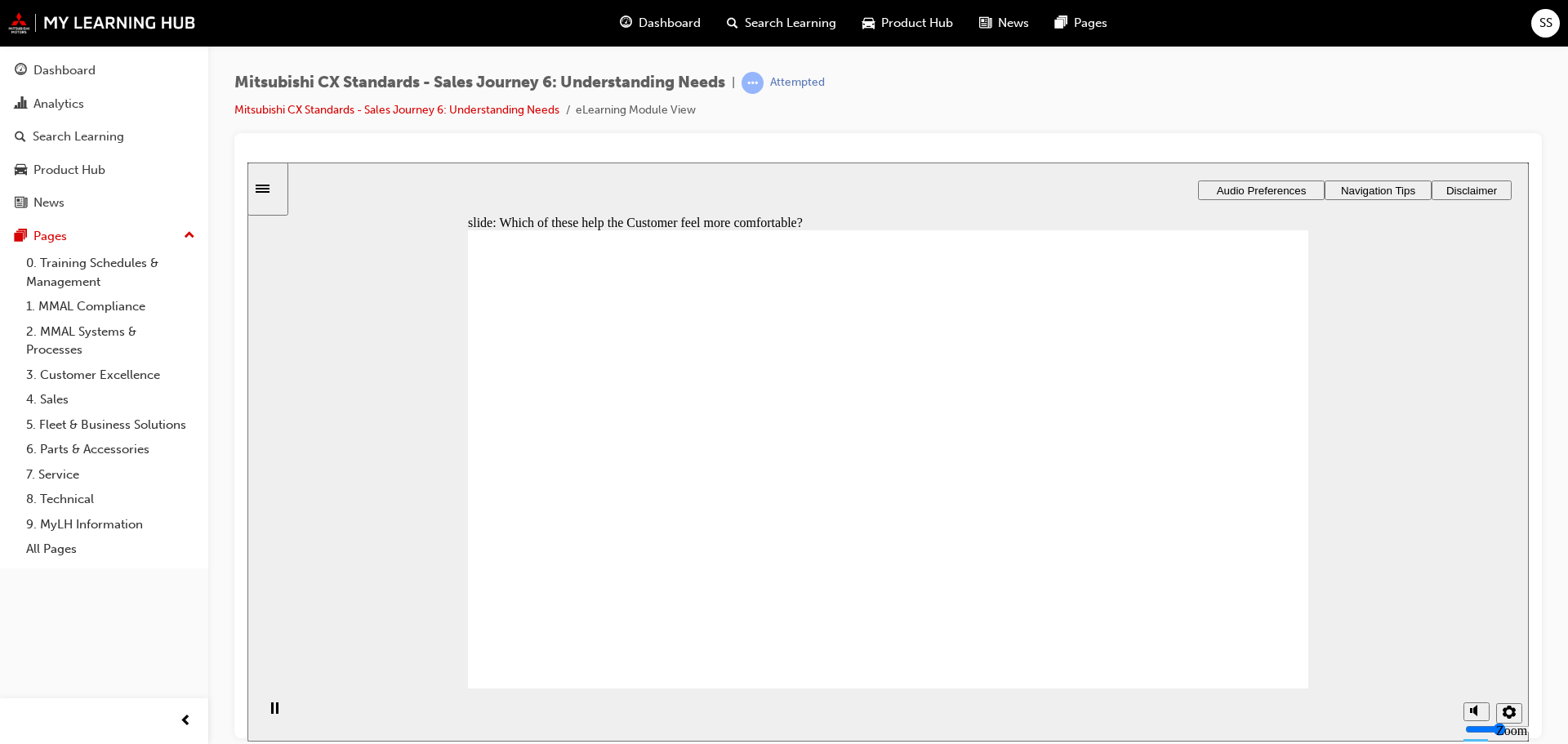
drag, startPoint x: 597, startPoint y: 491, endPoint x: 618, endPoint y: 466, distance: 32.6
drag, startPoint x: 601, startPoint y: 404, endPoint x: 937, endPoint y: 540, distance: 362.5
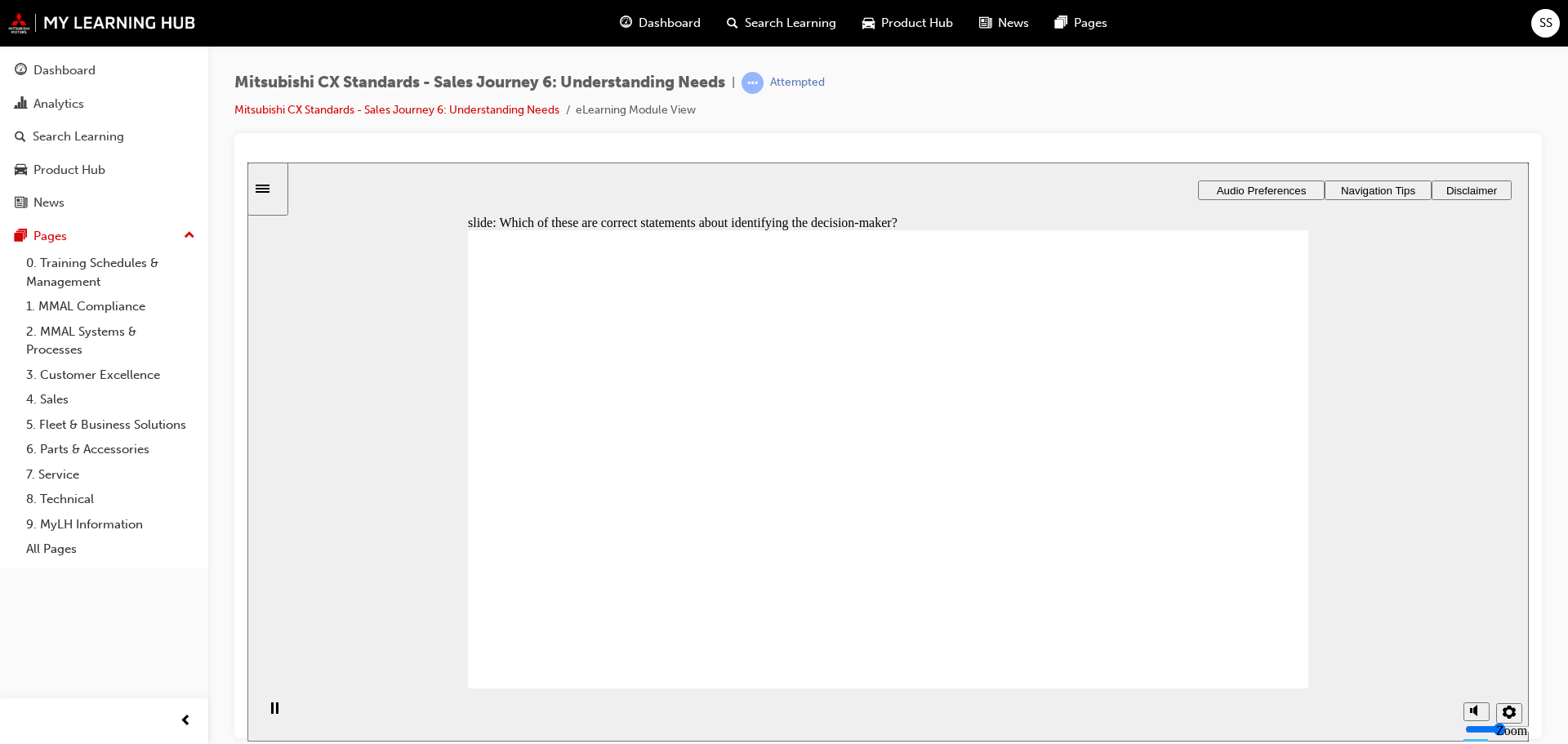
drag, startPoint x: 626, startPoint y: 500, endPoint x: 844, endPoint y: 418, distance: 232.9
drag, startPoint x: 595, startPoint y: 500, endPoint x: 855, endPoint y: 438, distance: 267.3
drag, startPoint x: 635, startPoint y: 501, endPoint x: 1168, endPoint y: 382, distance: 546.1
drag, startPoint x: 680, startPoint y: 489, endPoint x: 878, endPoint y: 466, distance: 199.3
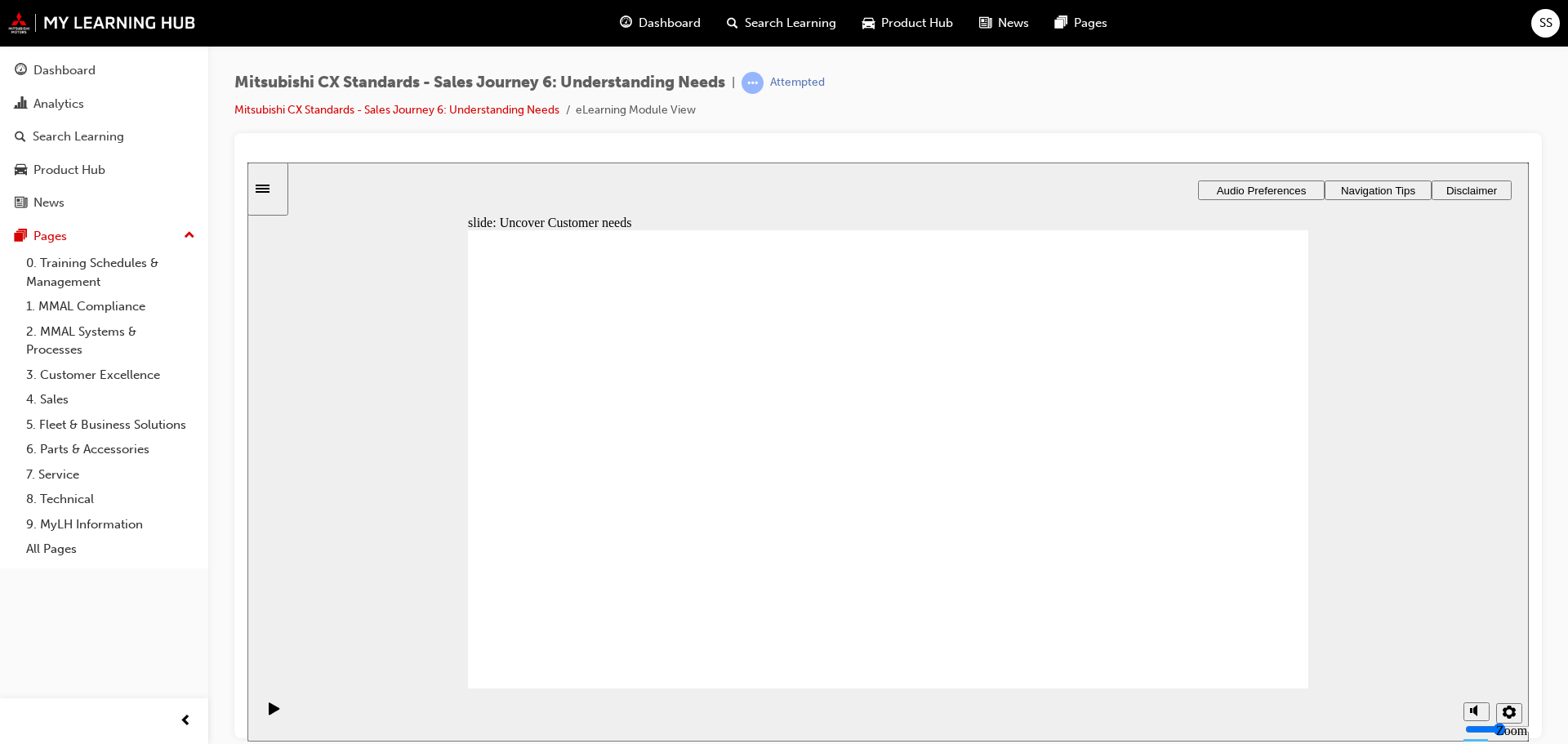
drag, startPoint x: 669, startPoint y: 494, endPoint x: 894, endPoint y: 483, distance: 225.3
drag, startPoint x: 673, startPoint y: 500, endPoint x: 882, endPoint y: 533, distance: 211.6
drag, startPoint x: 666, startPoint y: 498, endPoint x: 856, endPoint y: 586, distance: 209.4
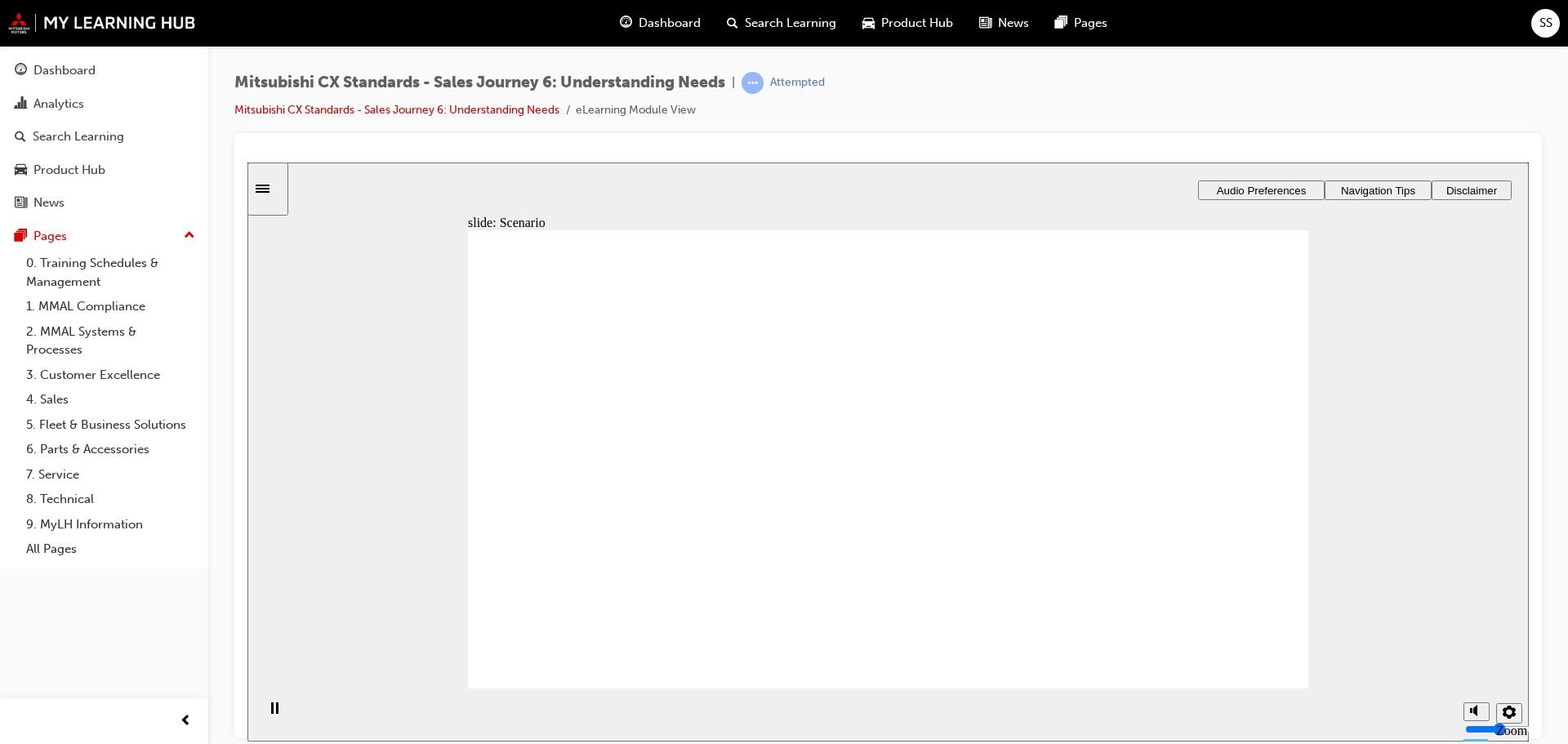
drag, startPoint x: 819, startPoint y: 451, endPoint x: 872, endPoint y: 430, distance: 57.0
drag, startPoint x: 704, startPoint y: 493, endPoint x: 869, endPoint y: 436, distance: 174.6
drag, startPoint x: 704, startPoint y: 493, endPoint x: 859, endPoint y: 479, distance: 155.6
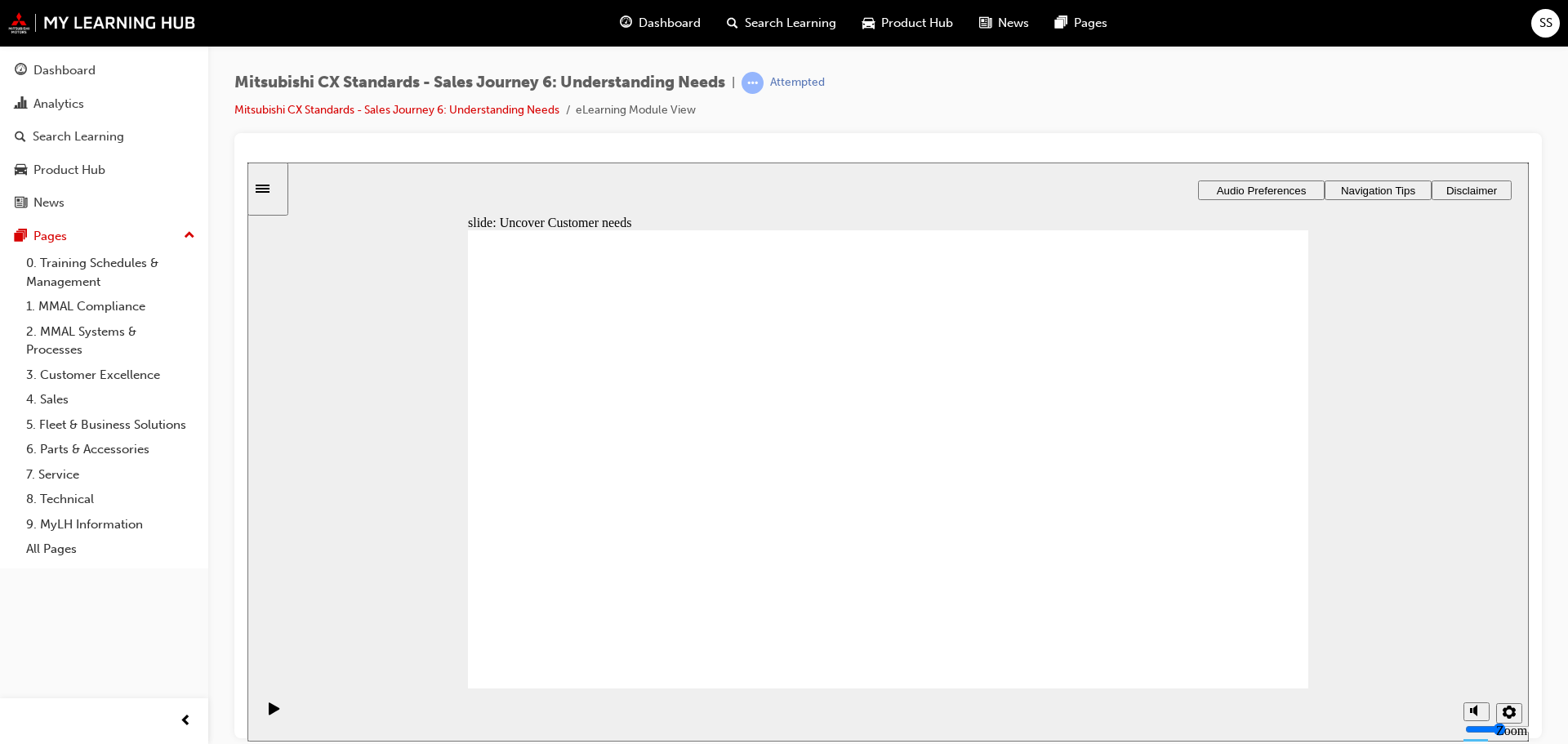
drag, startPoint x: 688, startPoint y: 483, endPoint x: 1192, endPoint y: 404, distance: 510.2
drag, startPoint x: 676, startPoint y: 507, endPoint x: 843, endPoint y: 513, distance: 167.1
drag, startPoint x: 648, startPoint y: 504, endPoint x: 812, endPoint y: 547, distance: 169.5
drag, startPoint x: 634, startPoint y: 495, endPoint x: 1190, endPoint y: 395, distance: 564.9
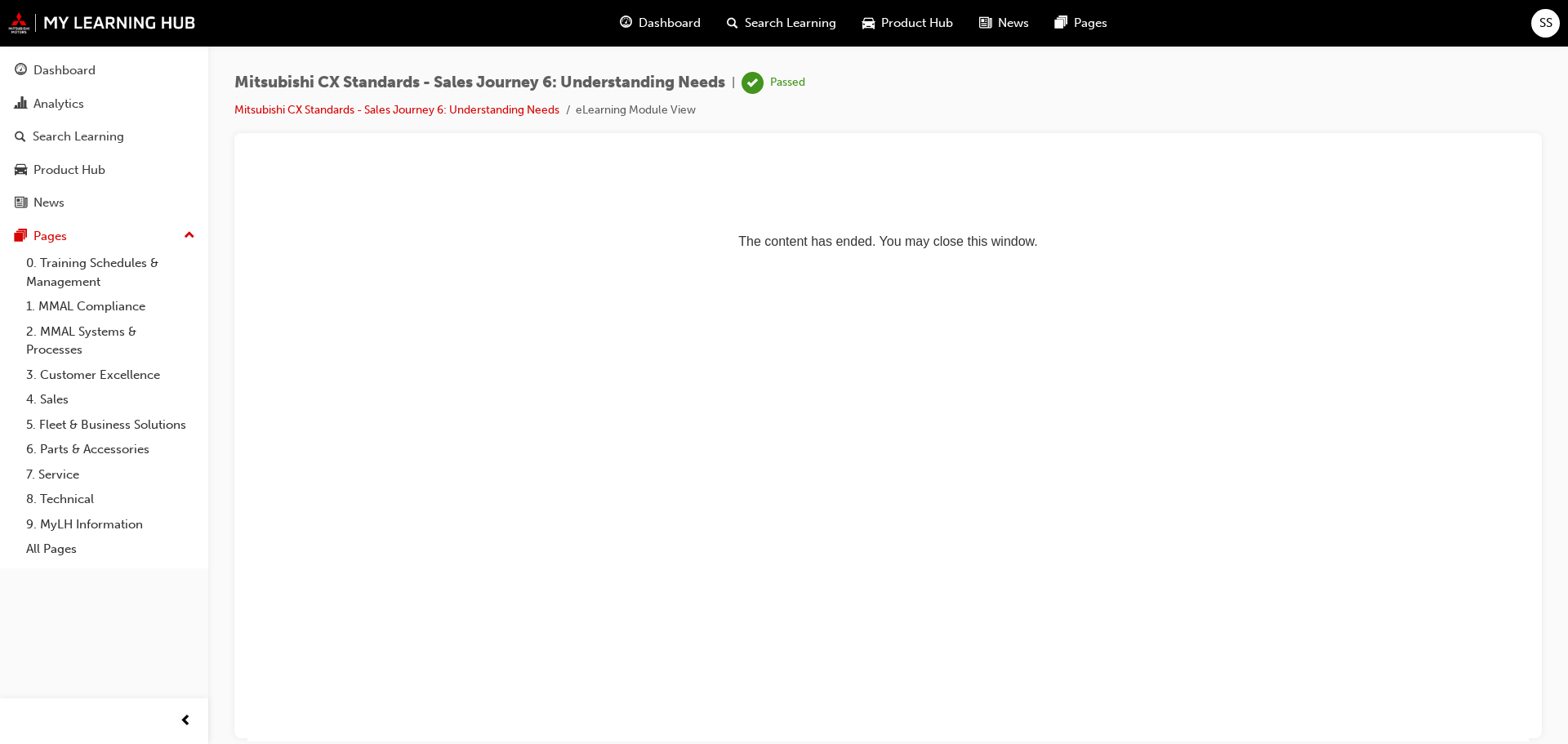
click at [639, 27] on span "Dashboard" at bounding box center [670, 23] width 62 height 19
